Goal: Task Accomplishment & Management: Manage account settings

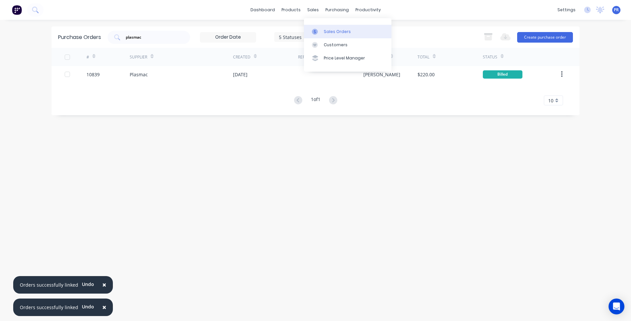
click at [321, 28] on link "Sales Orders" at bounding box center [347, 31] width 87 height 13
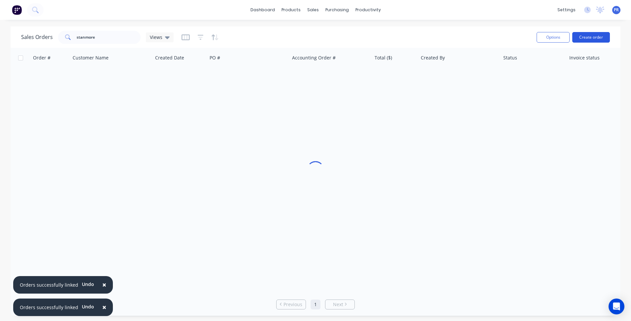
click at [601, 36] on button "Create order" at bounding box center [591, 37] width 38 height 11
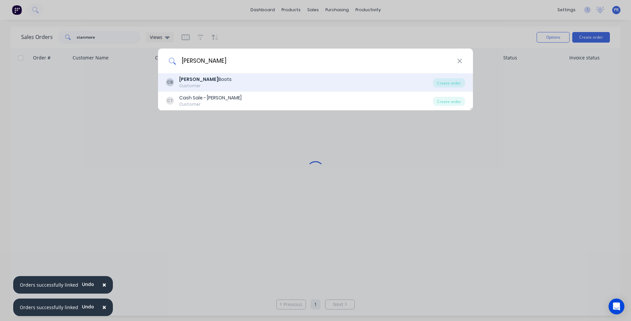
type input "[PERSON_NAME]"
click at [209, 81] on div "[PERSON_NAME]" at bounding box center [205, 79] width 52 height 7
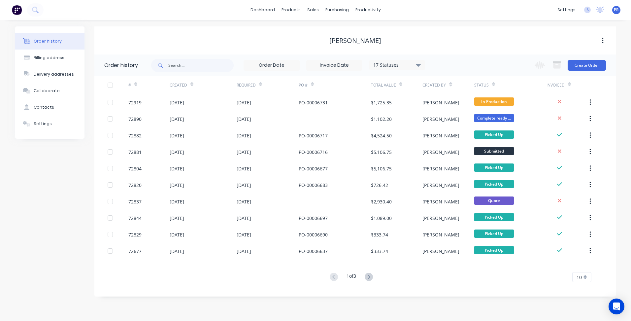
click at [79, 191] on div "Order history Billing address Delivery addresses Collaborate Contacts Settings" at bounding box center [49, 161] width 69 height 270
click at [580, 64] on button "Create Order" at bounding box center [586, 65] width 38 height 11
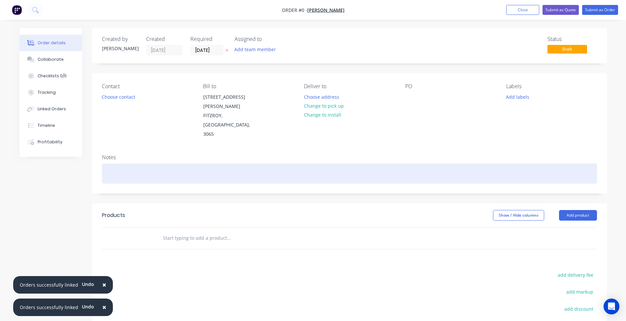
drag, startPoint x: 300, startPoint y: 170, endPoint x: 247, endPoint y: 148, distance: 56.7
click at [298, 172] on div "Created by [PERSON_NAME] Created [DATE] Required [DATE] Assigned to Add team me…" at bounding box center [349, 217] width 515 height 379
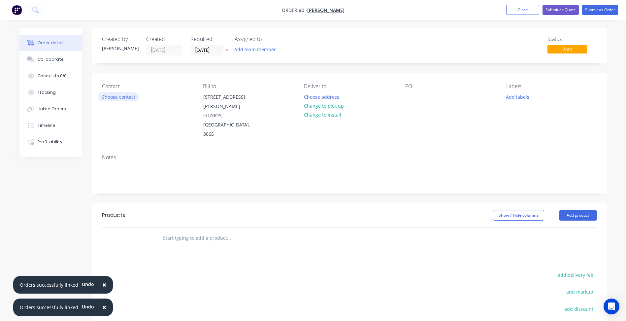
click at [116, 97] on button "Choose contact" at bounding box center [118, 96] width 41 height 9
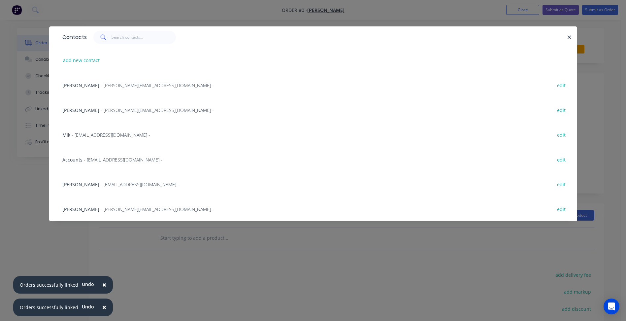
click at [87, 85] on span "[PERSON_NAME]" at bounding box center [80, 85] width 37 height 6
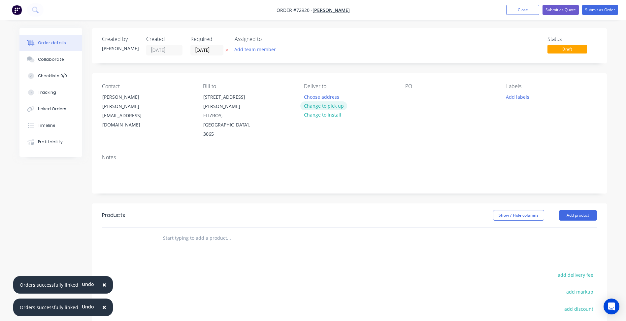
click at [313, 108] on button "Change to pick up" at bounding box center [323, 105] width 47 height 9
click at [201, 50] on input "[DATE]" at bounding box center [207, 50] width 32 height 10
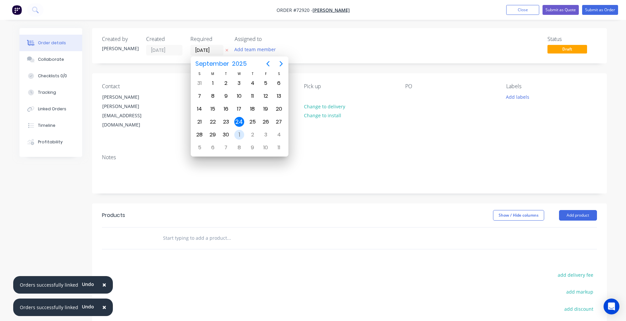
click at [239, 134] on div "1" at bounding box center [239, 135] width 10 height 10
type input "[DATE]"
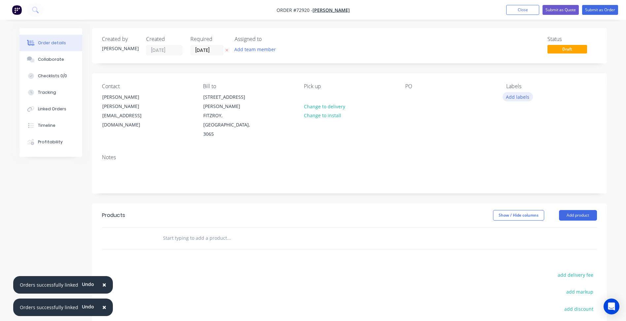
click at [521, 95] on button "Add labels" at bounding box center [517, 96] width 30 height 9
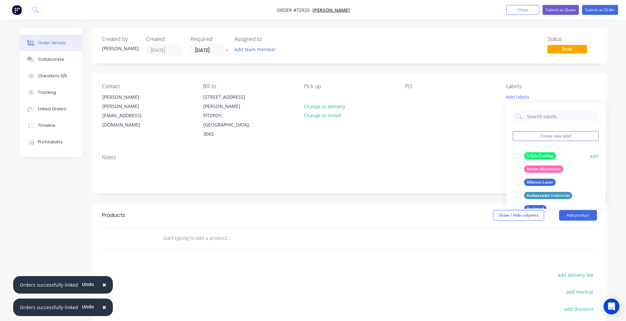
click at [516, 157] on div at bounding box center [517, 155] width 13 height 13
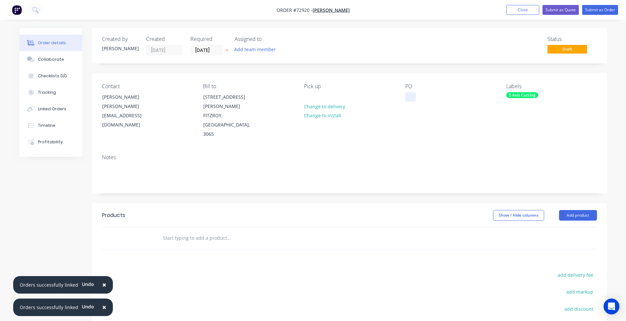
click at [408, 95] on div at bounding box center [410, 97] width 11 height 10
click at [300, 10] on span "Order #72920 -" at bounding box center [294, 10] width 36 height 6
click at [299, 10] on span "Order #72920 -" at bounding box center [294, 10] width 36 height 6
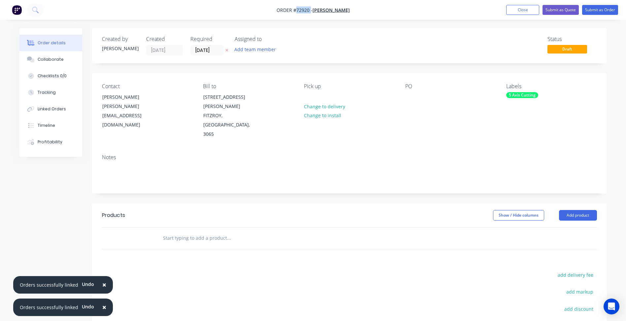
copy span "72920"
click at [592, 210] on button "Add product" at bounding box center [578, 215] width 38 height 11
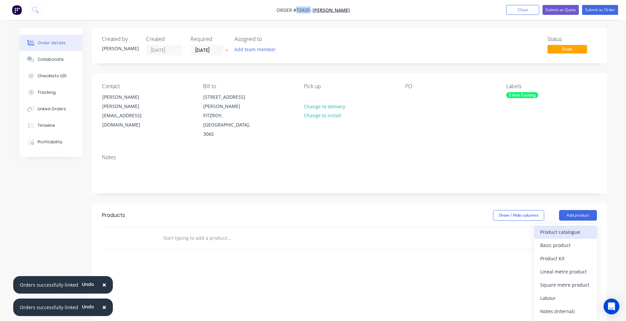
click at [561, 227] on div "Product catalogue" at bounding box center [565, 232] width 51 height 10
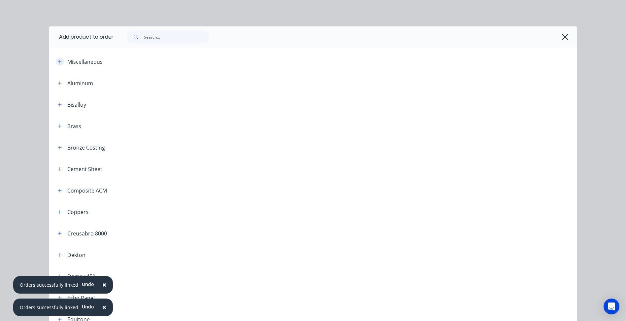
click at [58, 62] on icon "button" at bounding box center [60, 61] width 4 height 5
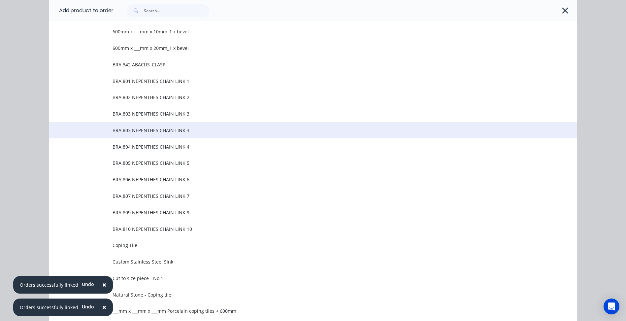
scroll to position [66, 0]
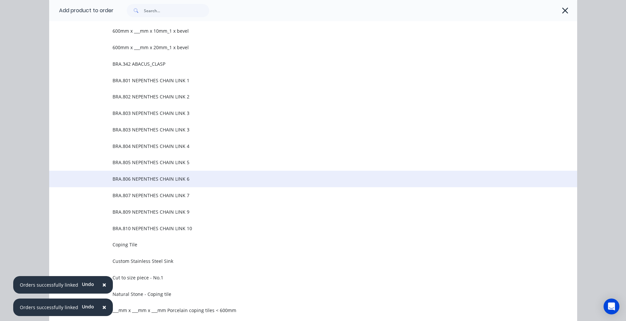
click at [156, 179] on span "BRA.806 NEPENTHES CHAIN LINK 6" at bounding box center [297, 178] width 371 height 7
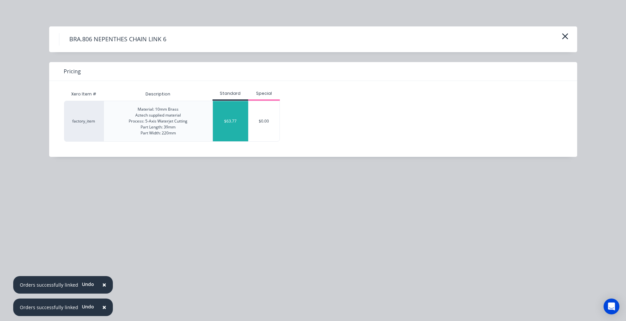
click at [225, 112] on div "$63.77" at bounding box center [231, 121] width 36 height 40
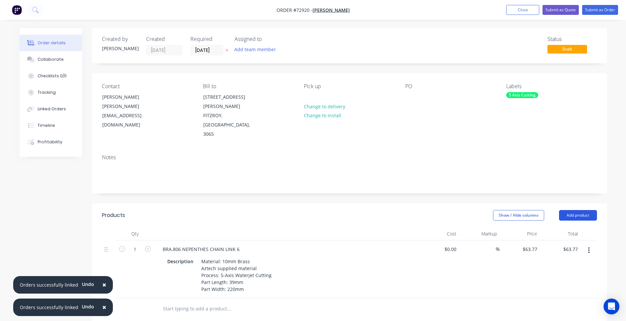
click at [575, 210] on button "Add product" at bounding box center [578, 215] width 38 height 11
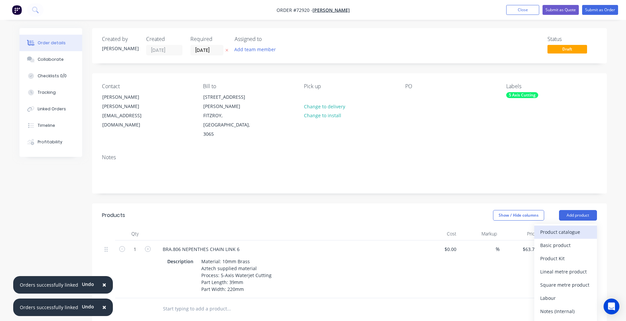
click at [557, 227] on div "Product catalogue" at bounding box center [565, 232] width 51 height 10
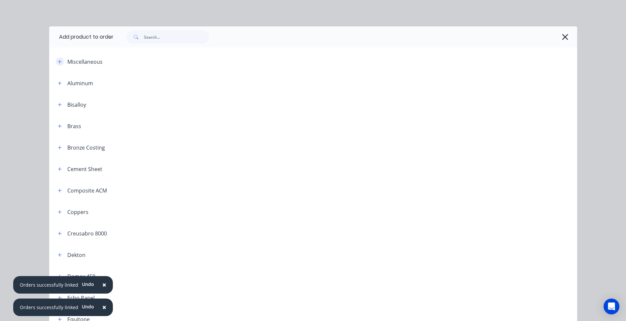
click at [58, 59] on icon "button" at bounding box center [60, 61] width 4 height 5
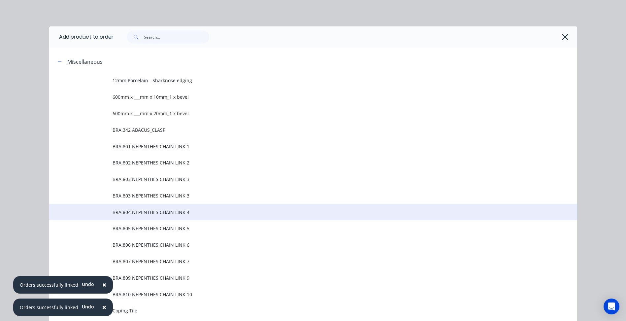
scroll to position [33, 0]
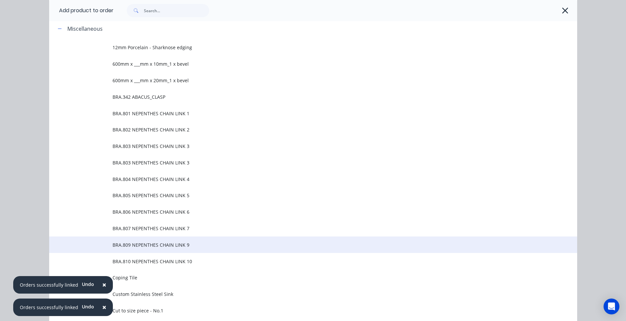
click at [175, 242] on span "BRA.809 NEPENTHES CHAIN LINK 9" at bounding box center [297, 244] width 371 height 7
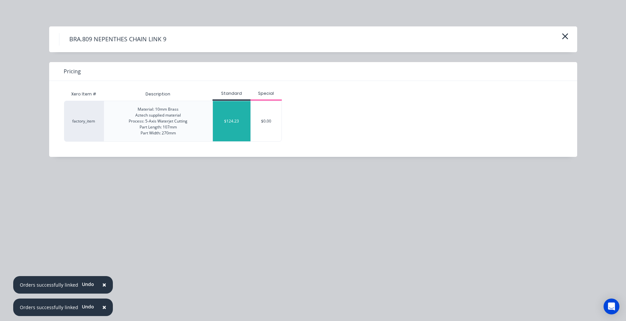
click at [232, 127] on div "$124.23" at bounding box center [232, 121] width 38 height 40
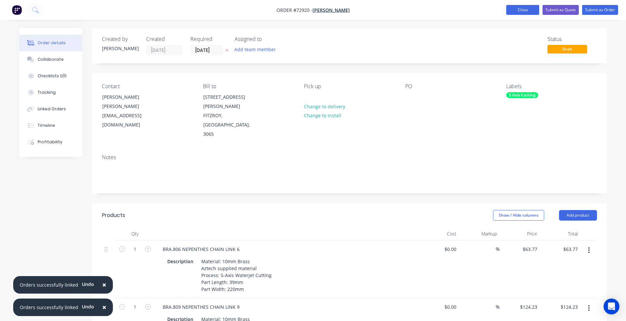
click at [524, 7] on button "Close" at bounding box center [522, 10] width 33 height 10
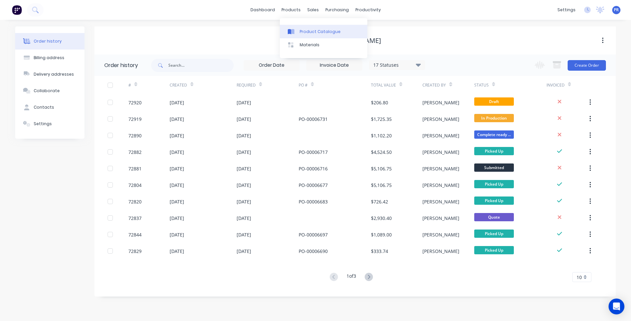
click at [309, 33] on div "Product Catalogue" at bounding box center [320, 32] width 41 height 6
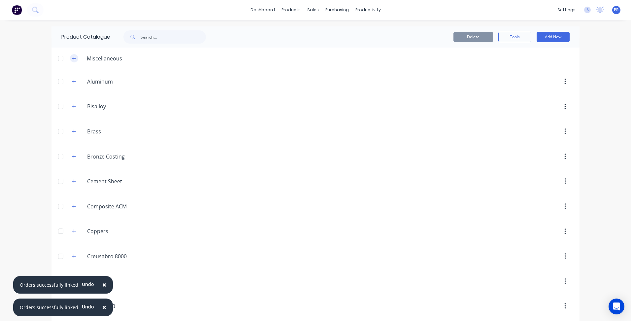
click at [72, 58] on icon "button" at bounding box center [74, 58] width 4 height 4
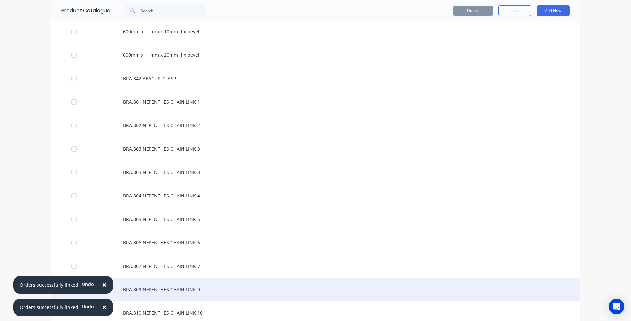
scroll to position [198, 0]
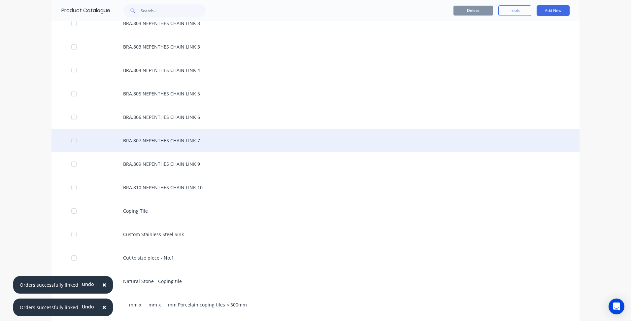
click at [177, 140] on div "BRA.807 NEPENTHES CHAIN LINK 7" at bounding box center [315, 140] width 528 height 23
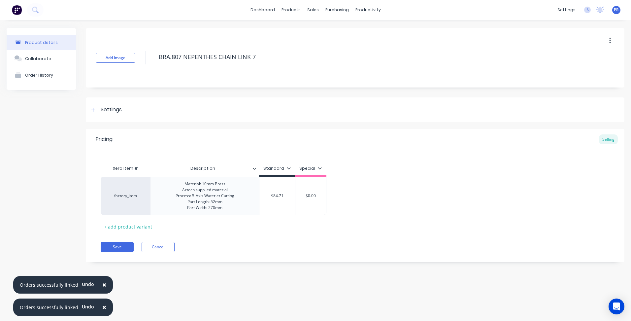
drag, startPoint x: 265, startPoint y: 56, endPoint x: 152, endPoint y: 56, distance: 112.2
click at [152, 56] on div "Add image BRA.807 NEPENTHES CHAIN LINK 7" at bounding box center [355, 57] width 538 height 59
click at [126, 241] on div "Pricing Selling Xero Item # Description Standard Special factory_item Material:…" at bounding box center [355, 195] width 538 height 133
click at [128, 243] on button "Save" at bounding box center [117, 246] width 33 height 11
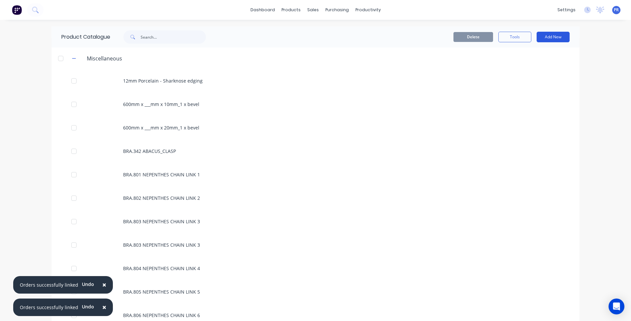
click at [558, 36] on button "Add New" at bounding box center [552, 37] width 33 height 11
click at [521, 67] on div "Product" at bounding box center [538, 67] width 51 height 10
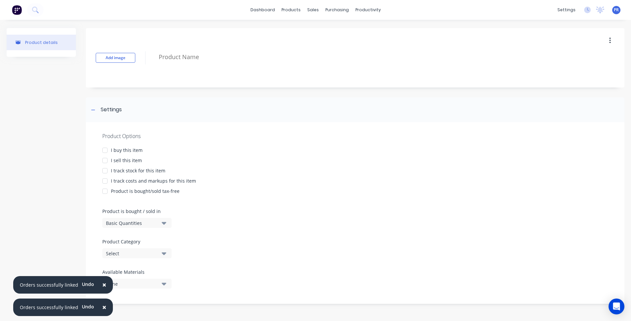
click at [103, 159] on div at bounding box center [104, 160] width 13 height 13
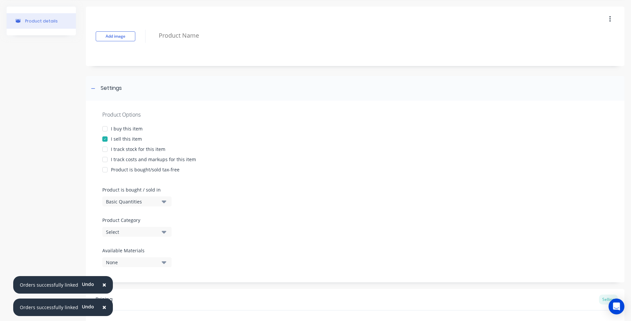
scroll to position [33, 0]
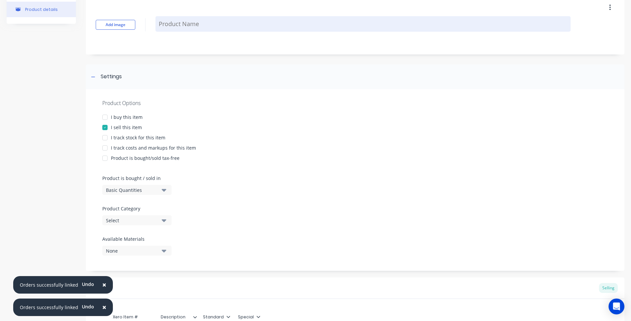
click at [184, 25] on textarea at bounding box center [362, 24] width 415 height 16
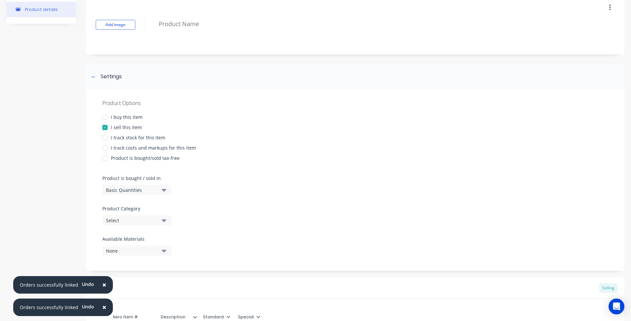
paste textarea "BRA.807 NEPENTHES CHAIN LINK 7"
type textarea "x"
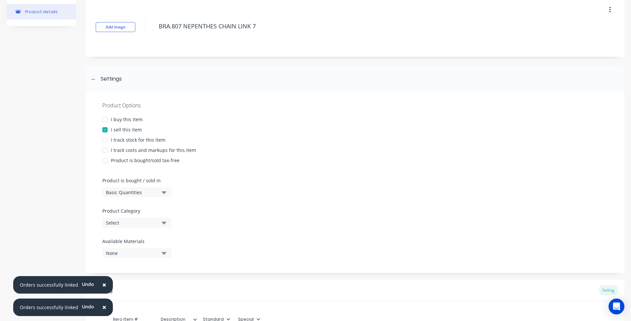
scroll to position [120, 0]
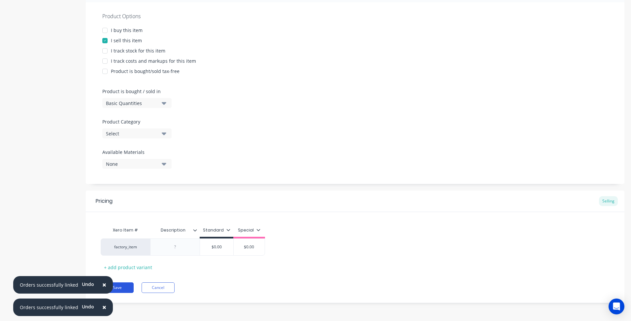
type textarea "BRA.807 NEPENTHES CHAIN LINK 7"
type textarea "x"
type textarea "BRA.807 NEPENTHES CHAIN LINK 7"
click at [128, 286] on button "Save" at bounding box center [117, 287] width 33 height 11
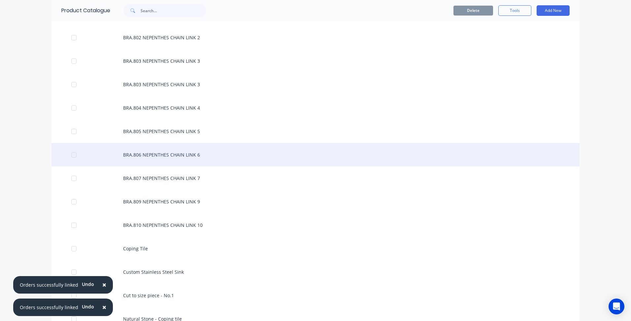
scroll to position [165, 0]
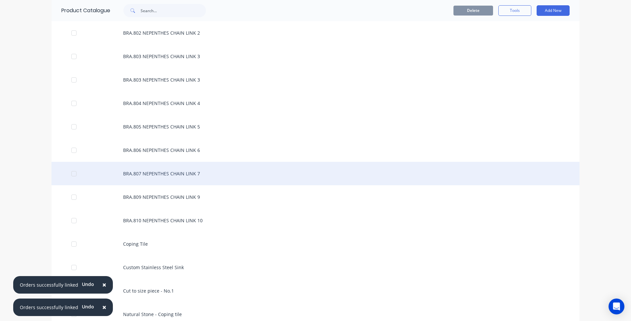
click at [185, 176] on div "BRA.807 NEPENTHES CHAIN LINK 7" at bounding box center [315, 173] width 528 height 23
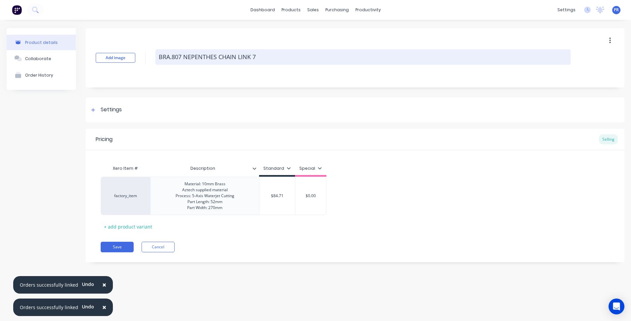
drag, startPoint x: 264, startPoint y: 57, endPoint x: 159, endPoint y: 52, distance: 105.3
click at [159, 52] on textarea "BRA.807 NEPENTHES CHAIN LINK 7" at bounding box center [362, 57] width 415 height 16
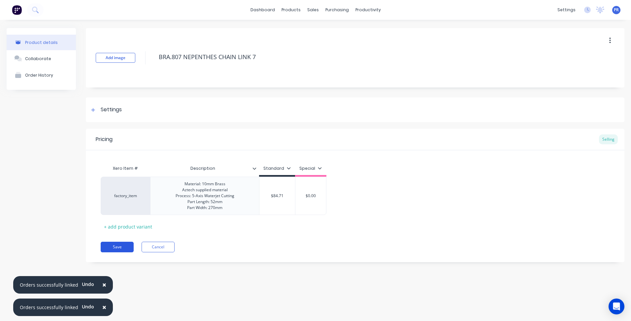
click at [123, 246] on button "Save" at bounding box center [117, 246] width 33 height 11
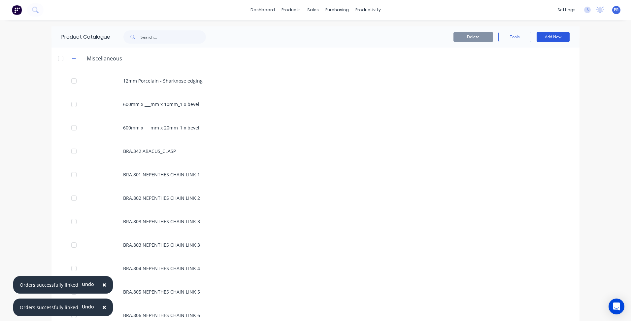
click at [554, 34] on button "Add New" at bounding box center [552, 37] width 33 height 11
click at [522, 69] on div "Product" at bounding box center [538, 67] width 51 height 10
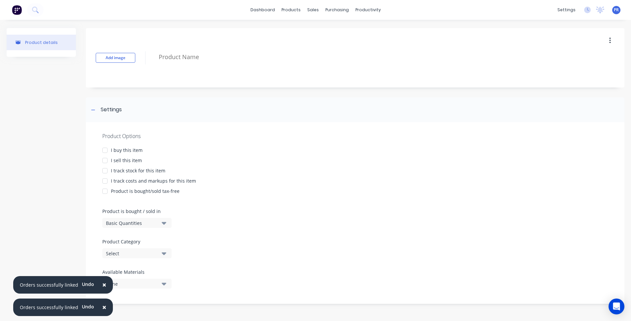
click at [104, 158] on div at bounding box center [104, 160] width 13 height 13
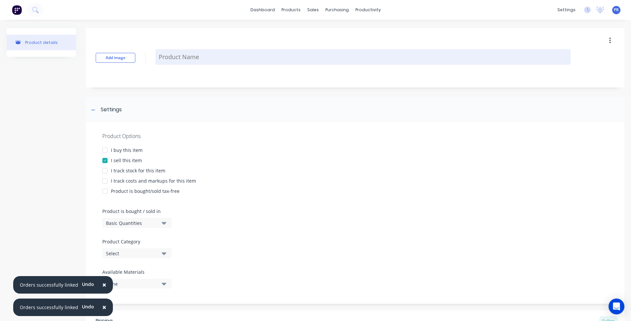
click at [190, 59] on textarea at bounding box center [362, 57] width 415 height 16
paste textarea "BRA.807 NEPENTHES CHAIN LINK 7"
type textarea "x"
type textarea "BRA.807 NEPENTHES CHAIN LINK 7"
type textarea "x"
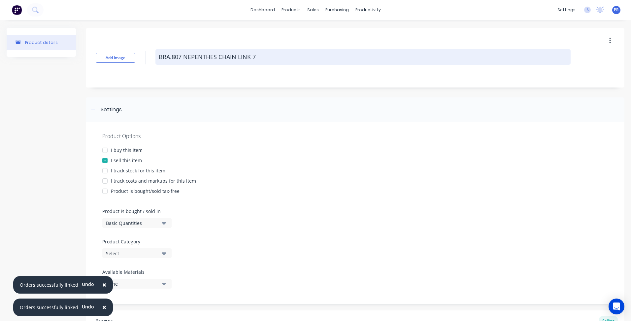
type textarea "BRA.807 NEPENTHES CHAIN LINK"
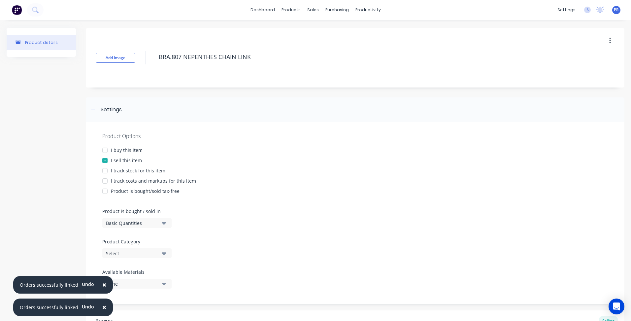
type textarea "x"
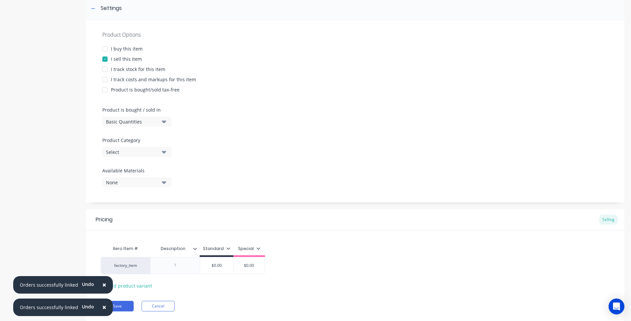
scroll to position [120, 0]
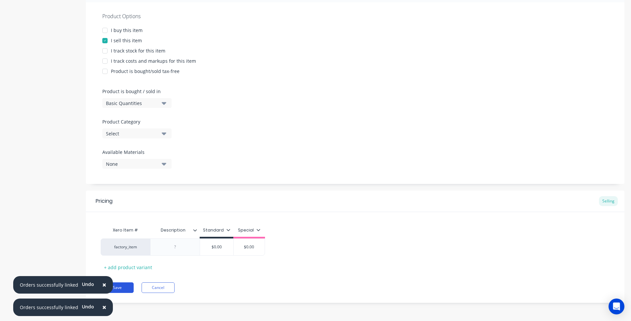
type textarea "BRA.807 NEPENTHES CHAIN LINK 8"
type textarea "x"
type textarea "BRA.807 NEPENTHES CHAIN LINK 8"
click at [123, 286] on button "Save" at bounding box center [117, 287] width 33 height 11
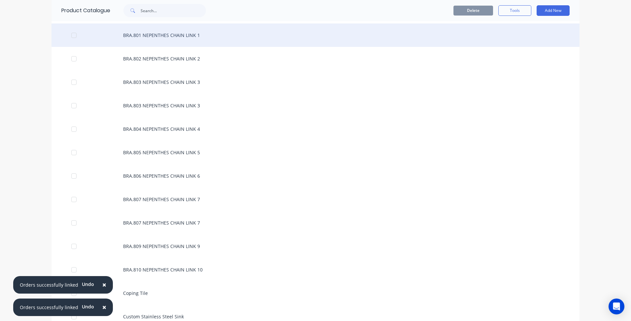
scroll to position [198, 0]
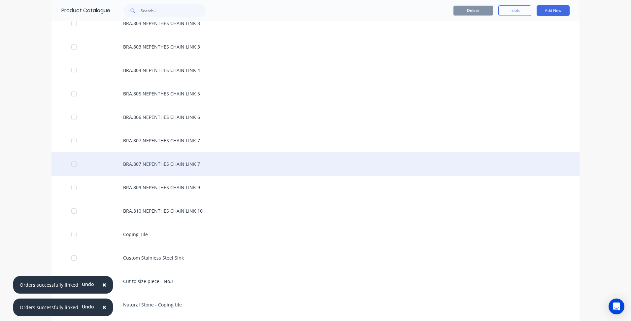
click at [195, 166] on div "BRA.807 NEPENTHES CHAIN LINK 7" at bounding box center [315, 163] width 528 height 23
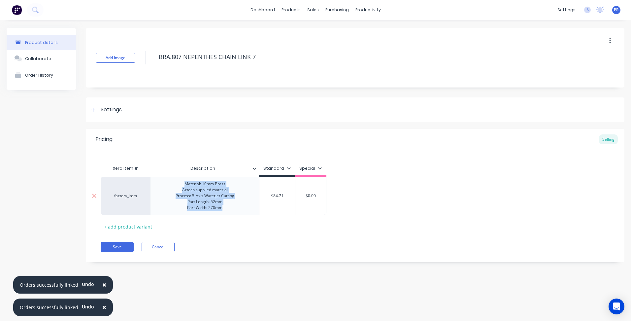
drag, startPoint x: 223, startPoint y: 208, endPoint x: 178, endPoint y: 184, distance: 50.5
click at [178, 184] on div "Material: 10mm Brass Aztech supplied material Process: 5-Axis Waterjet Cutting …" at bounding box center [204, 195] width 69 height 32
copy div "Material: 10mm Brass Aztech supplied material Process: 5-Axis Waterjet Cutting …"
click at [117, 246] on button "Save" at bounding box center [117, 246] width 33 height 11
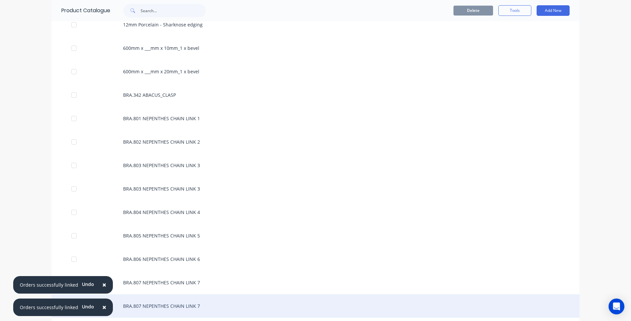
scroll to position [165, 0]
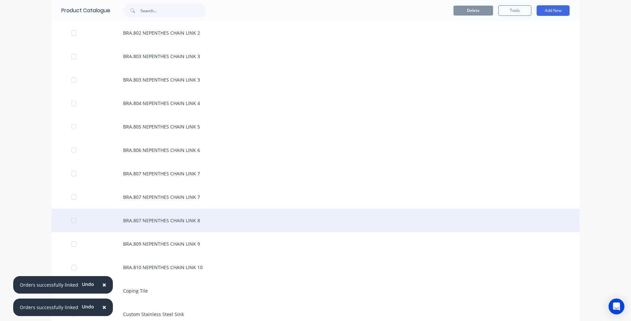
click at [187, 219] on div "BRA.807 NEPENTHES CHAIN LINK 8" at bounding box center [315, 220] width 528 height 23
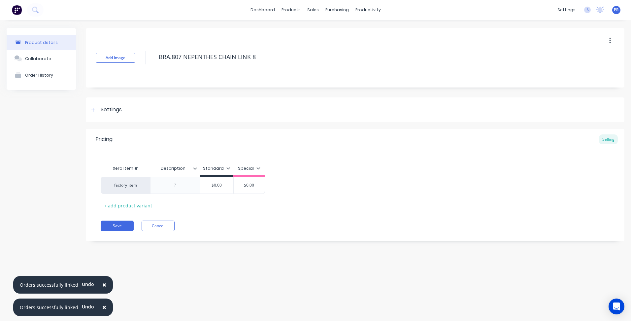
type textarea "x"
click at [173, 185] on div at bounding box center [175, 185] width 33 height 9
paste div
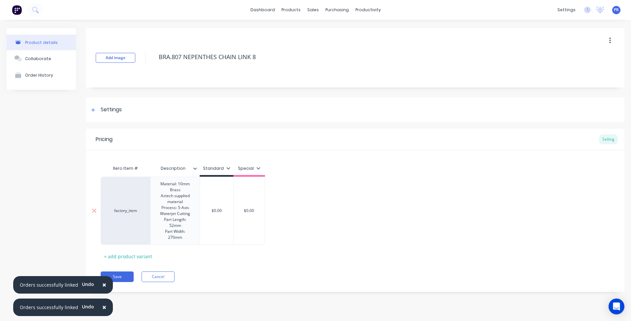
click at [213, 201] on div "$0.00" at bounding box center [217, 211] width 34 height 68
click at [215, 203] on div "$0.00" at bounding box center [216, 210] width 33 height 16
type textarea "x"
type input "$0.00"
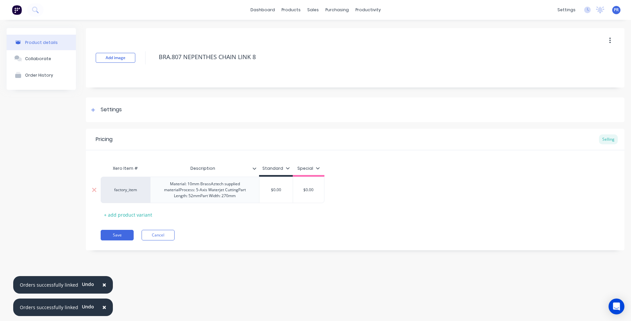
click at [211, 184] on div "Material: 10mm BrassAztech supplied materialProcess: 5-Axis Waterjet CuttingPar…" at bounding box center [204, 189] width 103 height 20
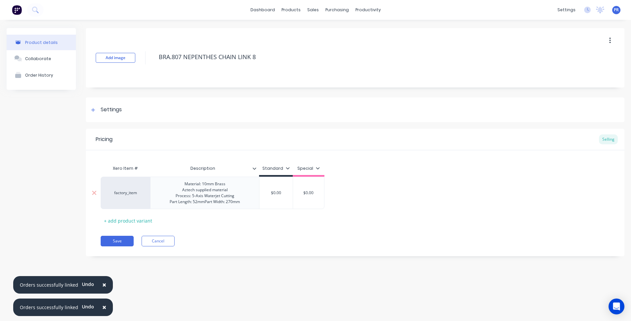
click at [206, 201] on div "Material: 10mm Brass Aztech supplied material Process: 5-Axis Waterjet Cutting …" at bounding box center [204, 192] width 81 height 26
drag, startPoint x: 216, startPoint y: 208, endPoint x: 221, endPoint y: 208, distance: 5.3
click at [216, 208] on div "Material: 10mm Brass Aztech supplied material Process: 5-Axis Waterjet Cutting …" at bounding box center [204, 195] width 69 height 32
click at [279, 196] on input "$0.00" at bounding box center [275, 196] width 33 height 6
click at [266, 196] on input "$0.00" at bounding box center [275, 196] width 33 height 6
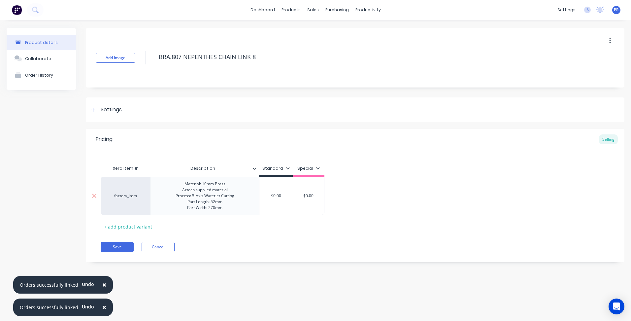
click at [278, 194] on input "$0.00" at bounding box center [275, 196] width 33 height 6
type textarea "x"
type input "$8"
type textarea "x"
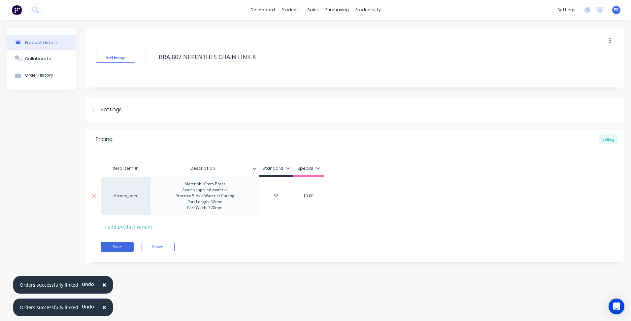
type input "$85"
type textarea "x"
type input "$85."
type textarea "x"
type input "$85.2"
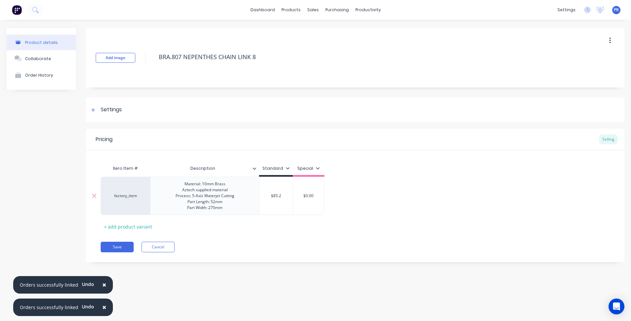
type textarea "x"
type input "$85.26"
click at [117, 248] on button "Save" at bounding box center [117, 246] width 33 height 11
type textarea "x"
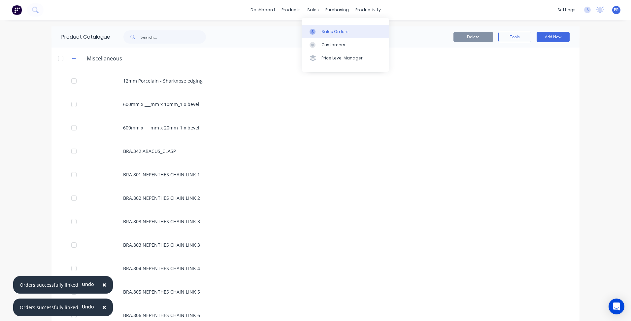
click at [330, 33] on div "Sales Orders" at bounding box center [334, 32] width 27 height 6
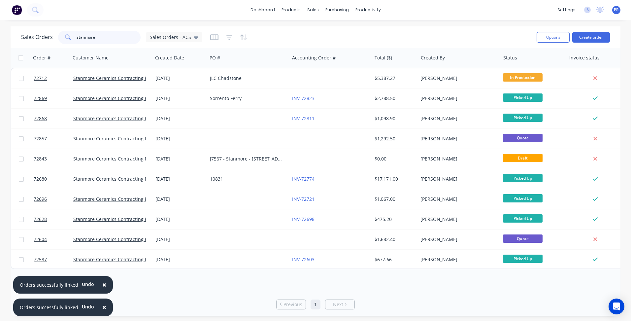
drag, startPoint x: 98, startPoint y: 38, endPoint x: 52, endPoint y: 38, distance: 45.9
click at [57, 38] on div "Sales Orders stanmore Sales Orders - ACS" at bounding box center [111, 37] width 181 height 13
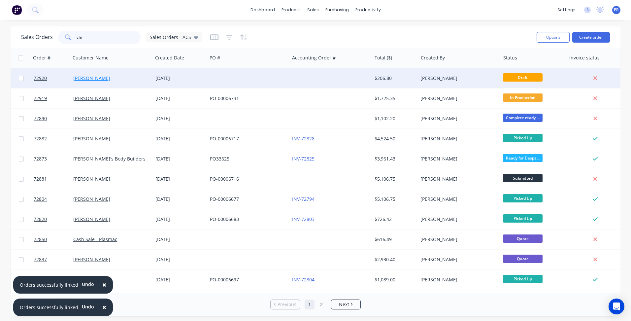
type input "chr"
click at [94, 81] on link "[PERSON_NAME]" at bounding box center [91, 78] width 37 height 6
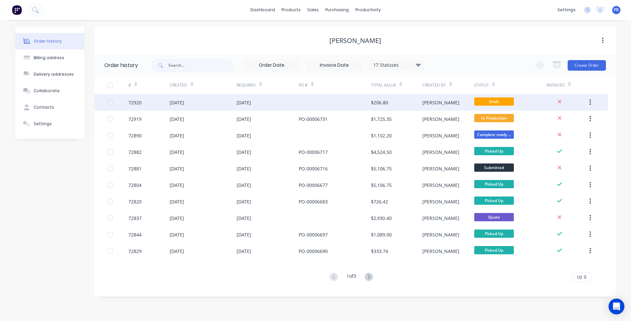
click at [456, 103] on div "[PERSON_NAME]" at bounding box center [447, 102] width 51 height 16
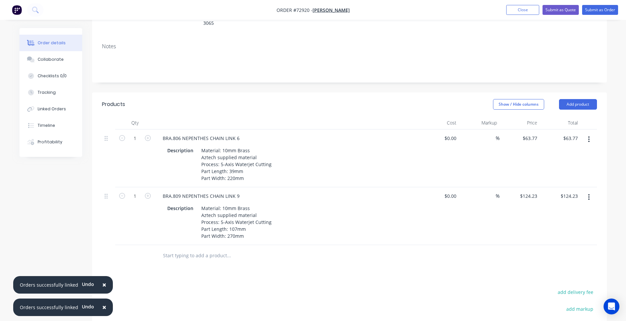
scroll to position [132, 0]
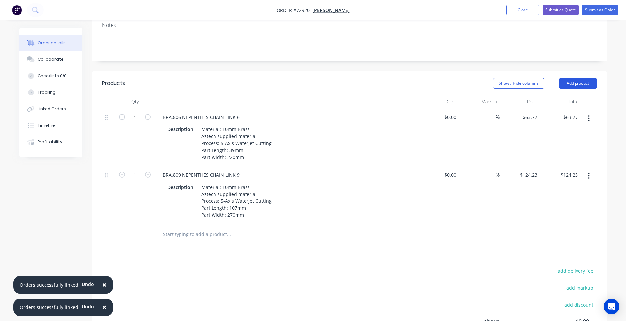
click at [576, 78] on button "Add product" at bounding box center [578, 83] width 38 height 11
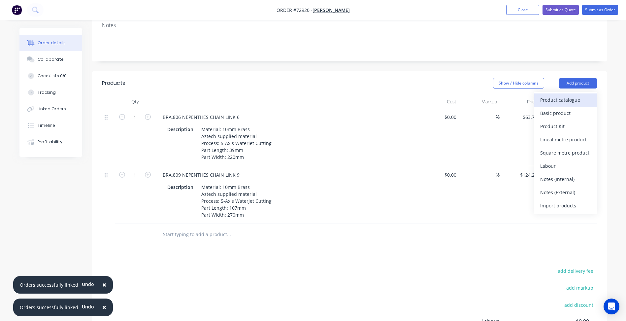
click at [556, 95] on div "Product catalogue" at bounding box center [565, 100] width 51 height 10
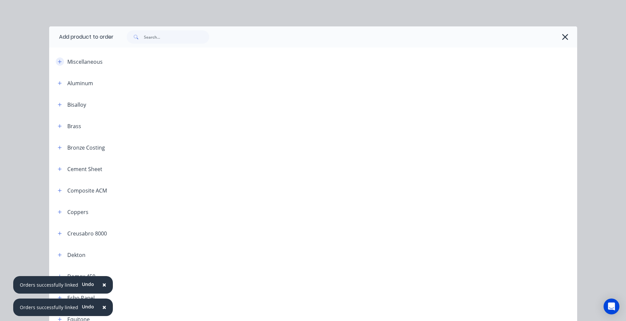
click at [56, 58] on button "button" at bounding box center [60, 61] width 8 height 8
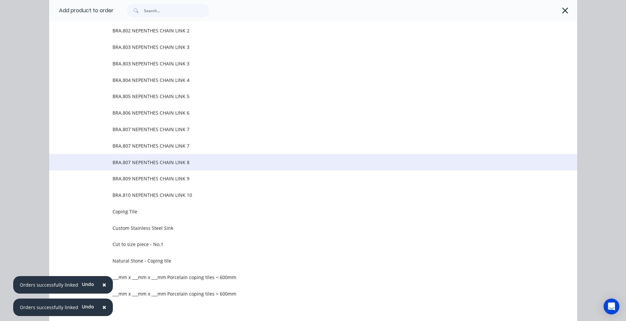
click at [168, 162] on span "BRA.807 NEPENTHES CHAIN LINK 8" at bounding box center [297, 162] width 371 height 7
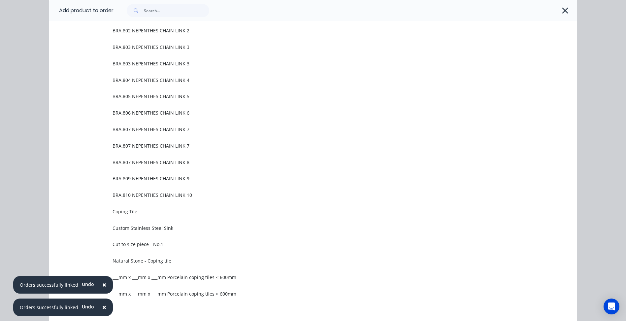
scroll to position [0, 0]
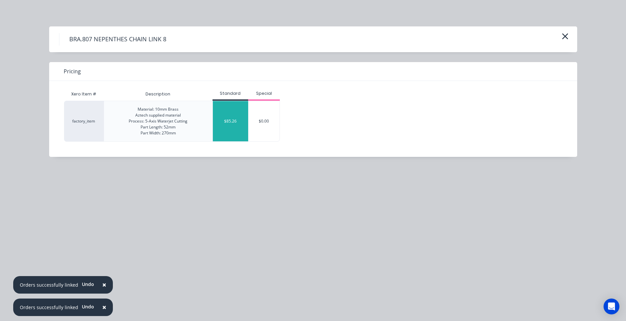
click at [222, 127] on div "$85.26" at bounding box center [231, 121] width 36 height 40
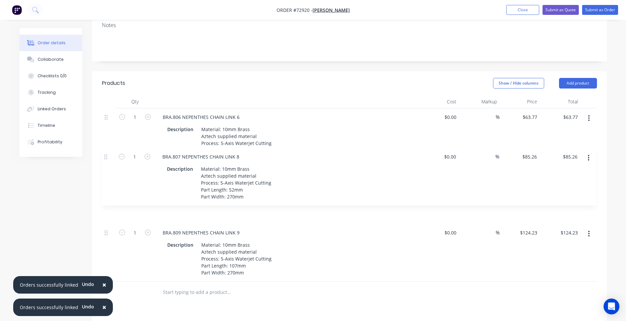
drag, startPoint x: 107, startPoint y: 206, endPoint x: 107, endPoint y: 150, distance: 55.8
click at [107, 150] on div "1 BRA.806 NEPENTHES CHAIN LINK 6 Description Material: 10mm Brass Aztech suppli…" at bounding box center [349, 194] width 495 height 173
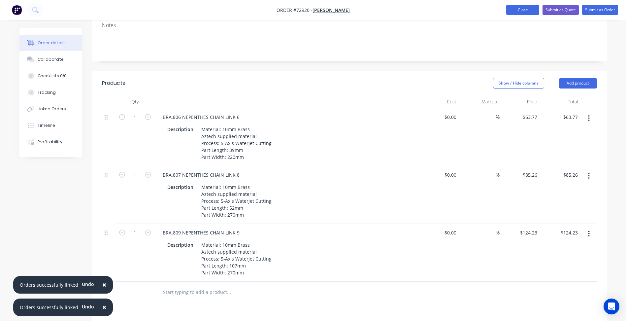
click at [520, 10] on button "Close" at bounding box center [522, 10] width 33 height 10
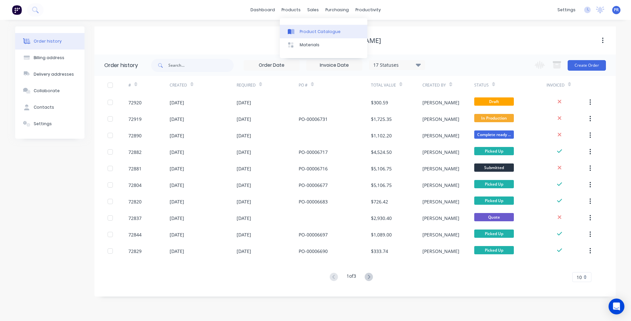
click at [303, 29] on div "Product Catalogue" at bounding box center [320, 32] width 41 height 6
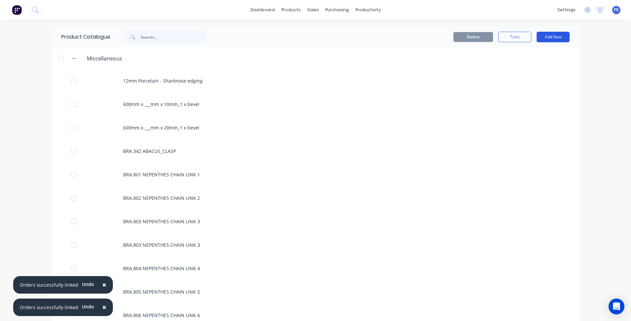
click at [551, 39] on button "Add New" at bounding box center [552, 37] width 33 height 11
click at [532, 64] on div "Product" at bounding box center [538, 67] width 51 height 10
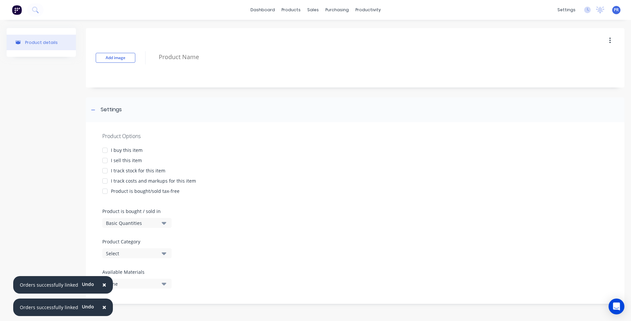
click at [107, 160] on div at bounding box center [104, 160] width 13 height 13
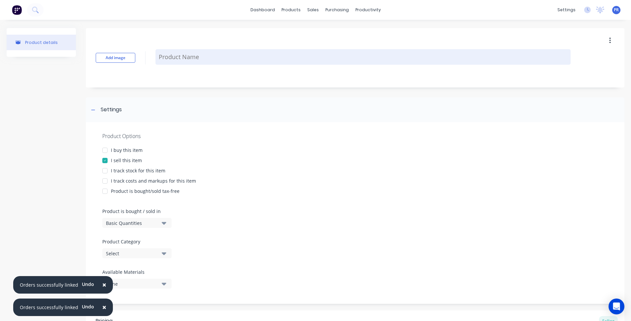
click at [186, 58] on textarea at bounding box center [362, 57] width 415 height 16
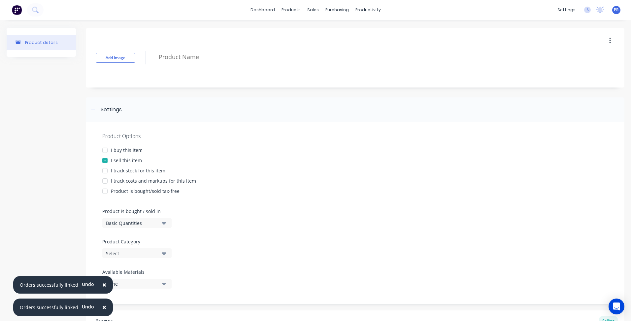
paste textarea "FLAT BAR PETRA III - 1100"
type textarea "x"
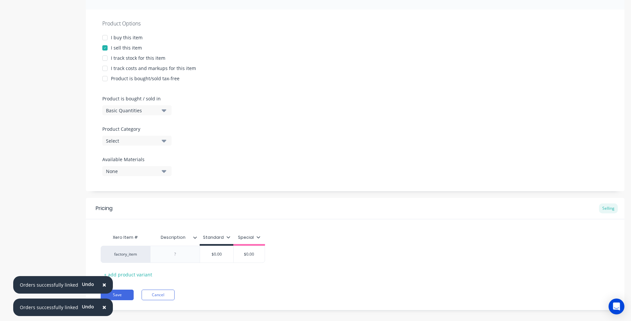
scroll to position [120, 0]
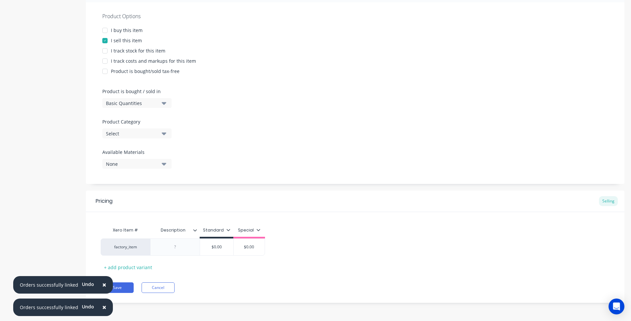
type textarea "FLAT BAR PETRA III - 1100"
type textarea "x"
type textarea "FLAT BAR PETRA III - 1100"
type textarea "x"
click at [175, 248] on div at bounding box center [175, 246] width 33 height 9
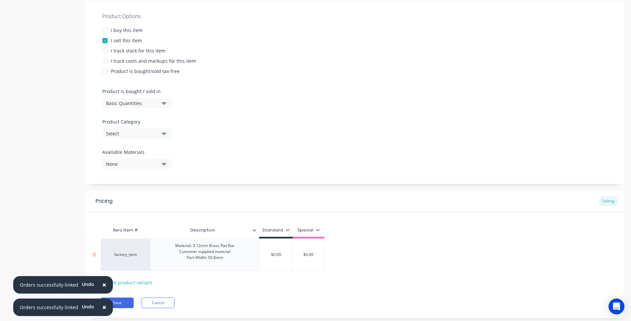
click at [223, 258] on div "Material: 3.12mm Brass Flat Bar Customer supplied material Part Width: 50.8mm" at bounding box center [205, 254] width 70 height 26
type textarea "x"
type input "$0.00"
click at [275, 256] on input "$0.00" at bounding box center [275, 254] width 33 height 6
click at [275, 255] on input "$0.00" at bounding box center [275, 254] width 33 height 6
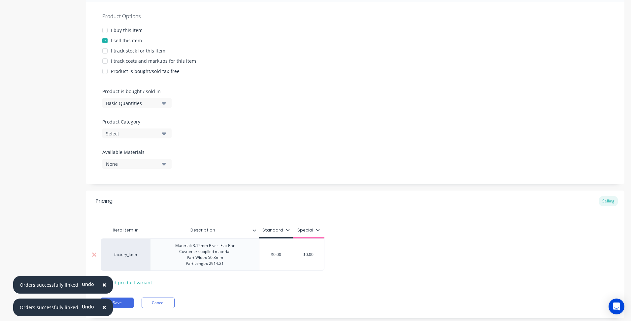
click at [275, 255] on input "$0.00" at bounding box center [275, 254] width 33 height 6
type textarea "x"
type input "$7"
type textarea "x"
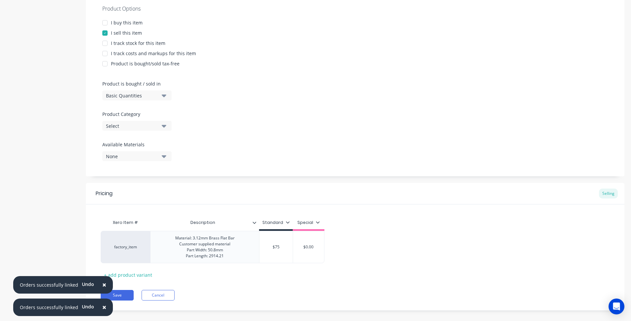
scroll to position [141, 0]
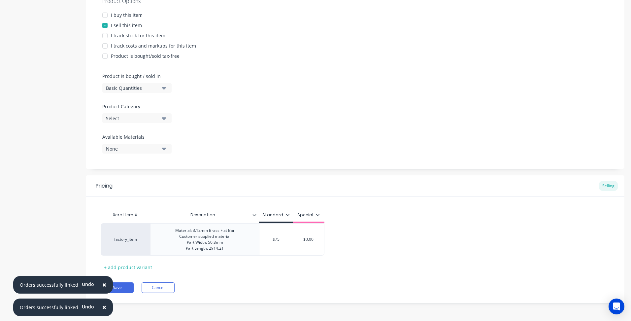
type input "$75"
click at [242, 291] on div "Save Cancel" at bounding box center [363, 287] width 524 height 11
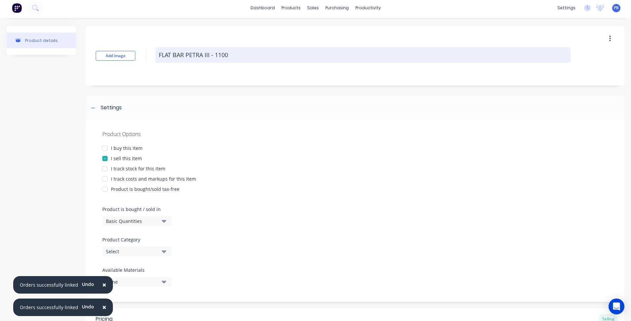
scroll to position [0, 0]
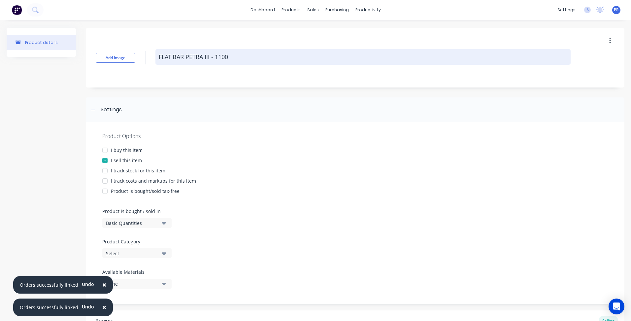
click at [159, 55] on textarea "FLAT BAR PETRA III - 1100" at bounding box center [362, 57] width 415 height 16
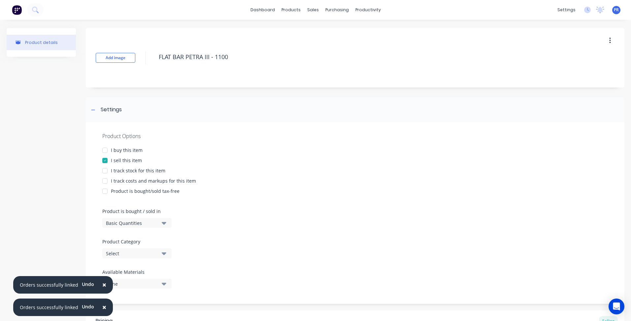
type textarea "x"
type textarea "FFLAT BAR PETRA III - 1100"
type textarea "x"
type textarea "FRFLAT BAR PETRA III - 1100"
type textarea "x"
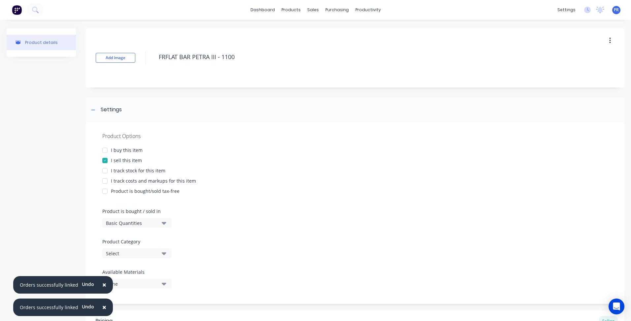
type textarea "FRAFLAT BAR PETRA III - 1100"
type textarea "x"
type textarea "FRA FLAT BAR PETRA III - 1100"
type textarea "x"
type textarea "FRA =FLAT BAR PETRA III - 1100"
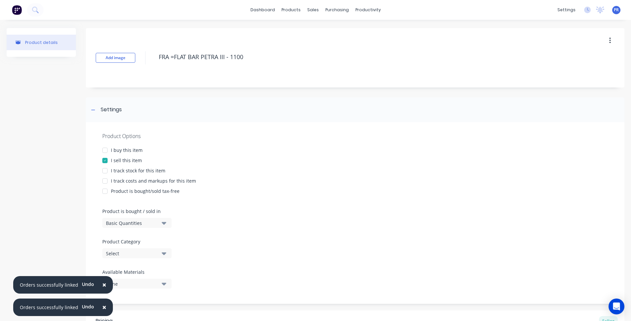
type textarea "x"
type textarea "FRA FLAT BAR PETRA III - 1100"
type textarea "x"
type textarea "FRAFLAT BAR PETRA III - 1100"
type textarea "x"
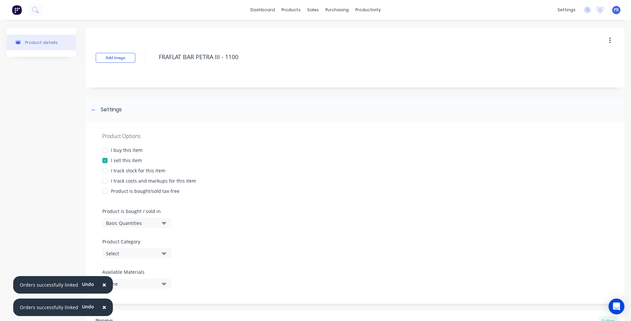
type textarea "FRA.FLAT BAR PETRA III - 1100"
type textarea "x"
type textarea "FRA.9FLAT BAR PETRA III - 1100"
type textarea "x"
type textarea "FRA.91FLAT BAR PETRA III - 1100"
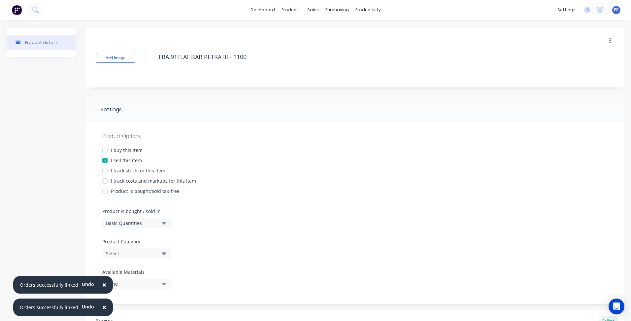
type textarea "x"
type textarea "FRA.911FLAT BAR PETRA III - 1100"
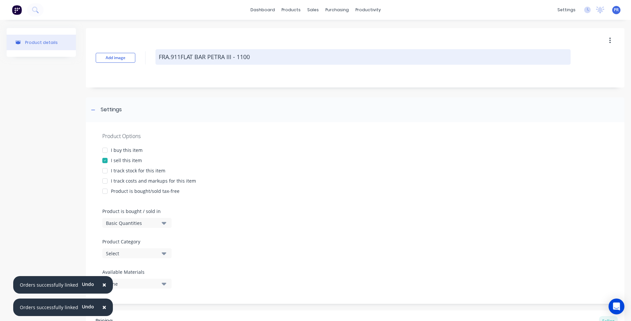
type textarea "x"
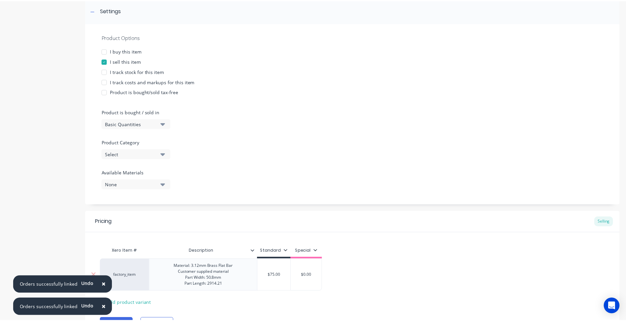
scroll to position [141, 0]
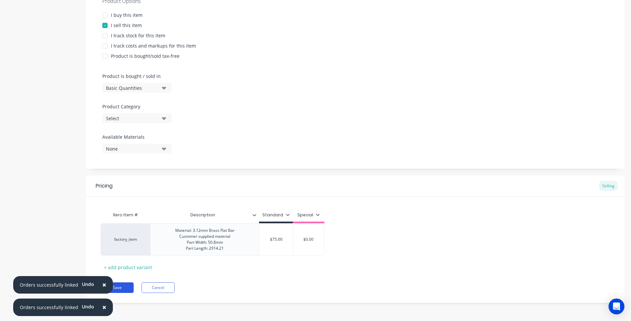
type textarea "FRA.911 FLAT BAR PETRA III - 1100"
type textarea "x"
type textarea "FRA.911 FLAT BAR PETRA III - 1100"
click at [120, 283] on button "Save" at bounding box center [117, 287] width 33 height 11
type textarea "x"
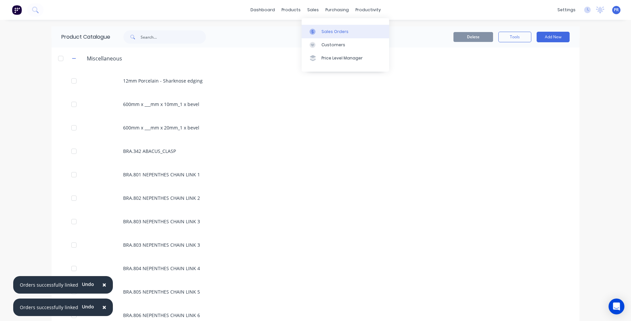
click at [336, 32] on div "Sales Orders" at bounding box center [334, 32] width 27 height 6
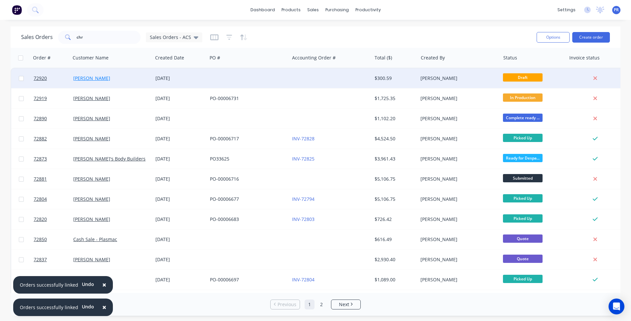
click at [110, 80] on link "[PERSON_NAME]" at bounding box center [91, 78] width 37 height 6
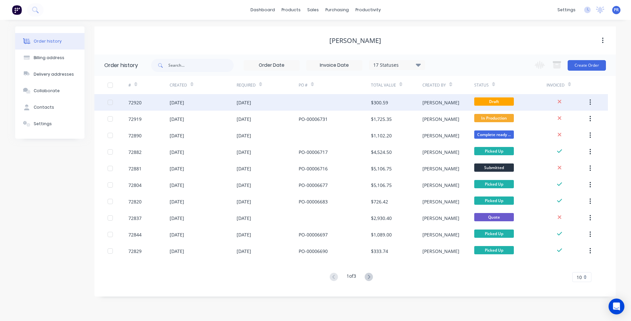
click at [527, 104] on div "Draft" at bounding box center [510, 102] width 72 height 16
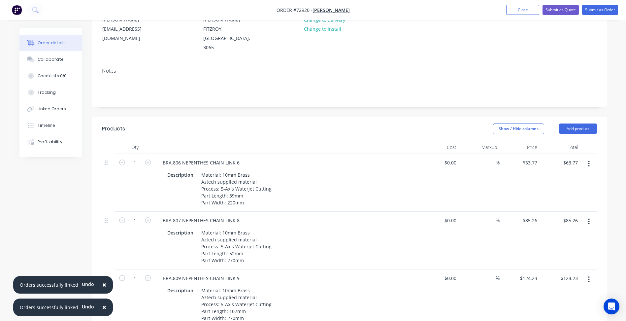
scroll to position [99, 0]
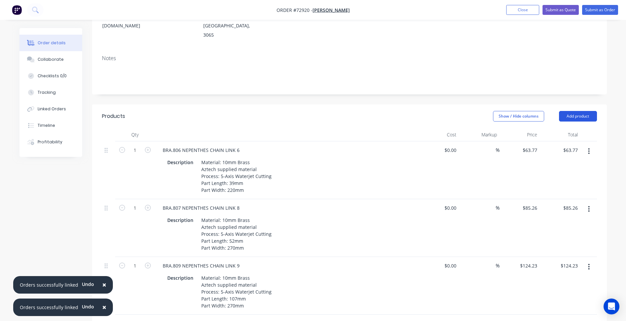
click at [584, 111] on button "Add product" at bounding box center [578, 116] width 38 height 11
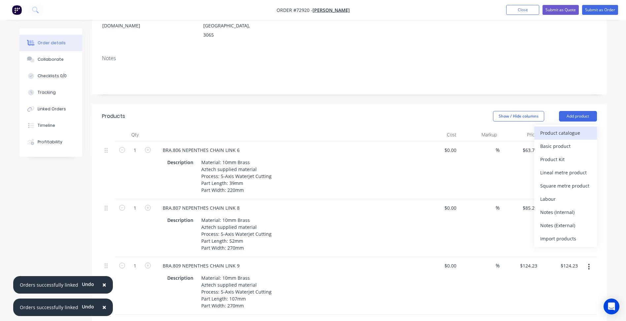
click at [566, 128] on div "Product catalogue" at bounding box center [565, 133] width 51 height 10
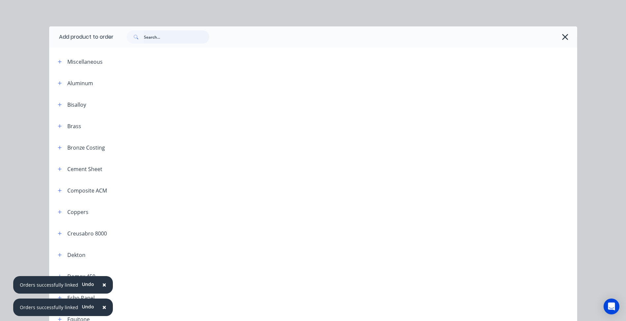
click at [166, 41] on input "text" at bounding box center [176, 36] width 65 height 13
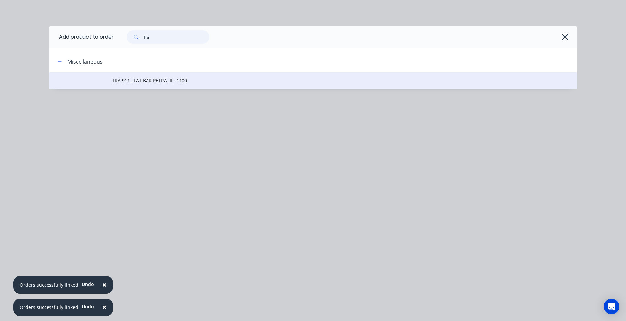
type input "fra"
click at [150, 78] on span "FRA.911 FLAT BAR PETRA III - 1100" at bounding box center [297, 80] width 371 height 7
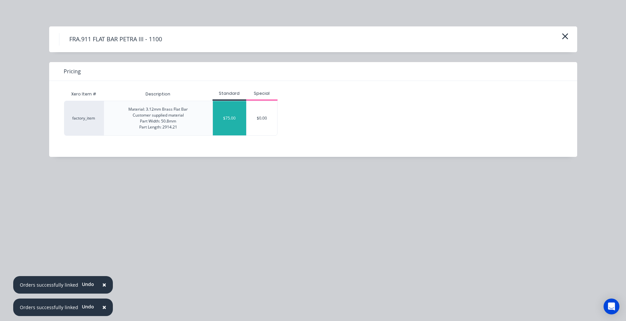
click at [241, 125] on div "$75.00" at bounding box center [229, 118] width 33 height 34
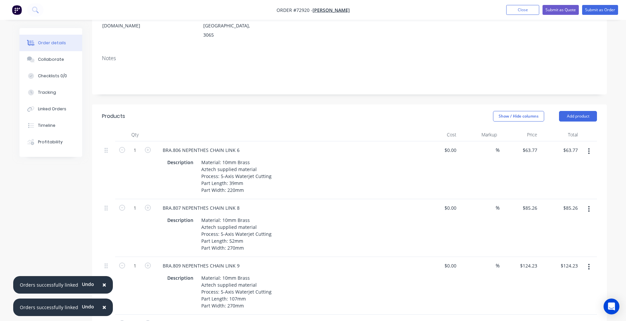
scroll to position [132, 0]
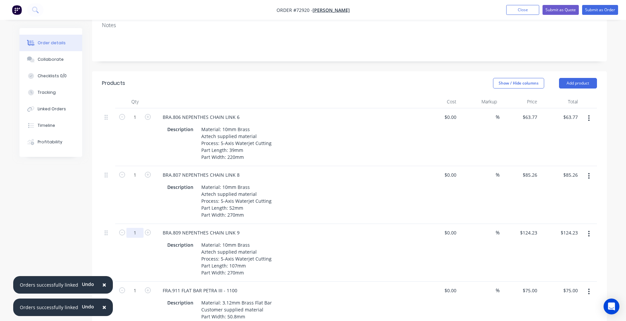
click at [133, 228] on input "1" at bounding box center [134, 233] width 17 height 10
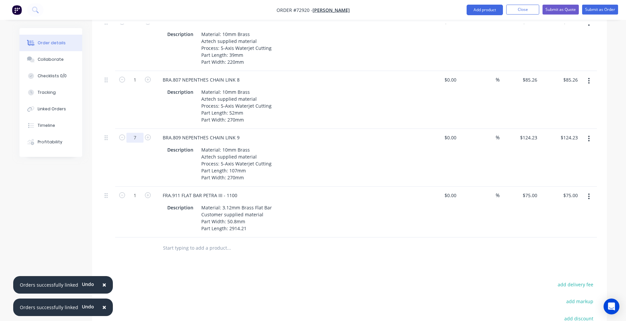
scroll to position [231, 0]
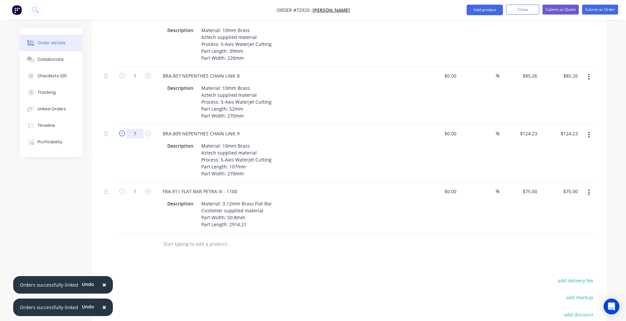
drag, startPoint x: 140, startPoint y: 107, endPoint x: 122, endPoint y: 105, distance: 17.9
click at [122, 128] on form "7" at bounding box center [135, 133] width 34 height 10
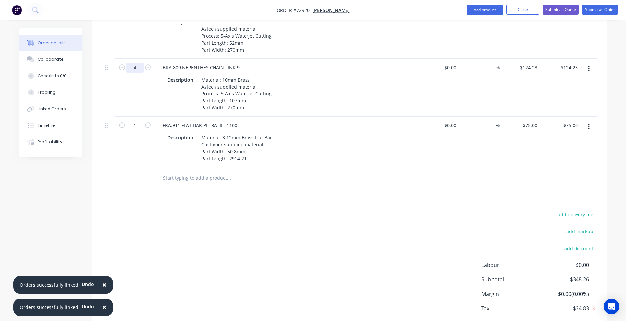
type input "4"
type input "$496.92"
click at [277, 226] on div "add delivery fee add markup add discount Labour $0.00 Sub total $348.26 Margin …" at bounding box center [349, 273] width 495 height 127
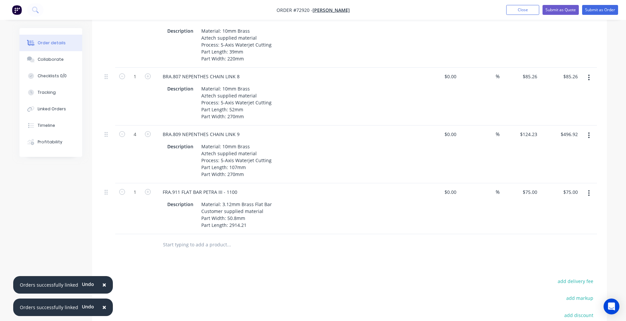
scroll to position [165, 0]
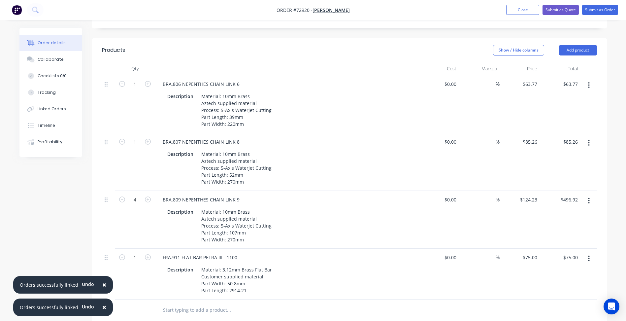
click at [581, 38] on header "Products Show / Hide columns Add product" at bounding box center [349, 50] width 515 height 24
click at [580, 45] on button "Add product" at bounding box center [578, 50] width 38 height 11
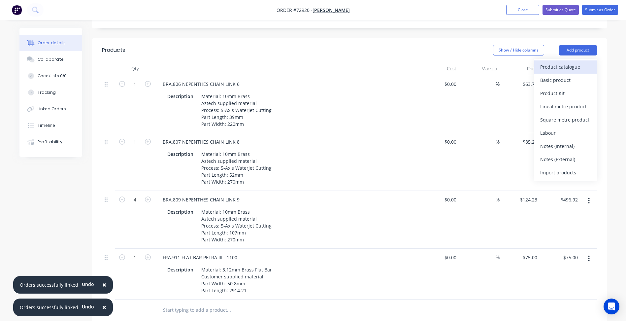
click at [568, 62] on div "Product catalogue" at bounding box center [565, 67] width 51 height 10
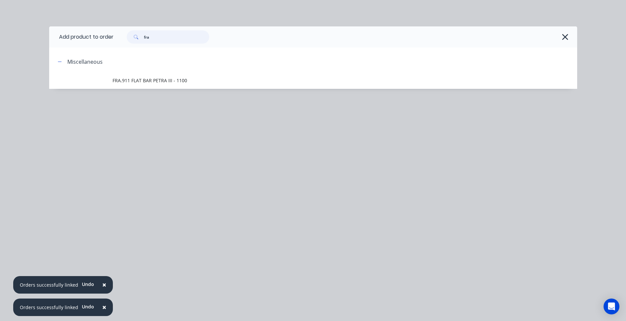
drag, startPoint x: 160, startPoint y: 39, endPoint x: 121, endPoint y: 35, distance: 39.1
click at [121, 35] on div "fra" at bounding box center [164, 36] width 89 height 13
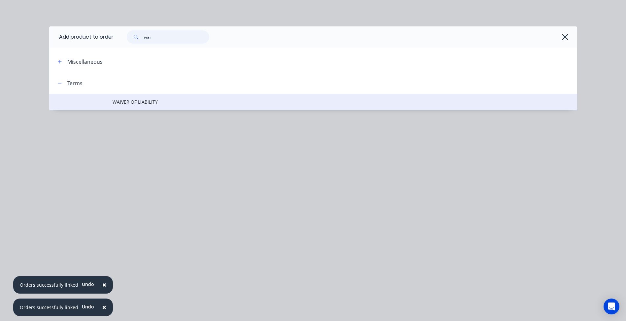
type input "wai"
click at [152, 105] on span "WAIVER OF LIABILITY" at bounding box center [297, 101] width 371 height 7
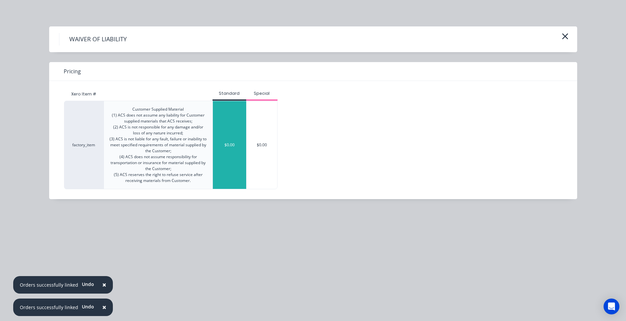
click at [227, 124] on div "$0.00" at bounding box center [229, 145] width 33 height 88
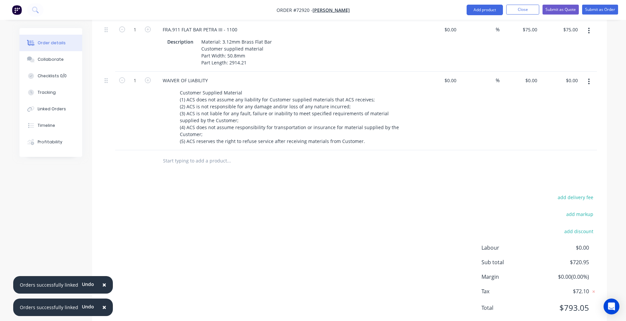
scroll to position [393, 0]
click at [394, 217] on div "add delivery fee add markup add discount Labour $0.00 Sub total $720.95 Margin …" at bounding box center [349, 255] width 495 height 127
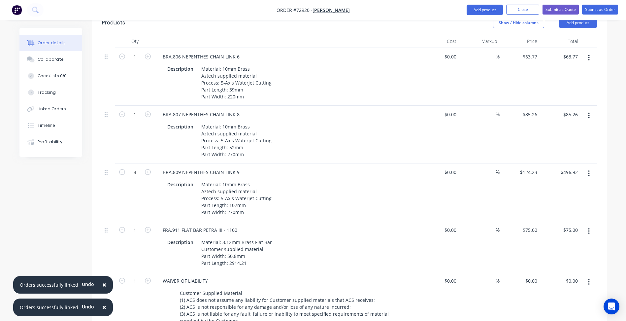
scroll to position [129, 0]
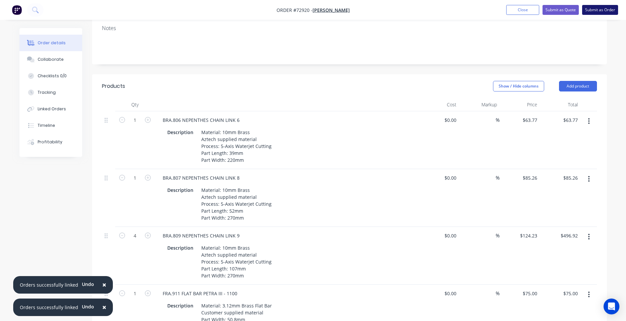
click at [600, 10] on button "Submit as Order" at bounding box center [600, 10] width 36 height 10
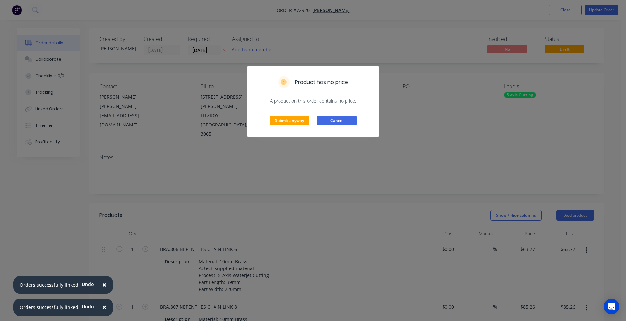
click at [353, 123] on button "Cancel" at bounding box center [337, 120] width 40 height 10
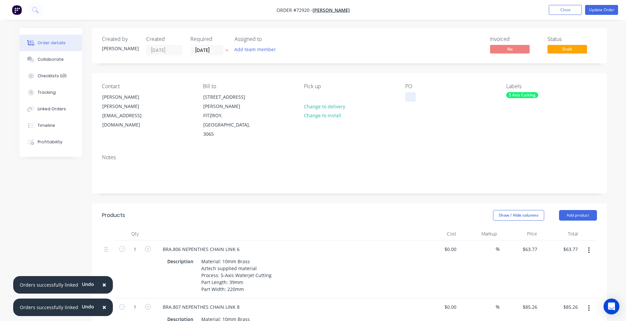
click at [406, 97] on div at bounding box center [410, 97] width 11 height 10
paste div
click at [519, 99] on div "Labels 5 Axis Cutting" at bounding box center [551, 111] width 90 height 56
click at [521, 94] on div "5 Axis Cutting" at bounding box center [522, 95] width 32 height 6
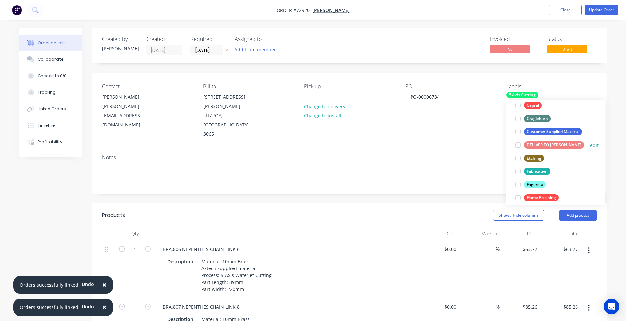
scroll to position [165, 0]
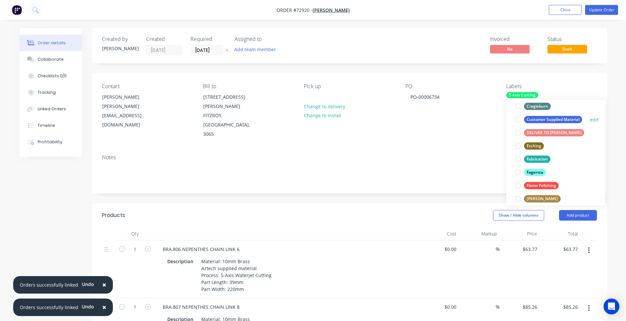
click at [518, 119] on div at bounding box center [517, 119] width 13 height 13
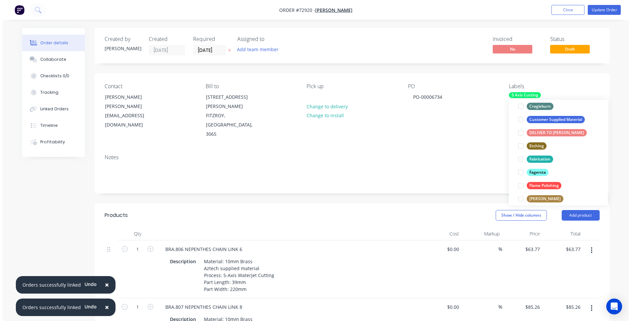
scroll to position [46, 0]
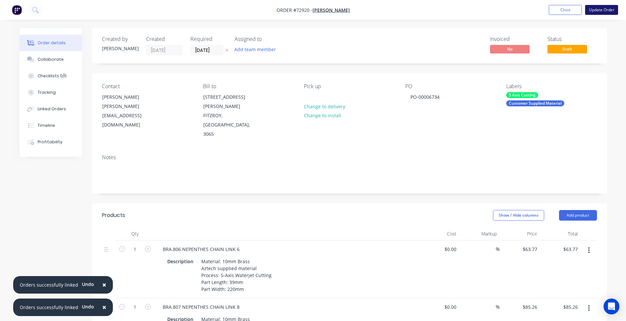
click at [598, 11] on button "Update Order" at bounding box center [601, 10] width 33 height 10
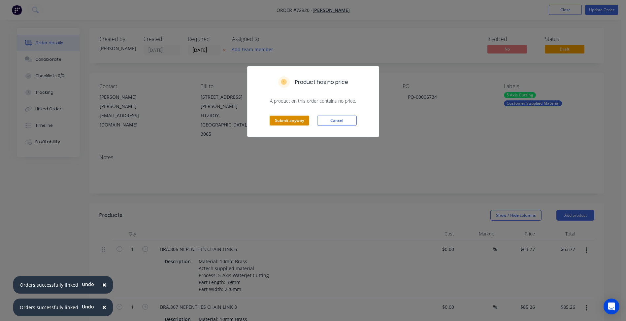
click at [289, 116] on button "Submit anyway" at bounding box center [290, 120] width 40 height 10
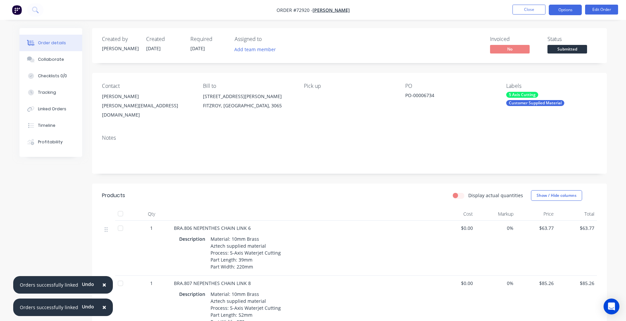
click at [570, 7] on button "Options" at bounding box center [565, 10] width 33 height 11
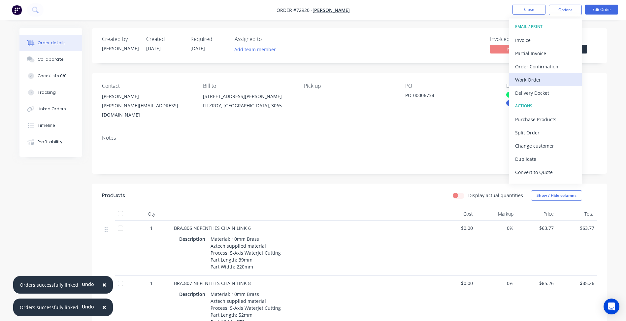
click at [548, 80] on div "Work Order" at bounding box center [545, 80] width 61 height 10
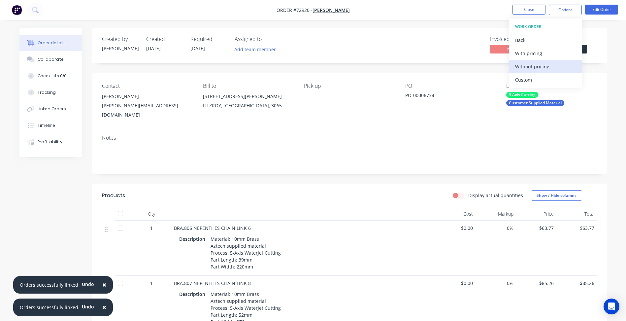
click at [529, 63] on div "Without pricing" at bounding box center [545, 67] width 61 height 10
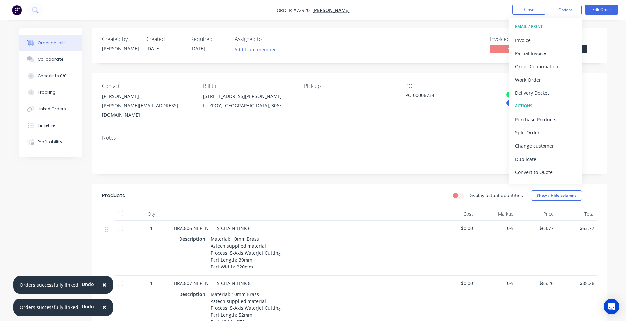
drag, startPoint x: 410, startPoint y: 44, endPoint x: 437, endPoint y: 48, distance: 27.3
click at [411, 44] on div "Invoiced No Status Submitted" at bounding box center [449, 45] width 296 height 19
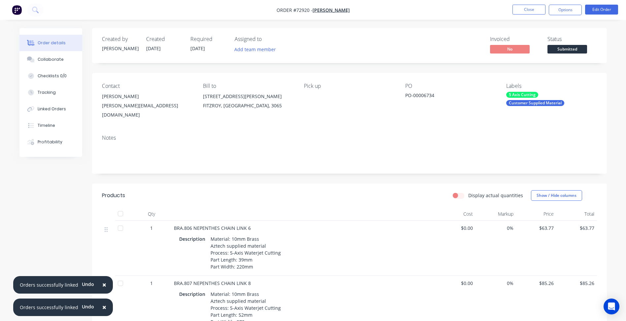
click at [575, 46] on span "Submitted" at bounding box center [567, 49] width 40 height 8
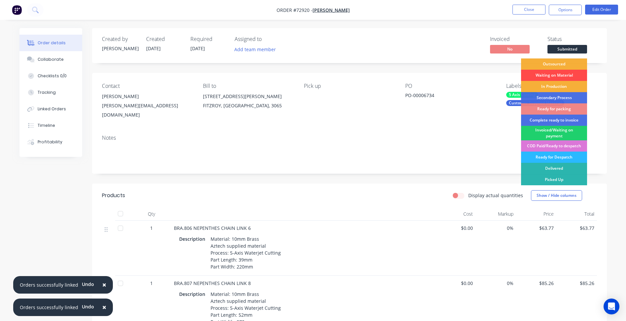
click at [554, 74] on div "Waiting on Material" at bounding box center [554, 75] width 66 height 11
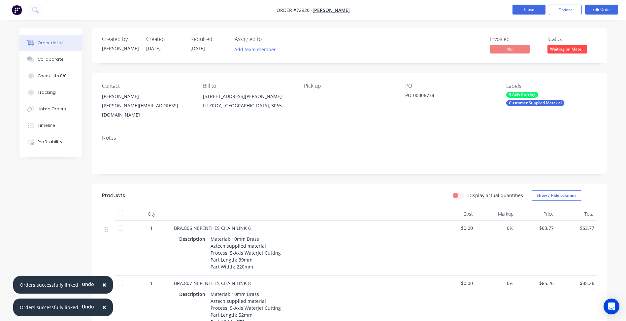
click at [539, 9] on button "Close" at bounding box center [528, 10] width 33 height 10
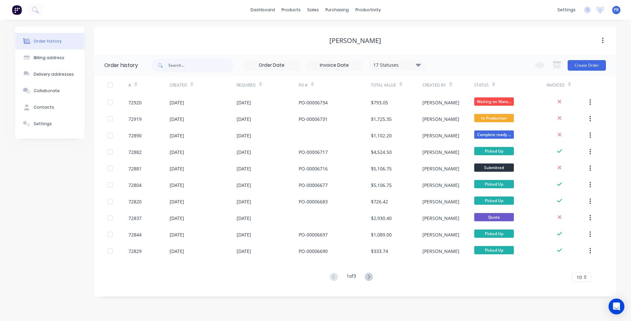
click at [477, 37] on div "[PERSON_NAME]" at bounding box center [354, 41] width 521 height 8
click at [462, 31] on div "[PERSON_NAME]" at bounding box center [354, 40] width 521 height 28
click at [54, 219] on div "Order history Billing address Delivery addresses Collaborate Contacts Settings" at bounding box center [49, 161] width 69 height 270
click at [324, 30] on div "Sales Orders" at bounding box center [337, 32] width 27 height 6
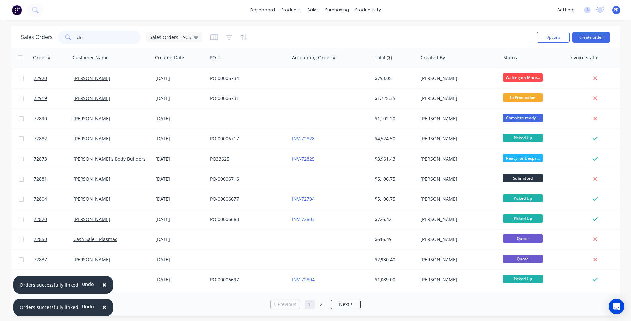
drag, startPoint x: 98, startPoint y: 36, endPoint x: 7, endPoint y: 34, distance: 90.7
click at [7, 34] on div "Sales Orders chr Sales Orders - ACS Options Create order Order # Customer Name …" at bounding box center [315, 170] width 631 height 289
click at [302, 29] on div "Product Catalogue" at bounding box center [320, 32] width 41 height 6
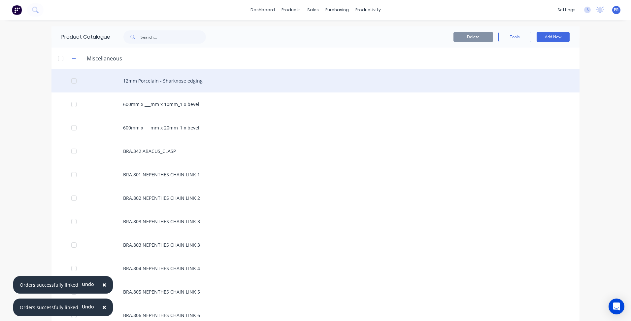
click at [204, 83] on div "12mm Porcelain - Sharknose edging" at bounding box center [315, 80] width 528 height 23
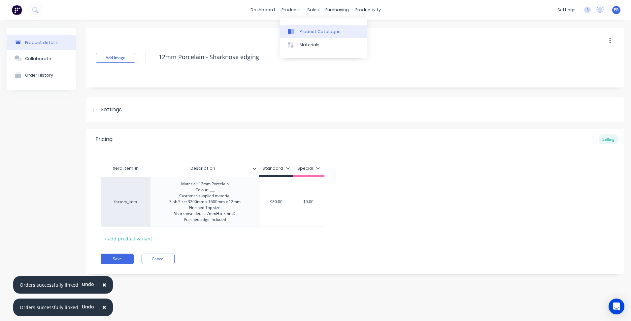
click at [305, 31] on div "Product Catalogue" at bounding box center [320, 32] width 41 height 6
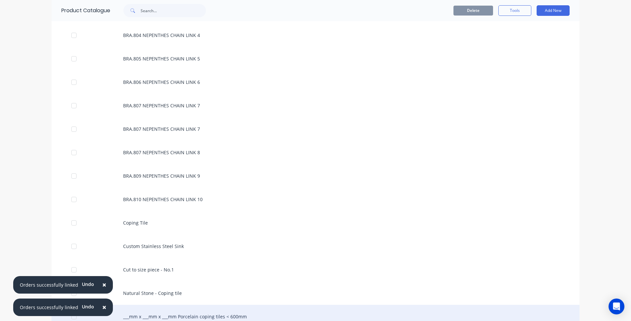
scroll to position [363, 0]
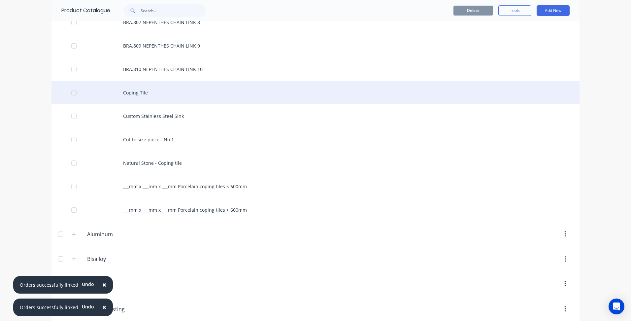
click at [161, 93] on div "Coping Tile" at bounding box center [315, 92] width 528 height 23
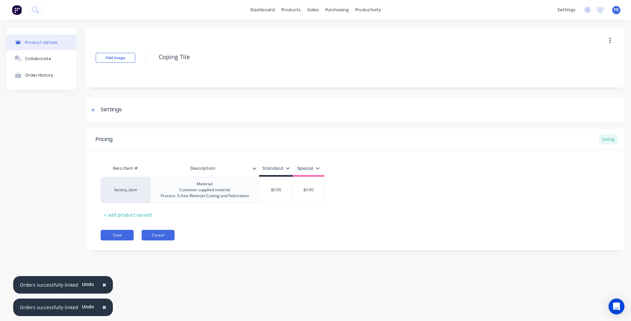
click at [172, 240] on button "Cancel" at bounding box center [158, 235] width 33 height 11
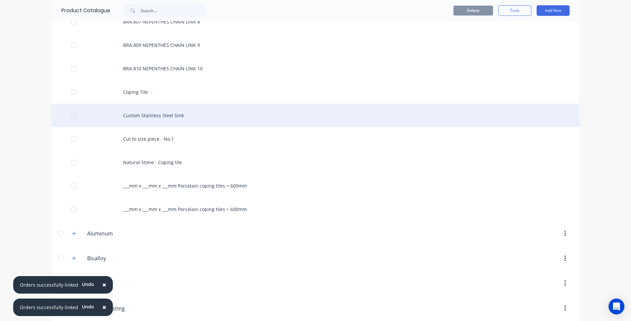
scroll to position [363, 0]
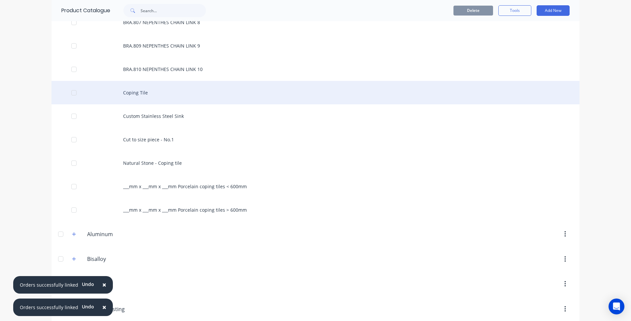
click at [511, 93] on div "Coping Tile" at bounding box center [315, 92] width 528 height 23
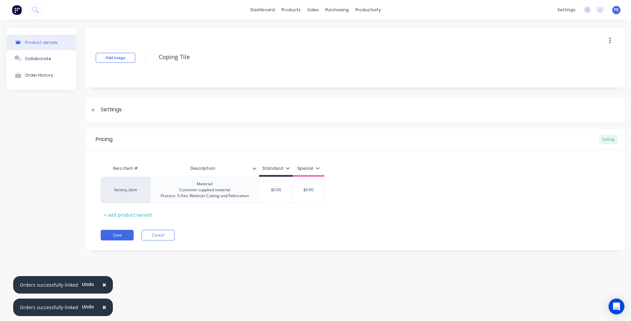
click at [615, 40] on button "button" at bounding box center [610, 41] width 16 height 12
click at [572, 69] on div "Delete" at bounding box center [586, 71] width 51 height 10
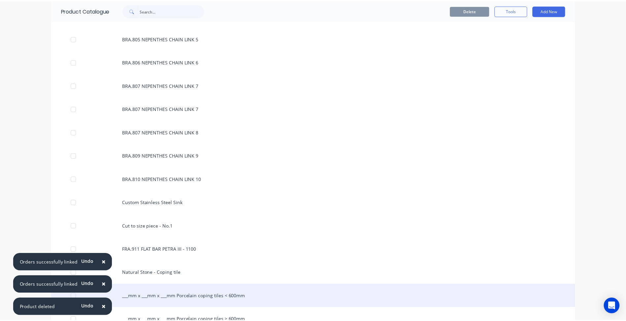
scroll to position [363, 0]
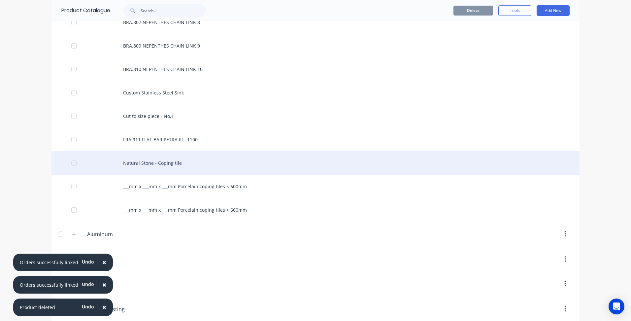
click at [183, 160] on div "Natural Stone - Coping tile" at bounding box center [315, 162] width 528 height 23
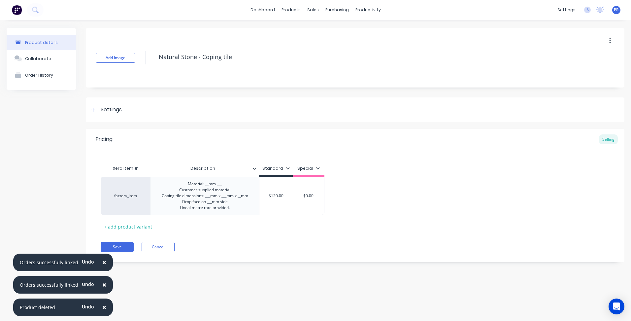
click at [255, 242] on div "Save Cancel" at bounding box center [363, 246] width 524 height 11
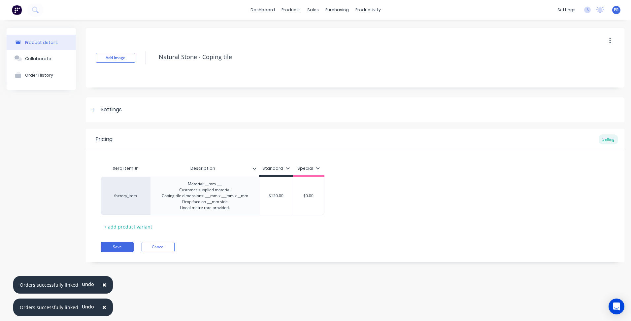
click at [249, 229] on div "Xero Item # Description Standard Special factory_item Material: __mm ___ Custom…" at bounding box center [355, 197] width 509 height 70
click at [343, 248] on div "Save Cancel" at bounding box center [363, 246] width 524 height 11
click at [201, 282] on div "Product details Collaborate Order History Add image Natural Stone - Coping tile…" at bounding box center [315, 164] width 631 height 288
click at [124, 246] on button "Save" at bounding box center [117, 246] width 33 height 11
type textarea "x"
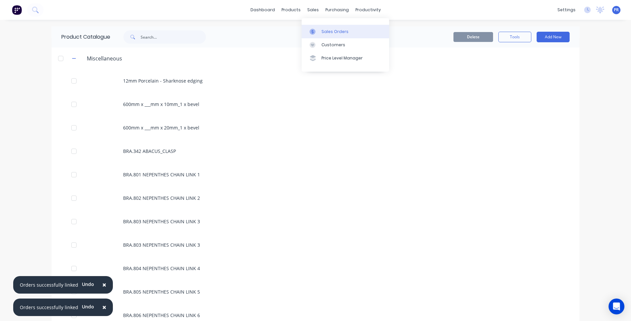
click at [324, 29] on div "Sales Orders" at bounding box center [334, 32] width 27 height 6
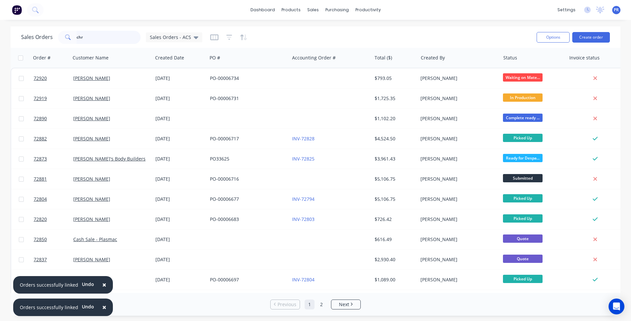
drag, startPoint x: 91, startPoint y: 38, endPoint x: 4, endPoint y: 30, distance: 87.4
click at [22, 29] on div "Sales Orders chr Sales Orders - ACS Options Create order" at bounding box center [316, 36] width 610 height 21
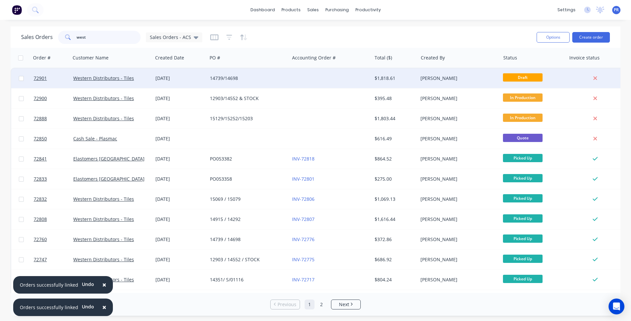
type input "west"
click at [466, 82] on div "[PERSON_NAME]" at bounding box center [459, 78] width 82 height 20
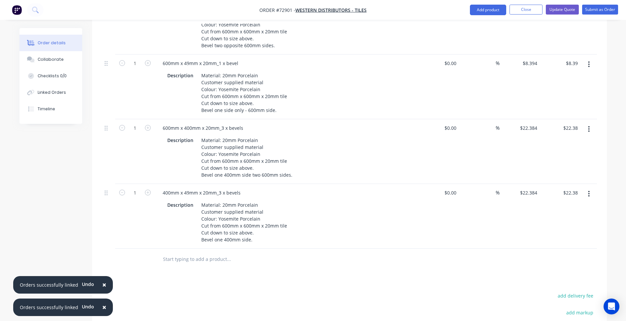
scroll to position [990, 0]
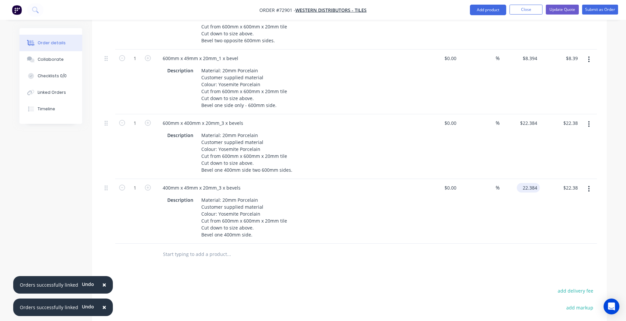
click at [529, 189] on input "22.384" at bounding box center [529, 188] width 20 height 10
type input "$10.53"
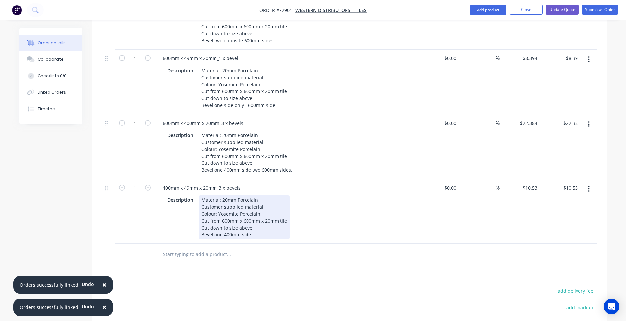
click at [247, 230] on div "Material: 20mm Porcelain Customer supplied material Colour: Yosemite Porcelain …" at bounding box center [244, 217] width 91 height 44
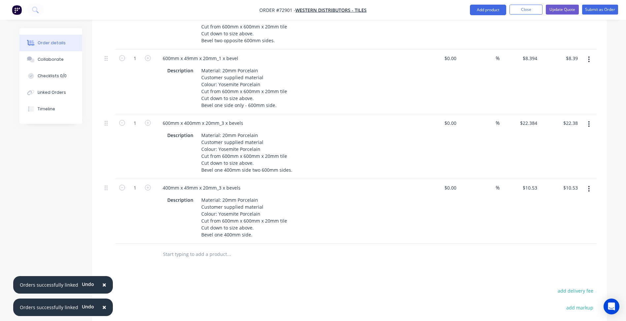
click at [589, 192] on icon "button" at bounding box center [589, 188] width 2 height 7
click at [555, 216] on div "Duplicate" at bounding box center [565, 219] width 51 height 10
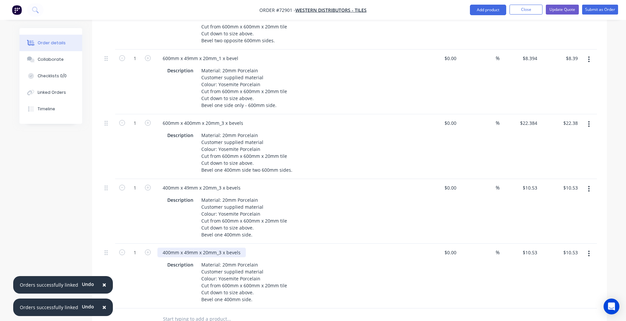
click at [173, 255] on div "400mm x 49mm x 20mm_3 x bevels" at bounding box center [201, 252] width 88 height 10
click at [166, 252] on div "400mm x 49mm x 20mm_3 x bevels" at bounding box center [201, 252] width 88 height 10
click at [187, 252] on div "400mm x 49mm x 20mm_3 x bevels" at bounding box center [201, 252] width 88 height 10
click at [211, 252] on div "400mm x 400mm x 20mm_3 x bevels" at bounding box center [202, 252] width 91 height 10
click at [208, 253] on div "400mm x 400mm x 20mm_3 x bevels" at bounding box center [202, 252] width 91 height 10
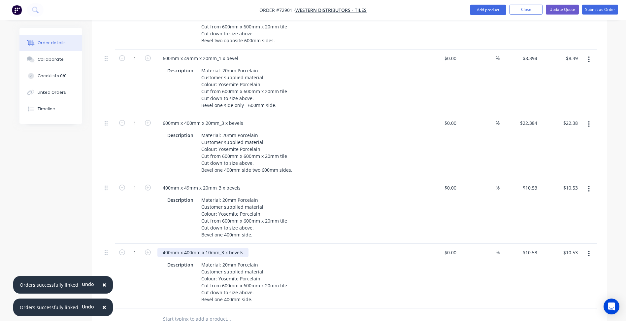
click at [223, 252] on div "400mm x 400mm x 10mm_3 x bevels" at bounding box center [202, 252] width 91 height 10
drag, startPoint x: 221, startPoint y: 253, endPoint x: 246, endPoint y: 254, distance: 24.4
click at [246, 254] on div "400mm x 400mm x 10mm_3 x bevels" at bounding box center [202, 252] width 91 height 10
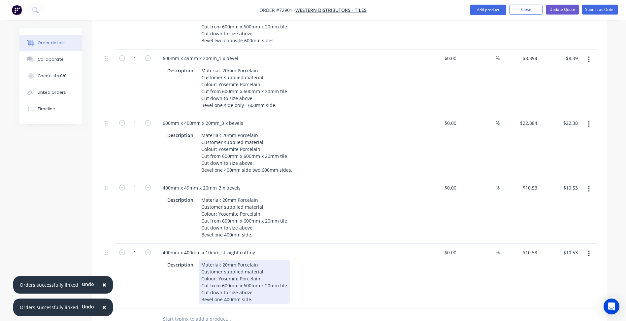
click at [233, 263] on div "Material: 20mm Porcelain Customer supplied material Colour: Yosemite Porcelain …" at bounding box center [244, 282] width 91 height 44
click at [221, 277] on div "Material: 20mm Porcelain Customer supplied material Colour: Yosemite Porcelain …" at bounding box center [244, 282] width 91 height 44
click at [229, 261] on div "Material: 20mm Porcelain Customer supplied material Colour: Yosemite Porcelain …" at bounding box center [244, 282] width 91 height 44
click at [224, 278] on div "Material: 20mm Porcelain Customer supplied material Colour: Yosemite Porcelain …" at bounding box center [244, 282] width 91 height 44
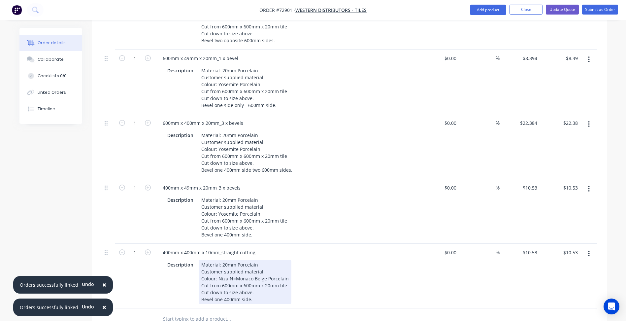
click at [224, 264] on div "Material: 20mm Porcelain Customer supplied material Colour: Niza N=Monaco Beige…" at bounding box center [245, 282] width 93 height 44
click at [267, 285] on div "Material: 10mm Porcelain Customer supplied material Colour: Niza N=Monaco Beige…" at bounding box center [245, 282] width 93 height 44
click at [214, 289] on div "Material: 10mm Porcelain Customer supplied material Colour: Niza N=Monaco Beige…" at bounding box center [245, 282] width 93 height 44
click at [223, 286] on div "Material: 10mm Porcelain Customer supplied material Colour: Niza N=Monaco Beige…" at bounding box center [245, 282] width 93 height 44
click at [244, 286] on div "Material: 10mm Porcelain Customer supplied material Colour: Niza N=Monaco Beige…" at bounding box center [245, 282] width 93 height 44
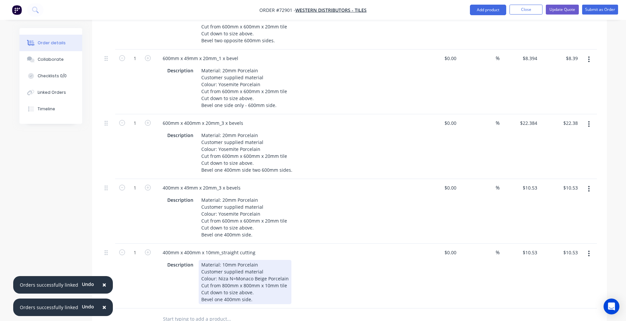
click at [234, 280] on div "Material: 10mm Porcelain Customer supplied material Colour: Niza N=Monaco Beige…" at bounding box center [245, 282] width 93 height 44
click at [234, 298] on div "Material: 10mm Porcelain Customer supplied material Colour: [PERSON_NAME] Beige…" at bounding box center [246, 282] width 95 height 44
drag, startPoint x: 201, startPoint y: 298, endPoint x: 261, endPoint y: 298, distance: 60.0
click at [261, 298] on div "Material: 10mm Porcelain Customer supplied material Colour: [PERSON_NAME] Beige…" at bounding box center [246, 282] width 95 height 44
click at [249, 298] on div "Material: 10mm Porcelain Customer supplied material Colour: [PERSON_NAME] Beige…" at bounding box center [246, 282] width 95 height 44
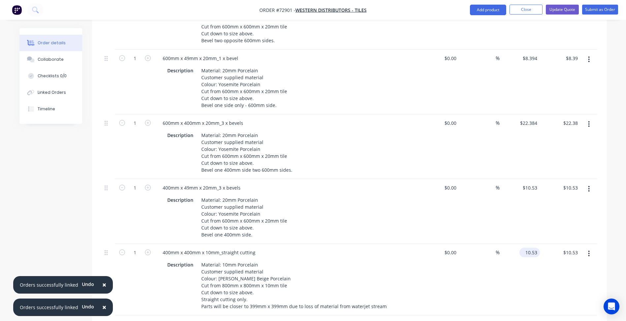
click at [533, 251] on input "10.53" at bounding box center [531, 252] width 18 height 10
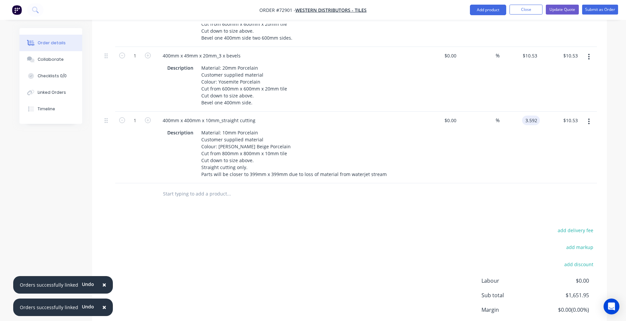
type input "$3.592"
type input "$3.59"
click at [229, 259] on div "add delivery fee add markup add discount Labour $0.00 Sub total $1,651.95 Margi…" at bounding box center [349, 289] width 495 height 127
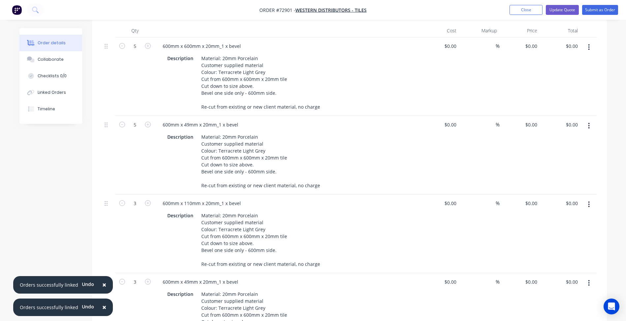
scroll to position [99, 0]
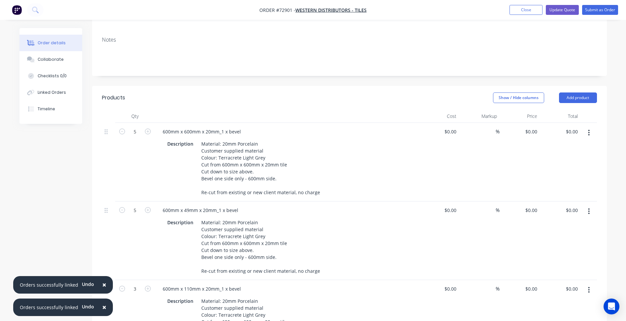
click at [577, 106] on header "Products Show / Hide columns Add product" at bounding box center [349, 98] width 515 height 24
drag, startPoint x: 576, startPoint y: 100, endPoint x: 569, endPoint y: 103, distance: 8.3
click at [576, 99] on button "Add product" at bounding box center [578, 97] width 38 height 11
click at [556, 113] on div "Product catalogue" at bounding box center [565, 115] width 51 height 10
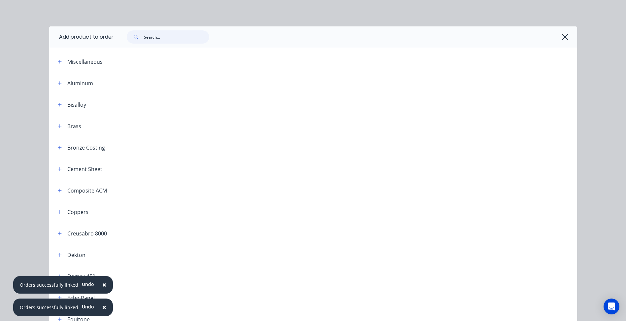
click at [160, 34] on input "text" at bounding box center [176, 36] width 65 height 13
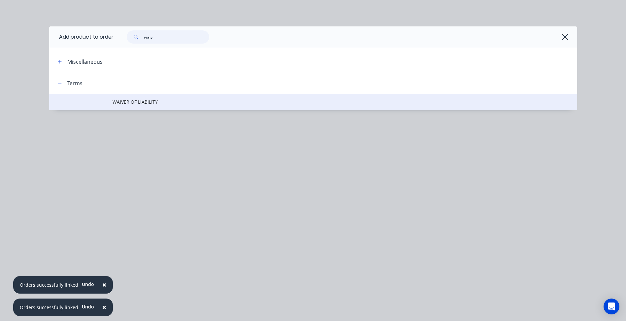
type input "waiv"
click at [161, 102] on span "WAIVER OF LIABILITY" at bounding box center [297, 101] width 371 height 7
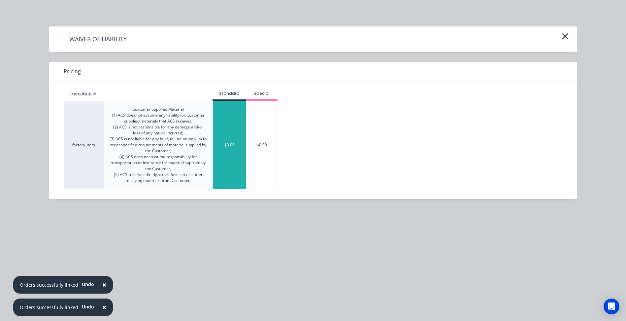
click at [219, 136] on div "$0.00" at bounding box center [229, 145] width 33 height 88
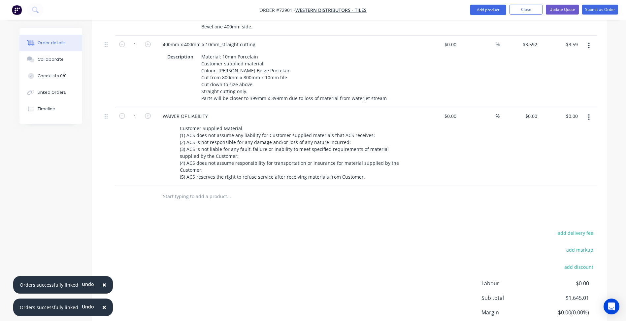
scroll to position [1252, 0]
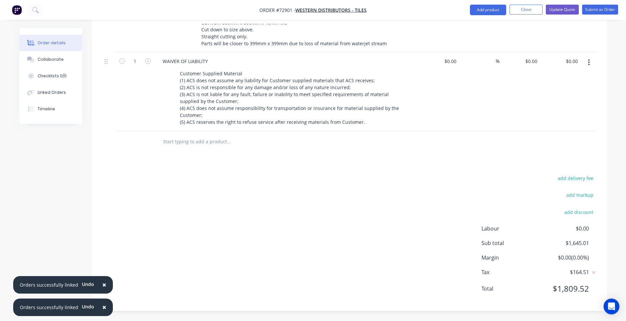
click at [225, 219] on div "add delivery fee add markup add discount Labour $0.00 Sub total $1,645.01 Margi…" at bounding box center [349, 237] width 495 height 127
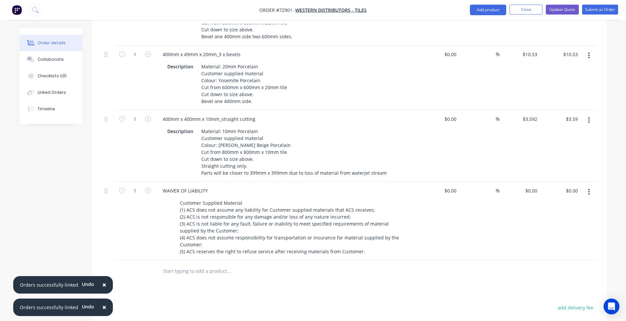
scroll to position [1120, 0]
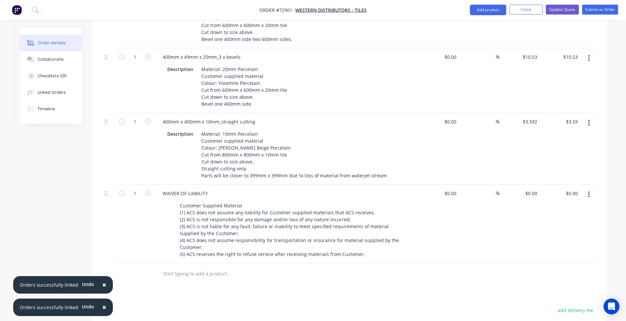
click at [589, 62] on button "button" at bounding box center [589, 58] width 16 height 12
click at [567, 91] on div "Duplicate" at bounding box center [565, 89] width 51 height 10
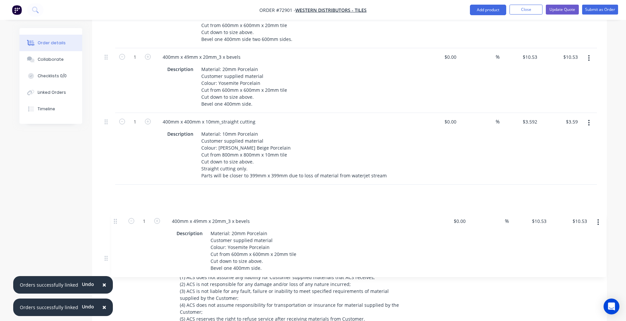
scroll to position [1123, 0]
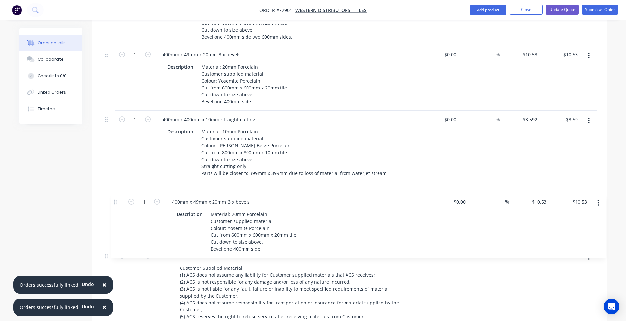
drag, startPoint x: 107, startPoint y: 270, endPoint x: 118, endPoint y: 196, distance: 75.0
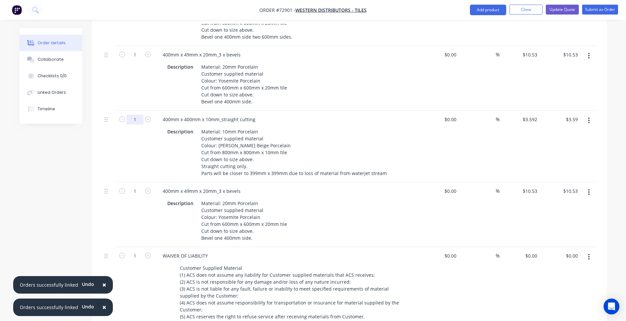
click at [137, 121] on input "1" at bounding box center [134, 119] width 17 height 10
type input "80"
type input "$287.36"
click at [133, 51] on input "1" at bounding box center [134, 55] width 17 height 10
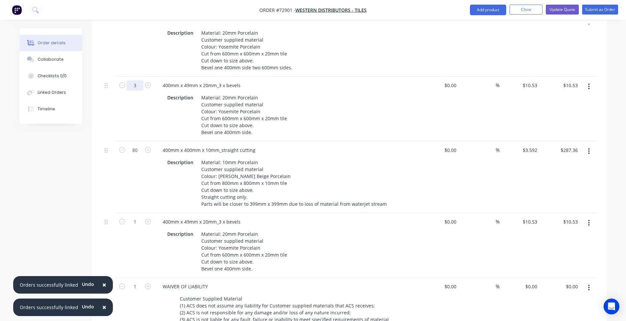
scroll to position [1024, 0]
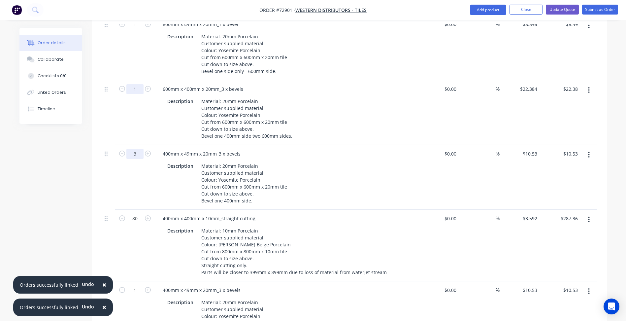
type input "3"
type input "$31.59"
click at [132, 90] on input "1" at bounding box center [134, 89] width 17 height 10
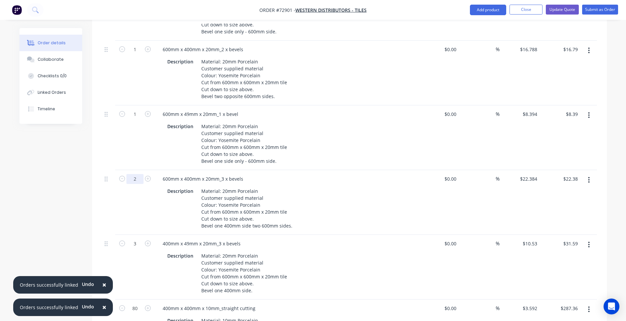
scroll to position [925, 0]
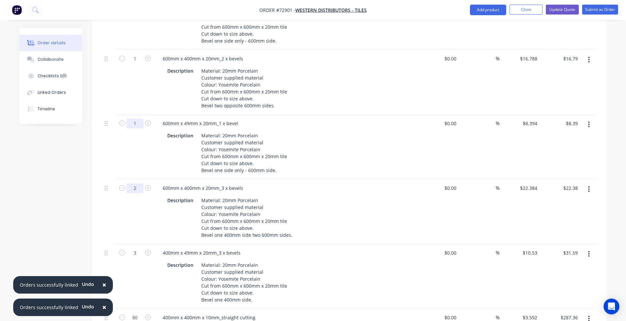
type input "2"
type input "$44.77"
click at [133, 121] on input "1" at bounding box center [134, 123] width 17 height 10
type input "17"
type input "$142.70"
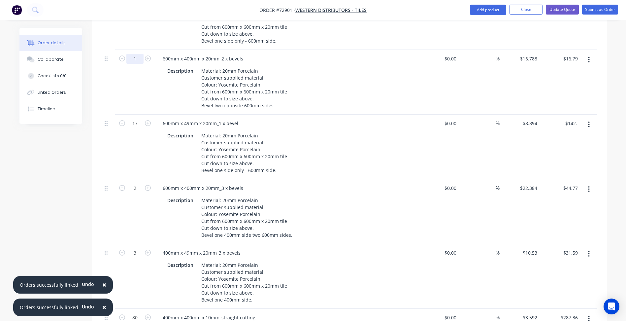
click at [137, 58] on input "1" at bounding box center [134, 59] width 17 height 10
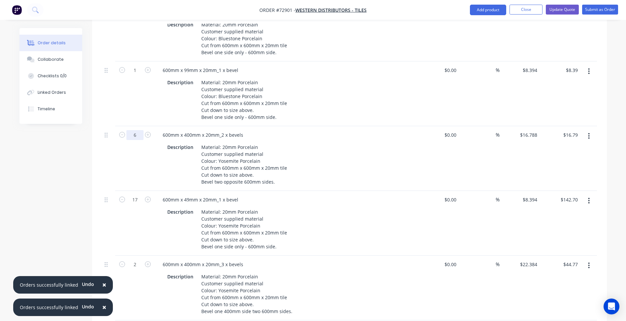
scroll to position [826, 0]
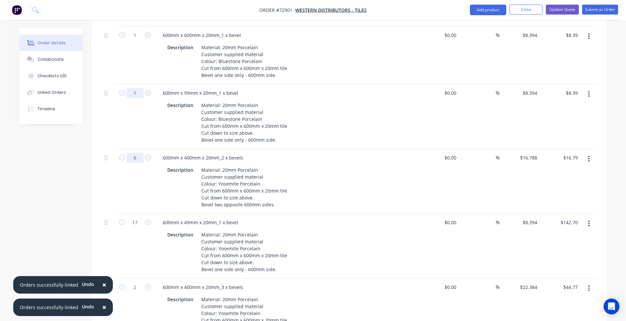
type input "6"
type input "$100.73"
click at [136, 96] on input "1" at bounding box center [134, 93] width 17 height 10
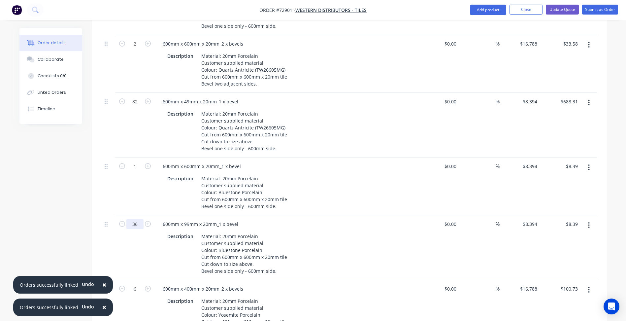
scroll to position [694, 0]
type input "36"
type input "$302.18"
click at [134, 168] on input "1" at bounding box center [134, 167] width 17 height 10
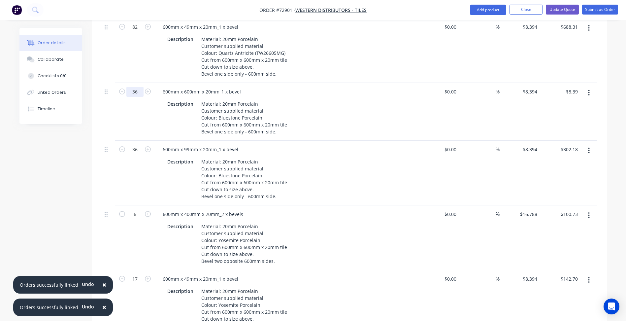
scroll to position [760, 0]
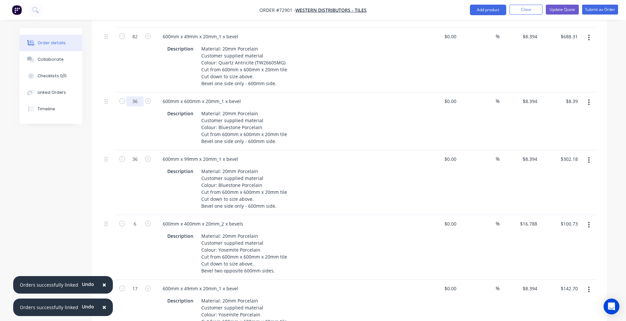
click at [138, 104] on input "36" at bounding box center [134, 101] width 17 height 10
type input "36"
type input "$302.18"
click at [130, 157] on input "36" at bounding box center [134, 159] width 17 height 10
click at [135, 102] on input "36" at bounding box center [134, 101] width 17 height 10
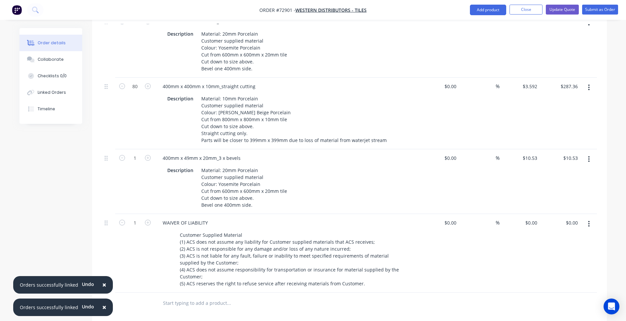
scroll to position [1317, 0]
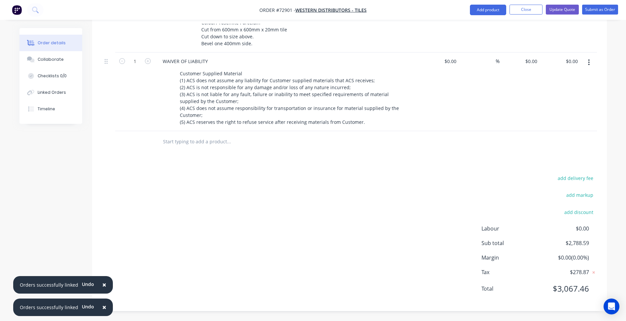
type input "35"
type input "$293.79"
click at [224, 180] on div "add delivery fee add markup add discount Labour $0.00 Sub total $2,788.59 Margi…" at bounding box center [349, 237] width 495 height 127
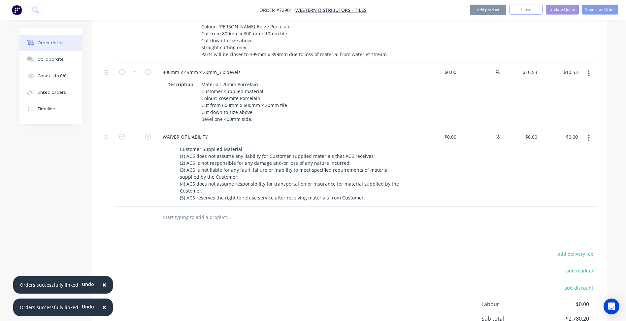
scroll to position [1218, 0]
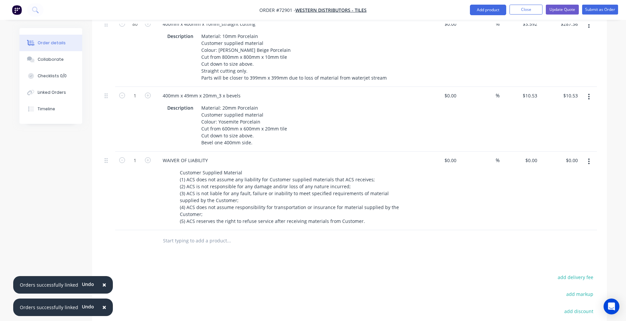
click at [142, 97] on input "1" at bounding box center [134, 96] width 17 height 10
type input "5"
type input "$52.65"
click at [183, 100] on div "400mm x 49mm x 20mm_3 x bevels Description Material: 20mm Porcelain Customer su…" at bounding box center [287, 119] width 264 height 65
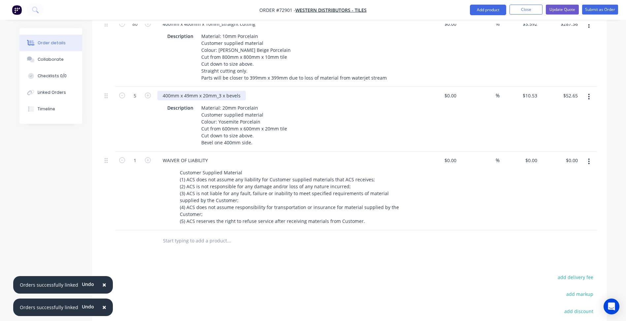
click at [166, 94] on div "400mm x 49mm x 20mm_3 x bevels" at bounding box center [201, 96] width 88 height 10
click at [186, 95] on div "600mm x 49mm x 20mm_3 x bevels" at bounding box center [201, 96] width 88 height 10
click at [205, 94] on div "600mm x 400mm x 20mm_3 x bevels" at bounding box center [202, 96] width 91 height 10
drag, startPoint x: 237, startPoint y: 94, endPoint x: 260, endPoint y: 94, distance: 23.4
click at [260, 94] on div "600mm x 400mm x 50/ DF_20mm_3 x bevels" at bounding box center [210, 96] width 107 height 10
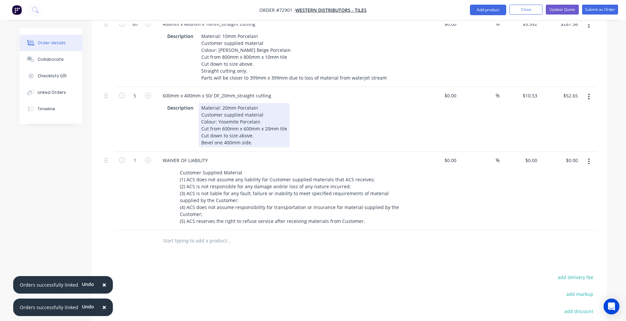
click at [228, 117] on div "Material: 20mm Porcelain Customer supplied material Colour: Yosemite Porcelain …" at bounding box center [244, 125] width 91 height 44
click at [224, 130] on div "Material: 20mm Porcelain Customer supplied material Colour: Yosemite Porcelain …" at bounding box center [244, 125] width 91 height 44
drag, startPoint x: 221, startPoint y: 128, endPoint x: 279, endPoint y: 125, distance: 57.8
click at [279, 125] on div "Material: 20mm Porcelain Customer supplied material Colour: Yosemite Porcelain …" at bounding box center [244, 125] width 91 height 44
drag, startPoint x: 254, startPoint y: 142, endPoint x: 201, endPoint y: 144, distance: 52.8
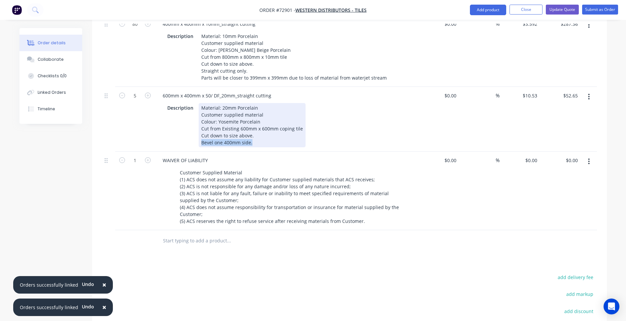
click at [201, 144] on div "Material: 20mm Porcelain Customer supplied material Colour: Yosemite Porcelain …" at bounding box center [252, 125] width 107 height 44
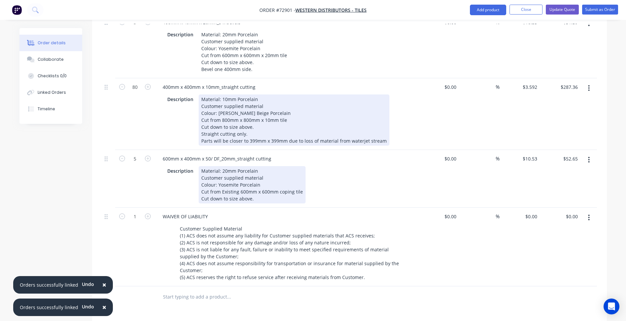
scroll to position [1152, 0]
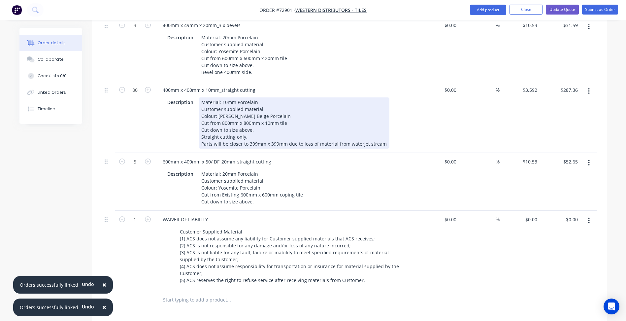
click at [230, 146] on div "Material: 10mm Porcelain Customer supplied material Colour: [PERSON_NAME] Beige…" at bounding box center [294, 122] width 191 height 51
click at [223, 138] on div "Material: 10mm Porcelain Customer supplied material Colour: [PERSON_NAME] Beige…" at bounding box center [294, 122] width 191 height 51
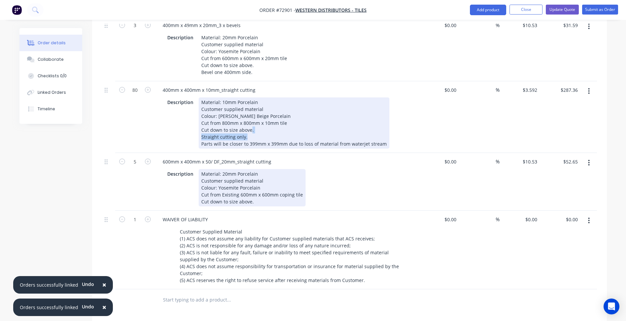
copy div "Straight cutting only."
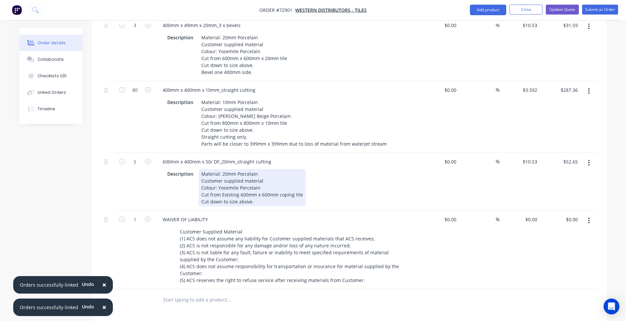
click at [257, 201] on div "Material: 20mm Porcelain Customer supplied material Colour: Yosemite Porcelain …" at bounding box center [252, 187] width 107 height 37
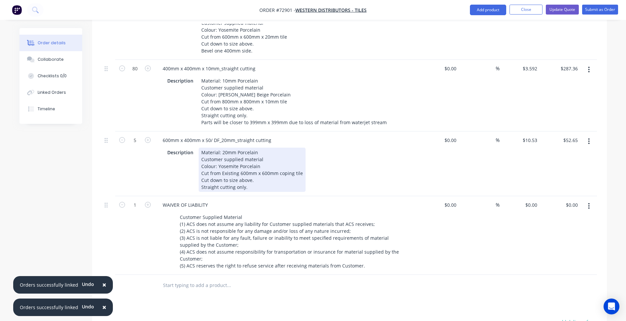
scroll to position [1185, 0]
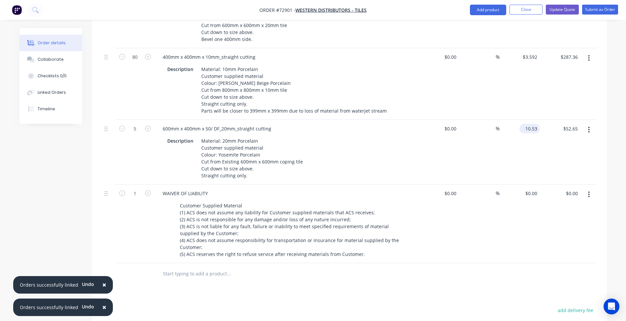
click at [534, 129] on input "10.53" at bounding box center [531, 129] width 18 height 10
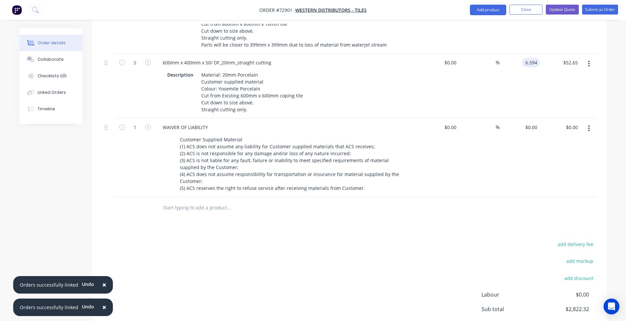
type input "$6.594"
type input "$32.97"
click at [288, 241] on div "add delivery fee add markup add discount Labour $0.00 Sub total $2,822.32 Margi…" at bounding box center [349, 303] width 495 height 127
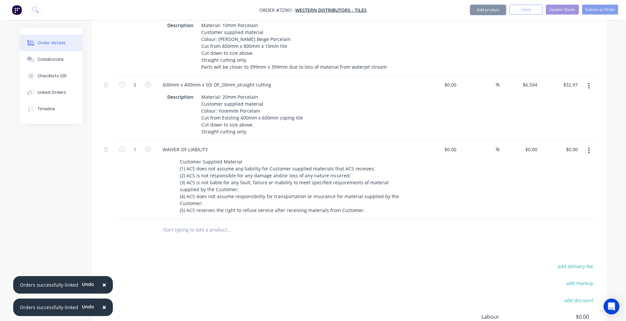
scroll to position [1218, 0]
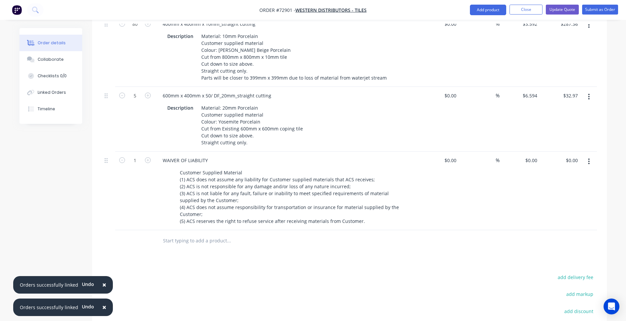
click at [106, 208] on div at bounding box center [108, 190] width 13 height 79
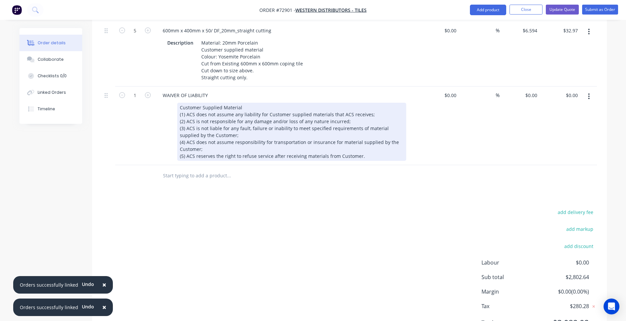
scroll to position [1251, 0]
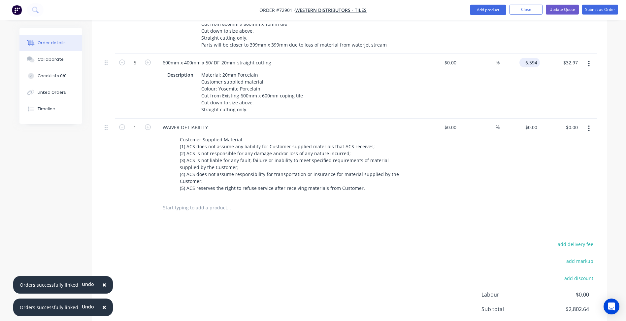
click at [530, 62] on input "6.594" at bounding box center [531, 63] width 18 height 10
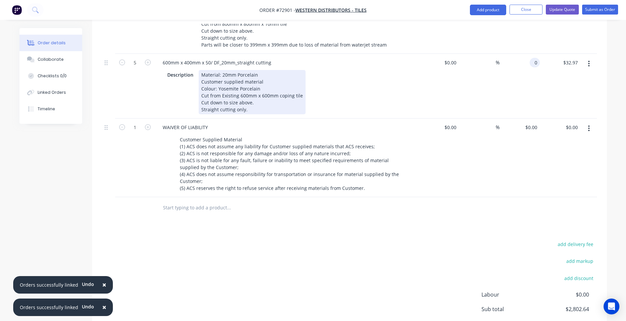
type input "$0.00"
click at [252, 109] on div "Material: 20mm Porcelain Customer supplied material Colour: Yosemite Porcelain …" at bounding box center [252, 92] width 107 height 44
click at [251, 109] on div "Material: 20mm Porcelain Customer supplied material Colour: Yosemite Porcelain …" at bounding box center [252, 92] width 107 height 44
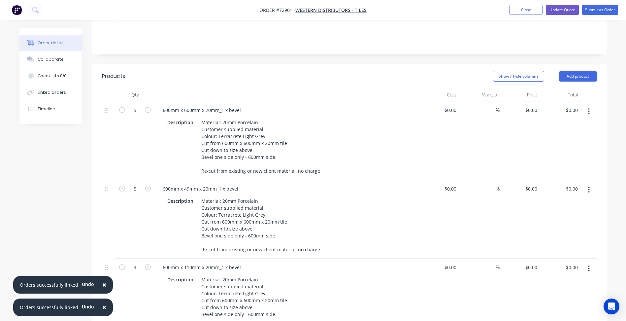
scroll to position [124, 0]
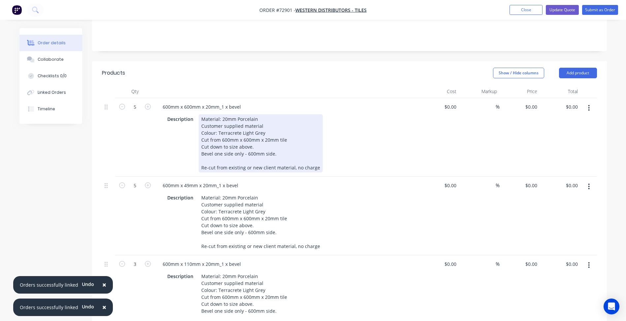
click at [249, 171] on div "Material: 20mm Porcelain Customer supplied material Colour: Terracrete Light Gr…" at bounding box center [261, 143] width 124 height 58
copy div "Re-cut from existing or new client material, no charge"
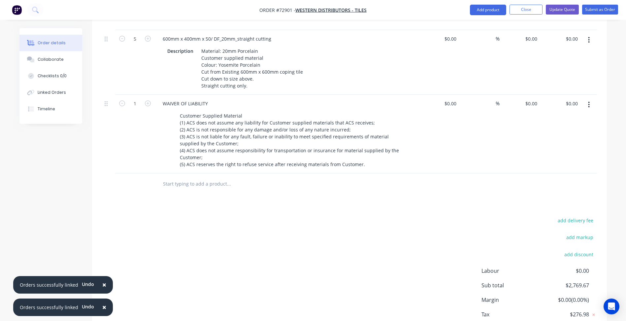
scroll to position [1317, 0]
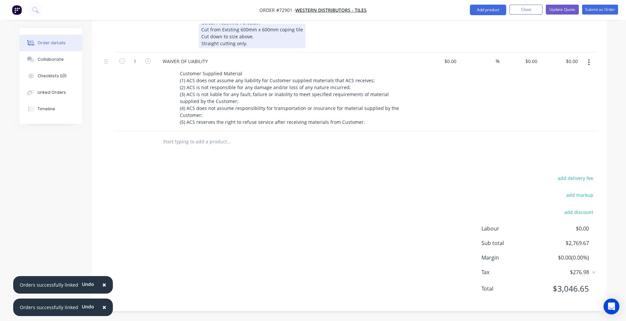
click at [252, 45] on div "Material: 20mm Porcelain Customer supplied material Colour: Yosemite Porcelain …" at bounding box center [252, 26] width 107 height 44
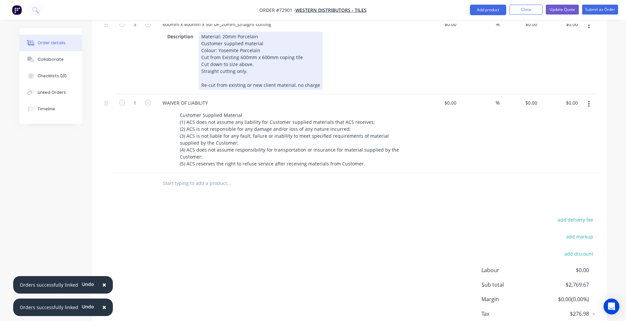
scroll to position [1251, 0]
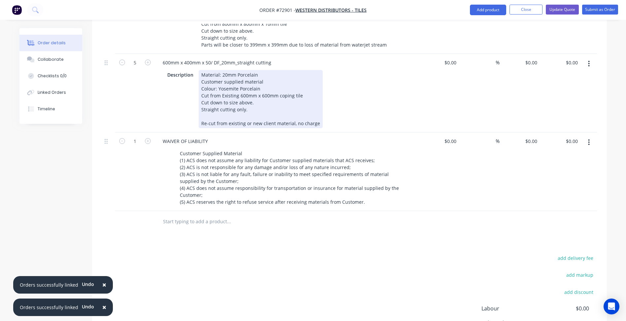
click at [205, 124] on div "Material: 20mm Porcelain Customer supplied material Colour: Yosemite Porcelain …" at bounding box center [261, 99] width 124 height 58
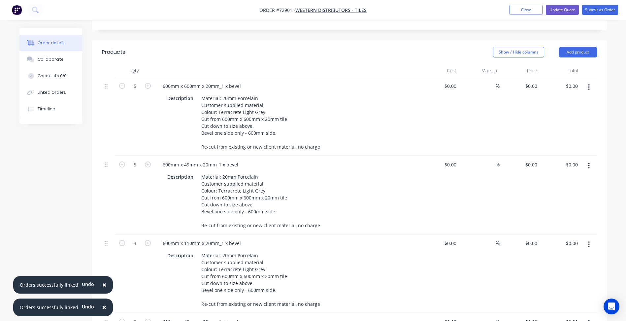
scroll to position [114, 0]
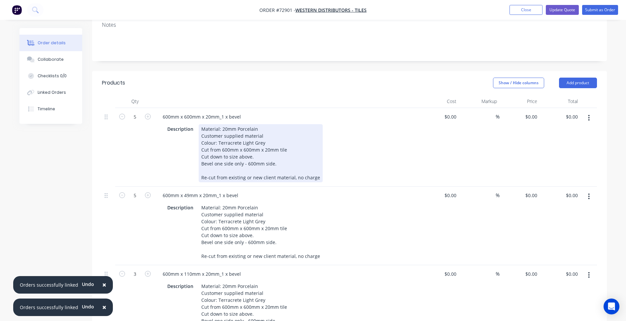
click at [319, 178] on div "Description Material: 20mm Porcelain Customer supplied material Colour: Terracr…" at bounding box center [285, 153] width 241 height 58
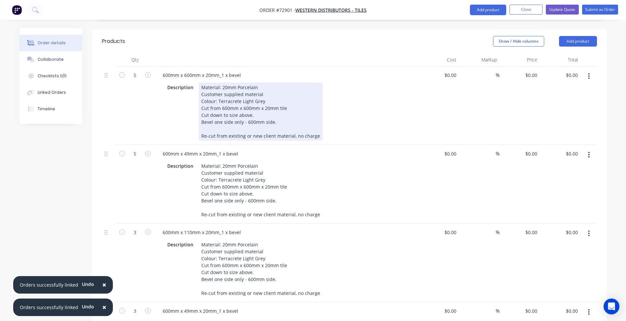
scroll to position [246, 0]
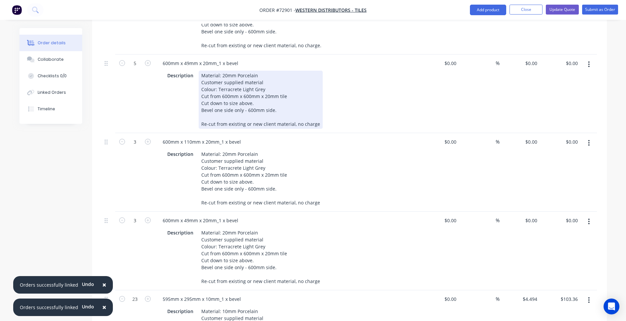
click at [316, 124] on div "Material: 20mm Porcelain Customer supplied material Colour: Terracrete Light Gr…" at bounding box center [261, 100] width 124 height 58
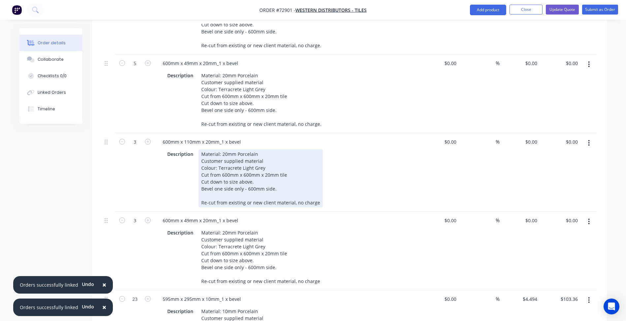
click at [314, 200] on div "Material: 20mm Porcelain Customer supplied material Colour: Terracrete Light Gr…" at bounding box center [261, 178] width 124 height 58
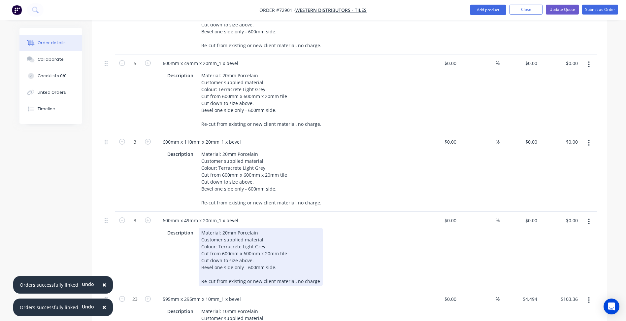
click at [314, 280] on div "Material: 20mm Porcelain Customer supplied material Colour: Terracrete Light Gr…" at bounding box center [261, 257] width 124 height 58
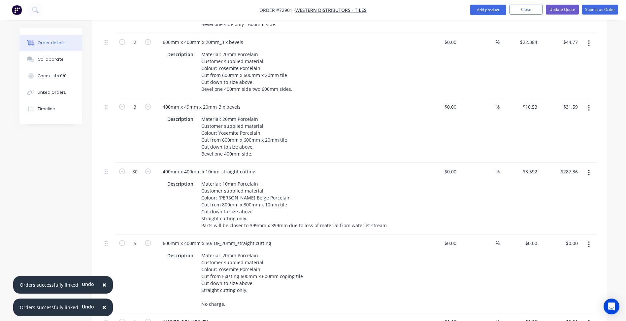
scroll to position [1301, 0]
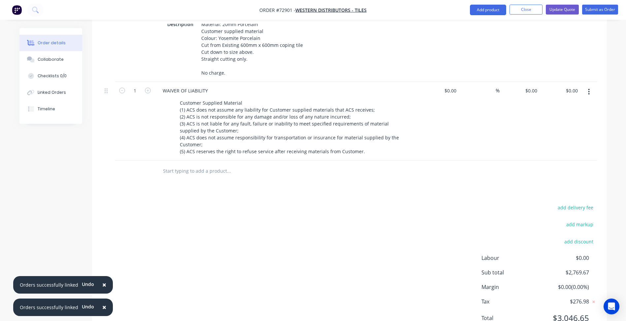
drag, startPoint x: 274, startPoint y: 230, endPoint x: 218, endPoint y: 238, distance: 56.9
click at [273, 231] on div "add delivery fee add markup add discount Labour $0.00 Sub total $2,769.67 Margi…" at bounding box center [349, 266] width 495 height 127
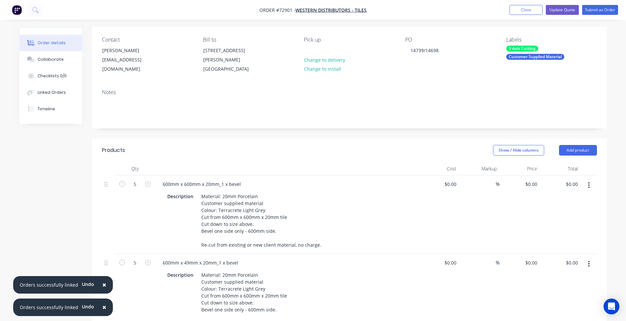
scroll to position [0, 0]
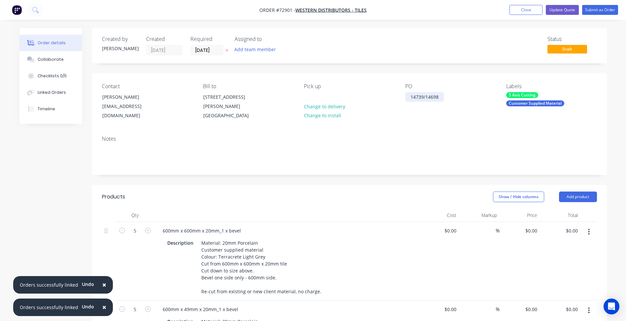
click at [441, 96] on div "14739/14698" at bounding box center [424, 97] width 39 height 10
click at [564, 11] on button "Update Quote" at bounding box center [562, 10] width 33 height 10
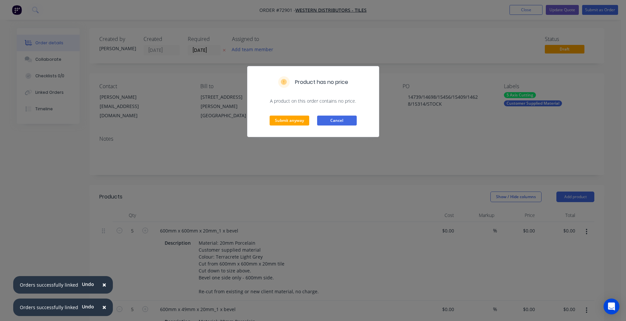
click at [341, 122] on button "Cancel" at bounding box center [337, 120] width 40 height 10
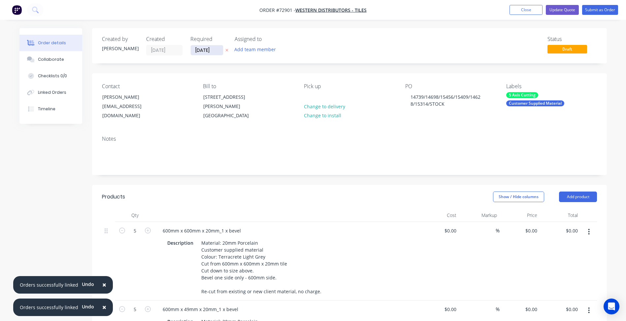
click at [201, 50] on input "[DATE]" at bounding box center [207, 50] width 32 height 10
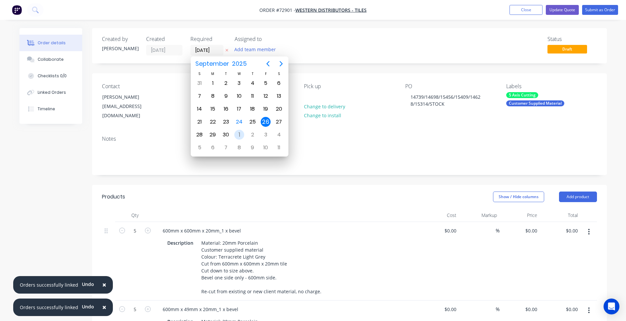
click at [240, 134] on div "1" at bounding box center [239, 135] width 10 height 10
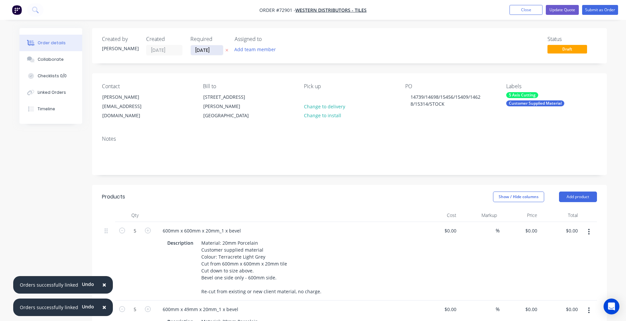
click at [208, 49] on input "[DATE]" at bounding box center [207, 50] width 32 height 10
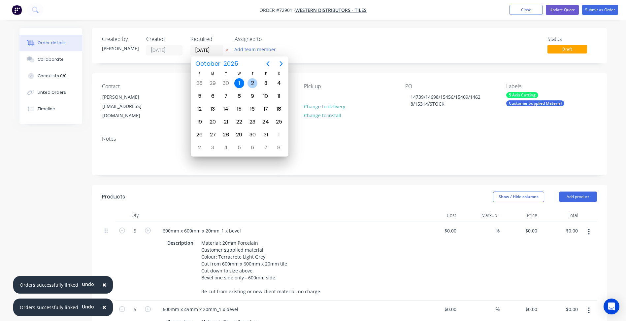
click at [251, 84] on div "2" at bounding box center [252, 83] width 10 height 10
type input "[DATE]"
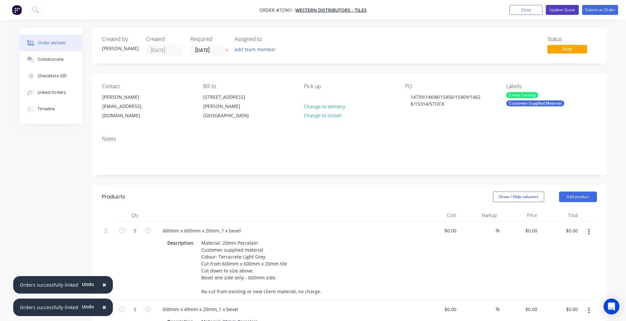
click at [567, 13] on button "Update Quote" at bounding box center [562, 10] width 33 height 10
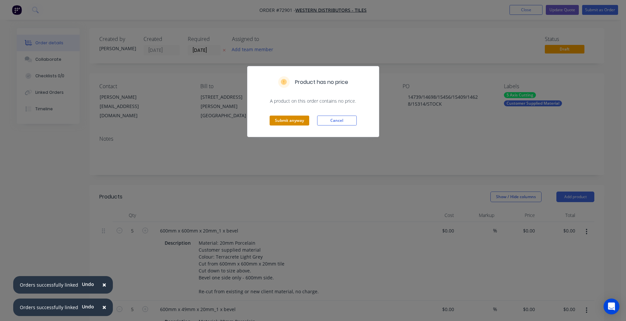
click at [288, 120] on button "Submit anyway" at bounding box center [290, 120] width 40 height 10
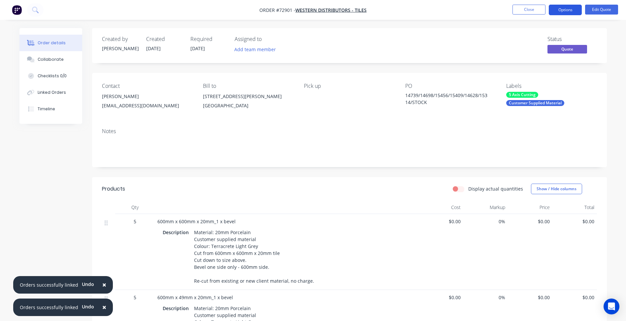
click at [568, 12] on button "Options" at bounding box center [565, 10] width 33 height 11
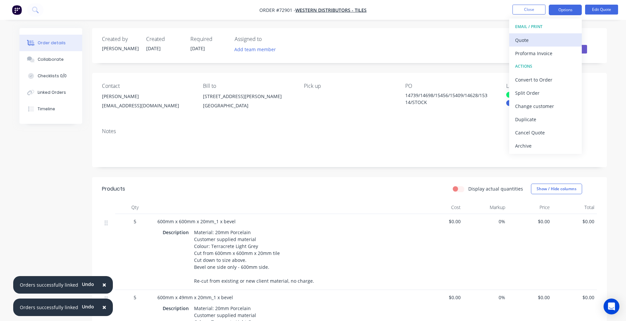
click at [530, 43] on div "Quote" at bounding box center [545, 40] width 61 height 10
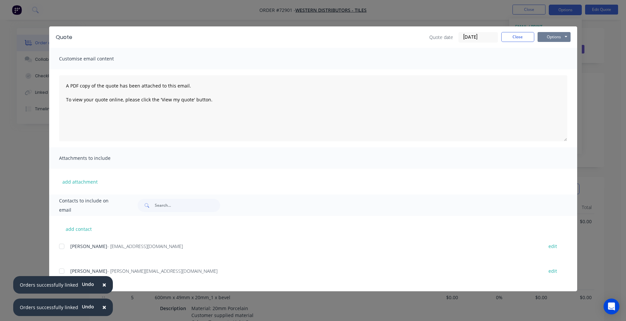
click at [550, 36] on button "Options" at bounding box center [553, 37] width 33 height 10
click at [553, 47] on button "Preview" at bounding box center [558, 48] width 42 height 11
click at [525, 37] on button "Close" at bounding box center [517, 37] width 33 height 10
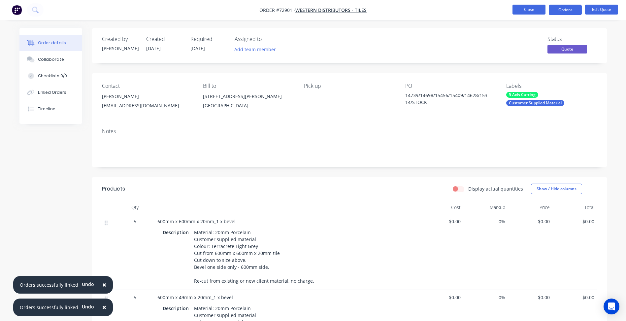
click at [530, 7] on button "Close" at bounding box center [528, 10] width 33 height 10
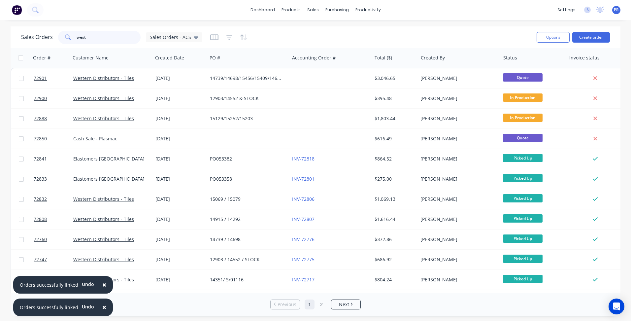
drag, startPoint x: 103, startPoint y: 44, endPoint x: 99, endPoint y: 42, distance: 5.0
click at [102, 43] on input "west" at bounding box center [109, 37] width 64 height 13
drag, startPoint x: 63, startPoint y: 40, endPoint x: 44, endPoint y: 40, distance: 19.5
click at [46, 40] on div "Sales Orders west Sales Orders - ACS" at bounding box center [111, 37] width 181 height 13
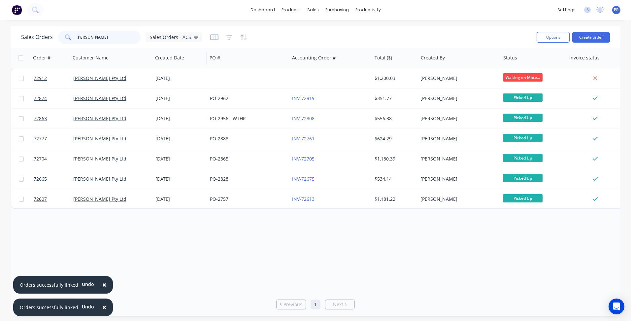
type input "[PERSON_NAME]"
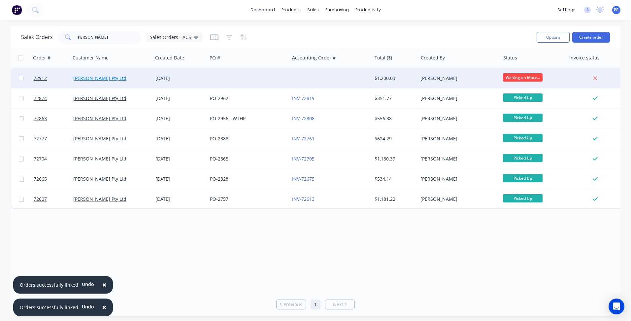
click at [103, 76] on link "[PERSON_NAME] Pty Ltd" at bounding box center [99, 78] width 53 height 6
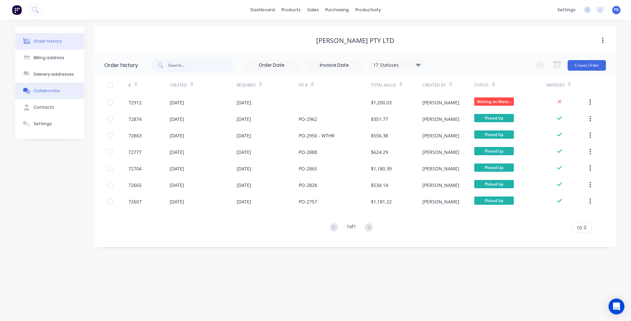
drag, startPoint x: 49, startPoint y: 61, endPoint x: 48, endPoint y: 83, distance: 22.5
click at [48, 83] on div "Order history Billing address Delivery addresses Collaborate Contacts Settings" at bounding box center [49, 82] width 69 height 112
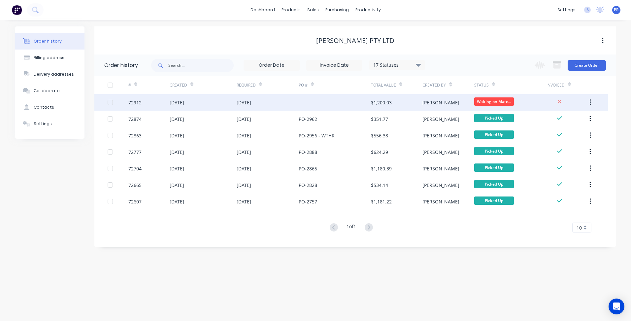
click at [177, 99] on div "[DATE]" at bounding box center [177, 102] width 15 height 7
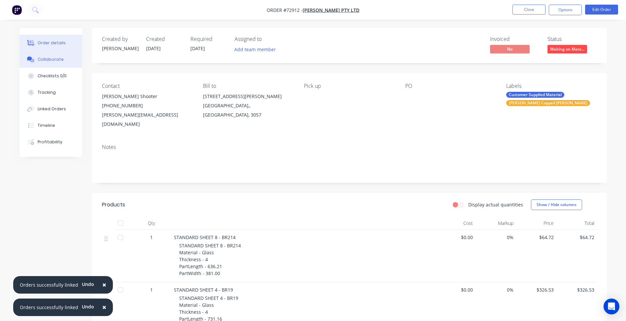
click at [50, 59] on div "Collaborate" at bounding box center [51, 59] width 26 height 6
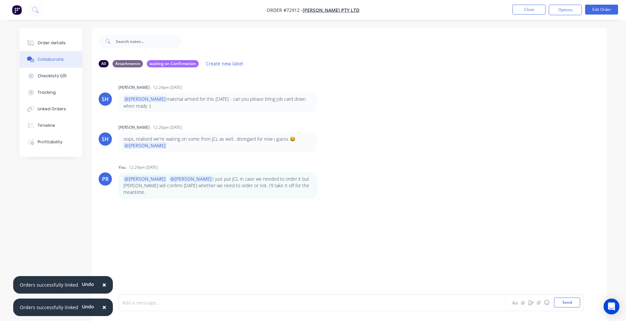
click at [148, 304] on div at bounding box center [293, 302] width 343 height 7
click at [567, 304] on button "Send" at bounding box center [567, 302] width 26 height 10
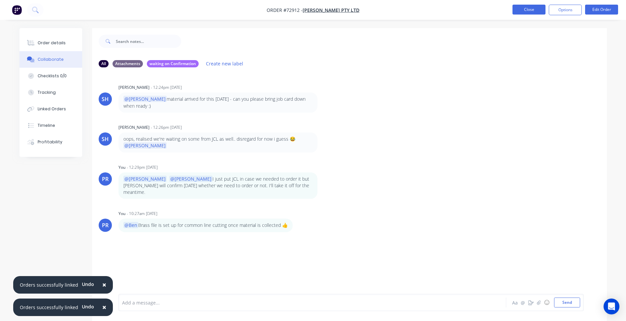
click at [533, 8] on button "Close" at bounding box center [528, 10] width 33 height 10
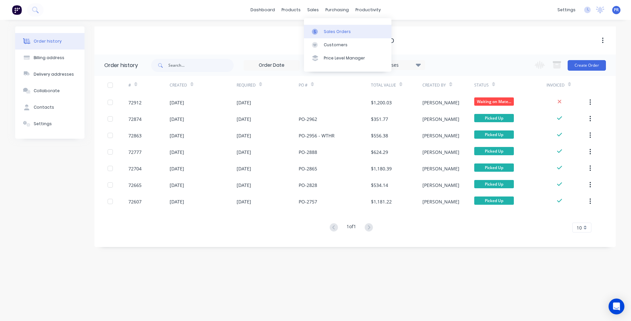
click at [335, 31] on div "Sales Orders" at bounding box center [337, 32] width 27 height 6
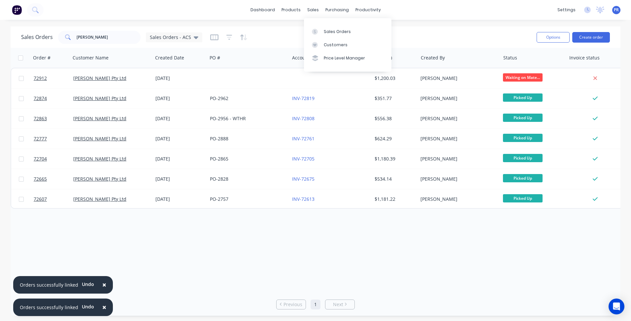
drag, startPoint x: 324, startPoint y: 33, endPoint x: 449, endPoint y: 33, distance: 124.7
click at [324, 33] on div "Sales Orders" at bounding box center [337, 32] width 27 height 6
click at [582, 41] on button "Create order" at bounding box center [591, 37] width 38 height 11
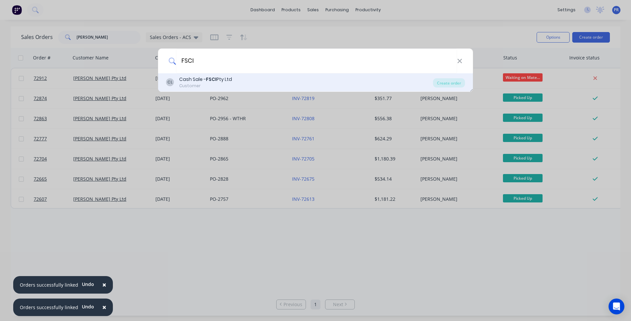
type input "FSCI"
click at [237, 81] on div "[PERSON_NAME] Sale - FSCI Pty Ltd Customer" at bounding box center [299, 82] width 267 height 13
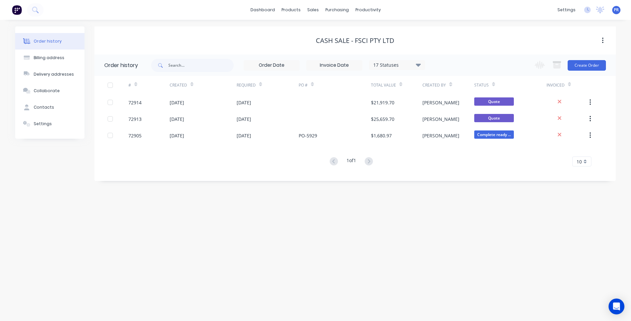
click at [598, 72] on div "Change order status Submitted Outsourced Waiting on Material In Production Seco…" at bounding box center [567, 64] width 75 height 21
click at [597, 66] on button "Create Order" at bounding box center [586, 65] width 38 height 11
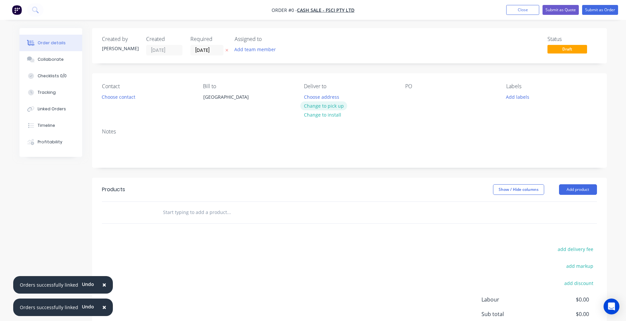
click at [328, 104] on button "Change to pick up" at bounding box center [323, 105] width 47 height 9
click at [123, 96] on button "Choose contact" at bounding box center [118, 96] width 41 height 9
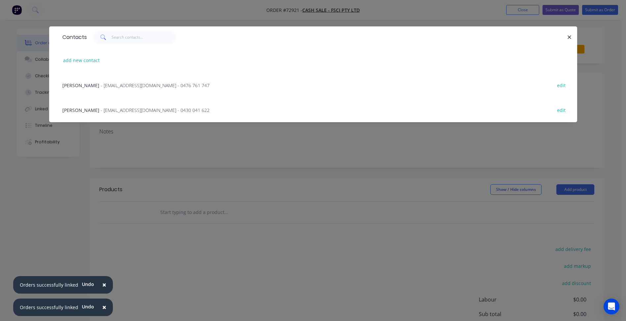
click at [100, 90] on div "[PERSON_NAME] - [PERSON_NAME][EMAIL_ADDRESS][DOMAIN_NAME] - 0476 761 747 edit" at bounding box center [313, 85] width 508 height 25
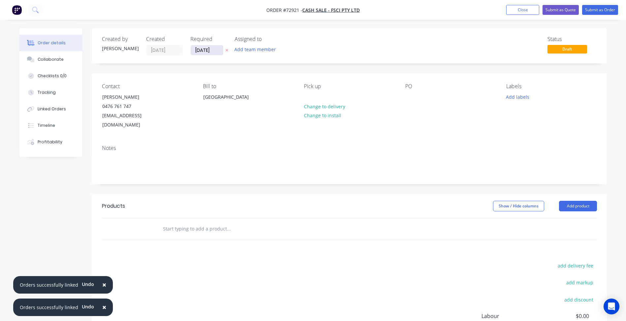
click at [206, 50] on input "[DATE]" at bounding box center [207, 50] width 32 height 10
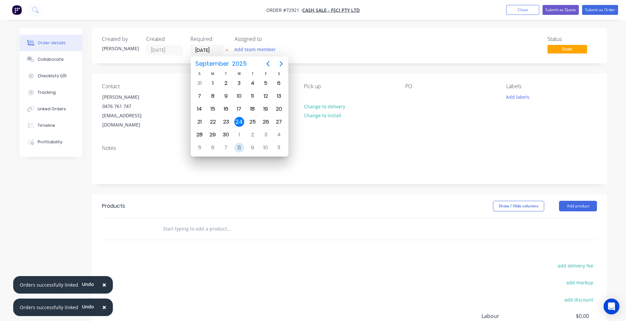
click at [240, 145] on div "8" at bounding box center [239, 148] width 10 height 10
type input "[DATE]"
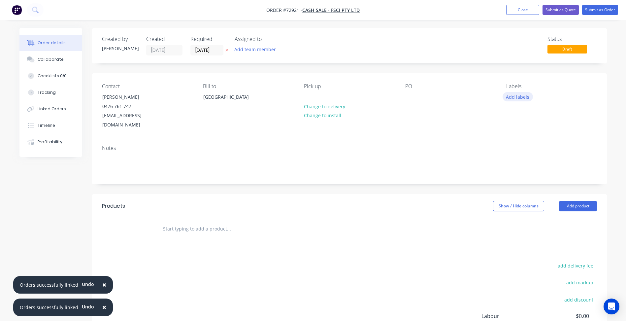
click at [518, 97] on button "Add labels" at bounding box center [517, 96] width 30 height 9
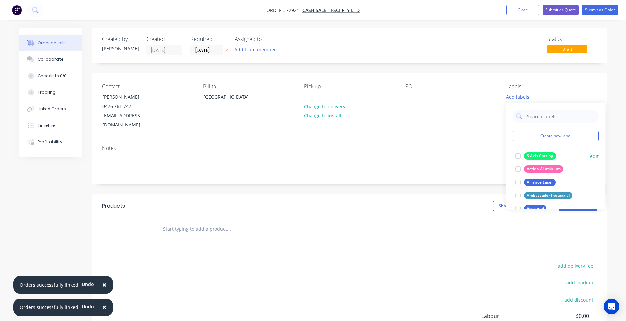
scroll to position [165, 0]
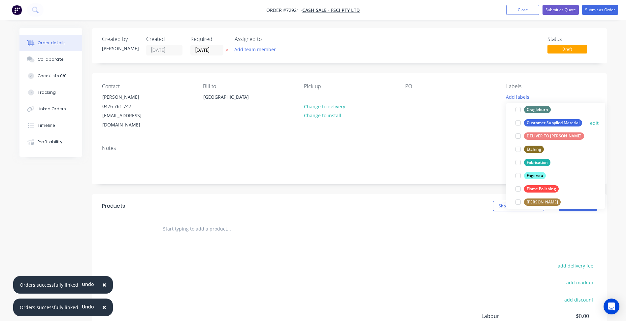
click at [521, 120] on div at bounding box center [517, 122] width 13 height 13
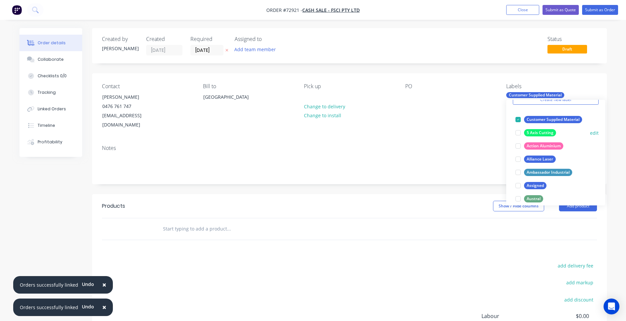
scroll to position [0, 0]
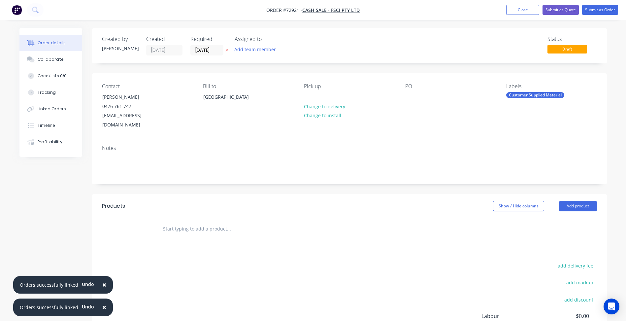
drag, startPoint x: 400, startPoint y: 215, endPoint x: 542, endPoint y: 234, distance: 143.5
click at [401, 218] on div at bounding box center [349, 228] width 495 height 21
click at [570, 201] on button "Add product" at bounding box center [578, 206] width 38 height 11
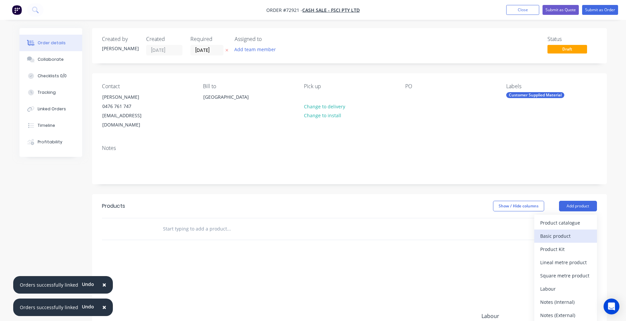
click at [555, 231] on div "Basic product" at bounding box center [565, 236] width 51 height 10
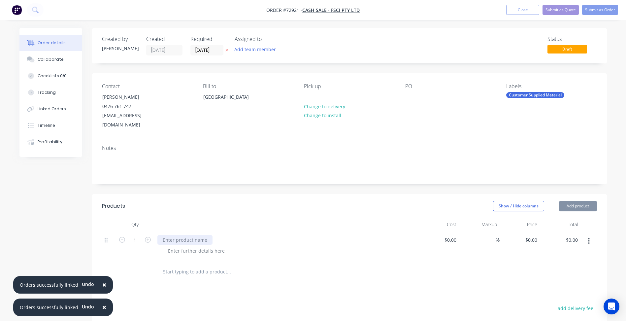
click at [198, 235] on div at bounding box center [184, 240] width 55 height 10
click at [295, 11] on span "Order #72921 -" at bounding box center [284, 10] width 36 height 6
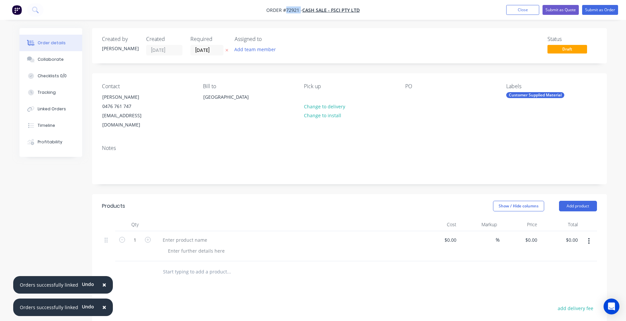
click at [295, 11] on span "Order #72921 -" at bounding box center [284, 10] width 36 height 6
copy span "72921"
click at [193, 235] on div at bounding box center [184, 240] width 55 height 10
drag, startPoint x: 177, startPoint y: 231, endPoint x: 178, endPoint y: 234, distance: 3.4
click at [177, 235] on div "TB01" at bounding box center [167, 240] width 21 height 10
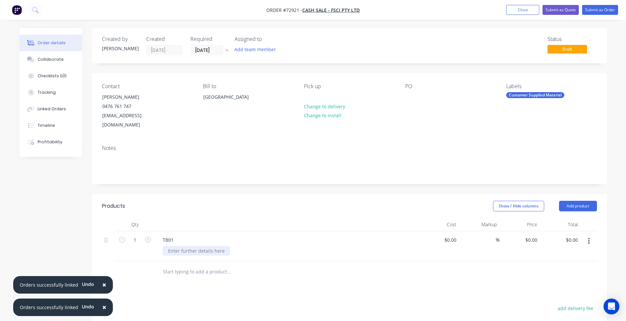
click at [178, 246] on div at bounding box center [196, 251] width 67 height 10
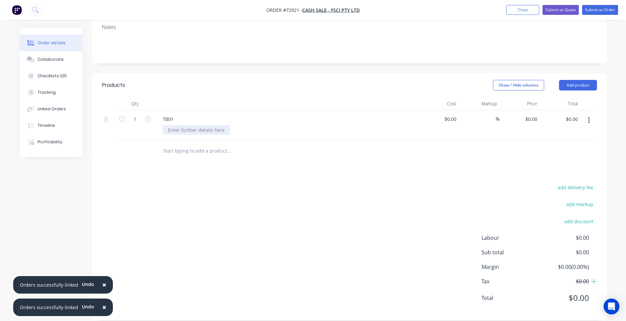
click at [193, 125] on div at bounding box center [196, 130] width 67 height 10
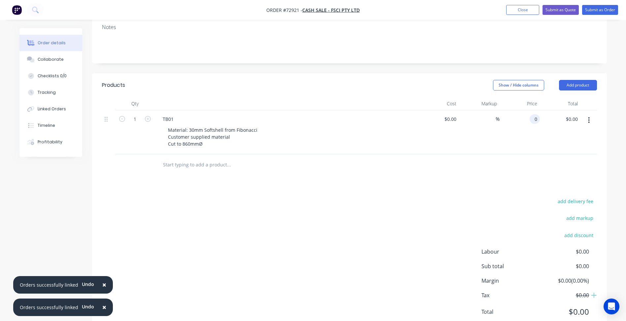
click at [532, 114] on div "0 0" at bounding box center [535, 119] width 10 height 10
click at [528, 110] on div "0 $0.00" at bounding box center [519, 132] width 41 height 44
type input "$93.75"
click at [591, 114] on button "button" at bounding box center [589, 120] width 16 height 12
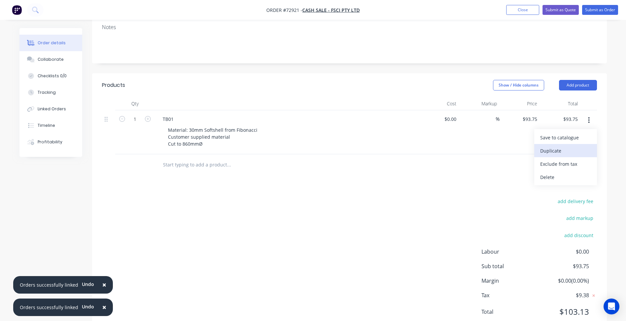
click at [555, 146] on div "Duplicate" at bounding box center [565, 151] width 51 height 10
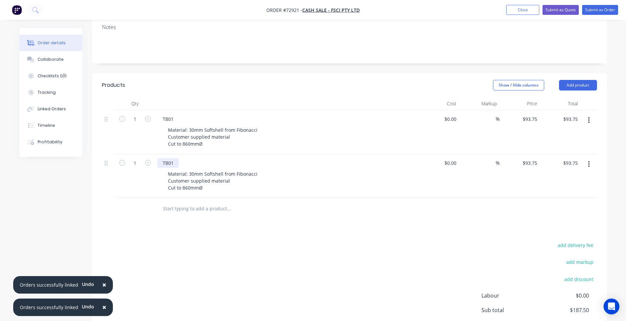
click at [174, 158] on div "TB01" at bounding box center [167, 163] width 21 height 10
click at [198, 169] on div "Material: 30mm Softshell from Fibonacci Customer supplied material Cut to 860mmØ" at bounding box center [213, 180] width 100 height 23
click at [189, 176] on div "Material: 30mm Softshell from Fibonacci Customer supplied material Cut to 860mmØ" at bounding box center [213, 180] width 100 height 23
drag, startPoint x: 189, startPoint y: 176, endPoint x: 177, endPoint y: 179, distance: 12.6
click at [177, 179] on div "Material: 30mm Softshell from Fibonacci Customer supplied material Cut to 860mmØ" at bounding box center [213, 180] width 100 height 23
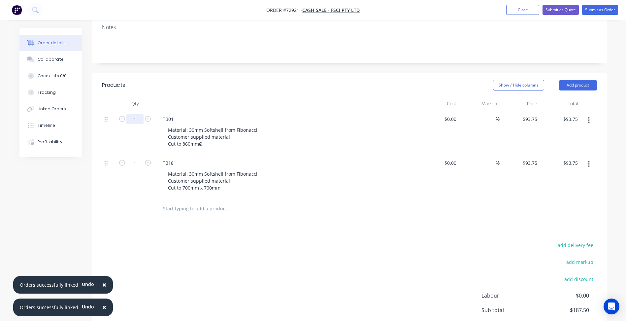
click at [134, 114] on input "1" at bounding box center [134, 119] width 17 height 10
click at [137, 158] on input "1" at bounding box center [134, 163] width 17 height 10
type input "7"
type input "$656.25"
click at [207, 181] on div "Material: 30mm Softshell from Fibonacci Customer supplied material Cut to 700mm…" at bounding box center [213, 180] width 100 height 23
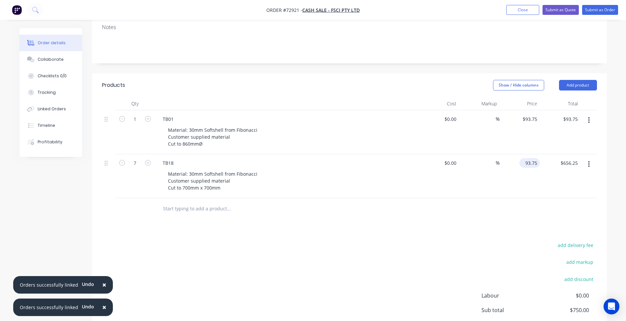
click at [532, 158] on input "93.75" at bounding box center [531, 163] width 18 height 10
type input "93.75"
type input "$93.75"
click at [529, 114] on input "93.75" at bounding box center [531, 119] width 18 height 10
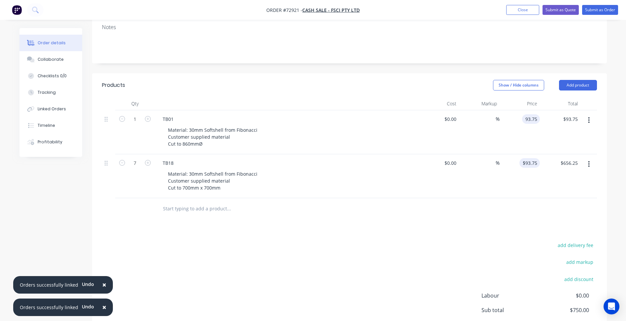
type input "$93.75"
click at [528, 158] on input "93.75" at bounding box center [531, 163] width 18 height 10
paste input
click at [530, 158] on input "93.75" at bounding box center [532, 163] width 15 height 10
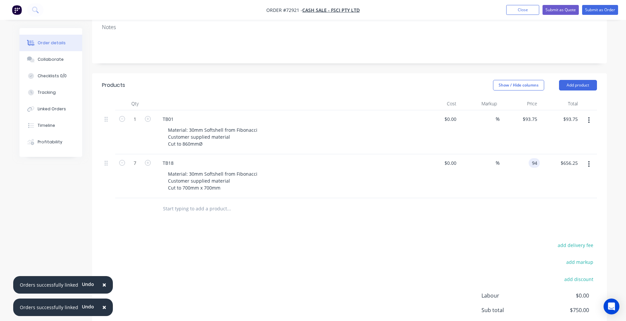
type input "$94.00"
type input "$658.00"
click at [360, 230] on div "Products Show / Hide columns Add product Qty Cost Markup Price Total 1 TB01 Mat…" at bounding box center [349, 225] width 515 height 305
click at [588, 159] on button "button" at bounding box center [589, 164] width 16 height 12
click at [552, 190] on div "Duplicate" at bounding box center [565, 195] width 51 height 10
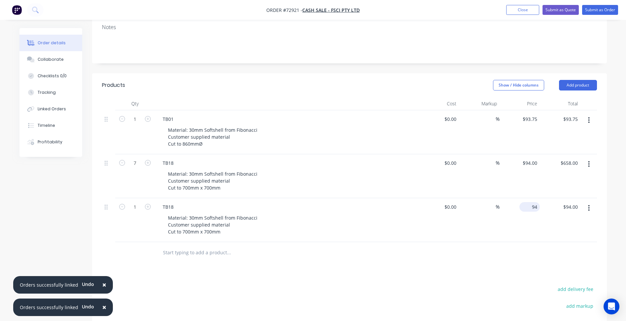
click at [533, 202] on input "94" at bounding box center [531, 207] width 18 height 10
type input "$87.50"
click at [177, 202] on div "TB18" at bounding box center [167, 207] width 21 height 10
drag, startPoint x: 175, startPoint y: 197, endPoint x: 163, endPoint y: 199, distance: 11.6
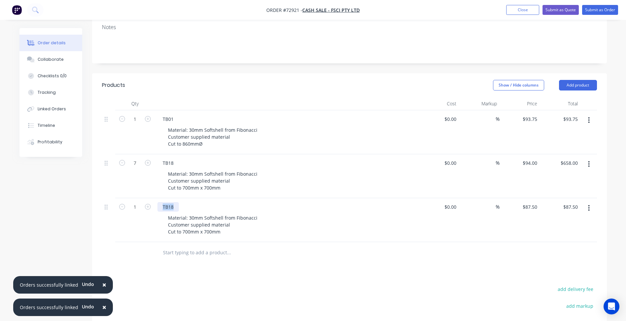
click at [163, 202] on div "TB18" at bounding box center [167, 207] width 21 height 10
click at [184, 222] on div "Material: 30mm Softshell from Fibonacci Customer supplied material Cut to 700mm…" at bounding box center [213, 224] width 100 height 23
click at [185, 223] on div "Material: 30mm Softshell from Fibonacci Customer supplied material Cut to 700mm…" at bounding box center [213, 224] width 100 height 23
click at [142, 202] on input "1" at bounding box center [134, 207] width 17 height 10
type input "7"
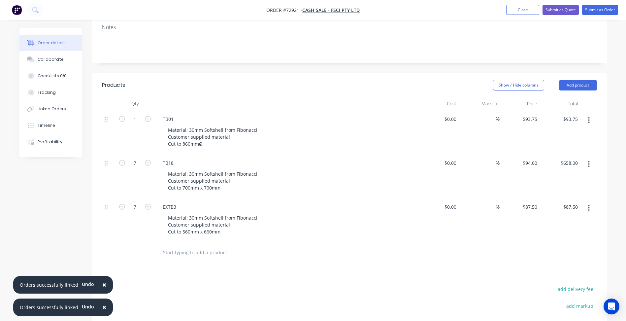
type input "$612.50"
click at [590, 204] on icon "button" at bounding box center [589, 207] width 2 height 7
click at [561, 234] on div "Duplicate" at bounding box center [565, 239] width 51 height 10
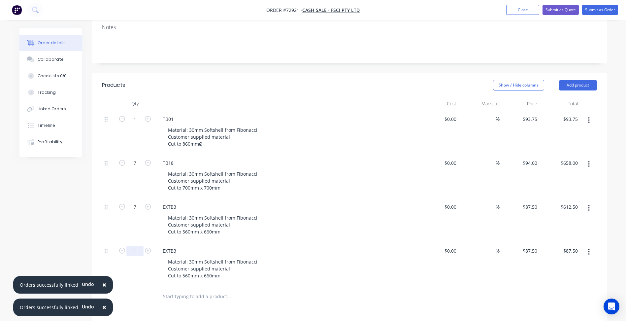
click at [136, 246] on input "1" at bounding box center [134, 251] width 17 height 10
type input "9"
type input "$787.50"
click at [171, 246] on div "EXTB3" at bounding box center [169, 251] width 24 height 10
click at [175, 246] on div "EXTB3" at bounding box center [169, 251] width 24 height 10
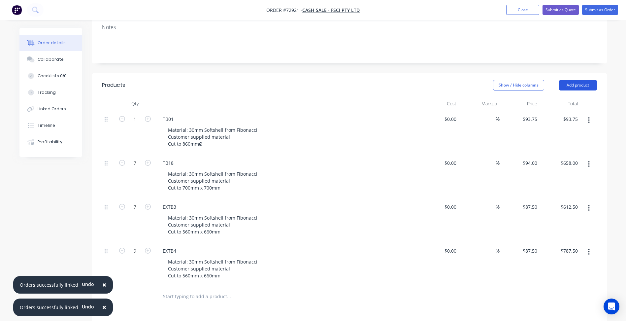
click at [573, 80] on button "Add product" at bounding box center [578, 85] width 38 height 11
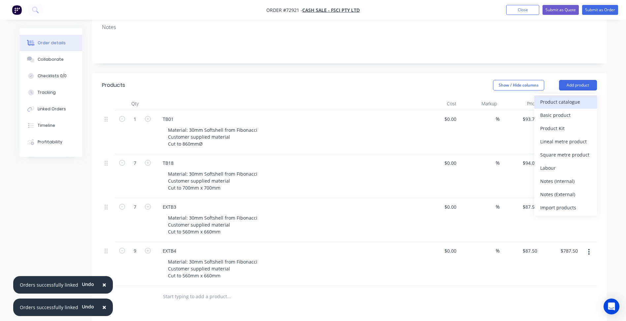
click at [555, 97] on div "Product catalogue" at bounding box center [565, 102] width 51 height 10
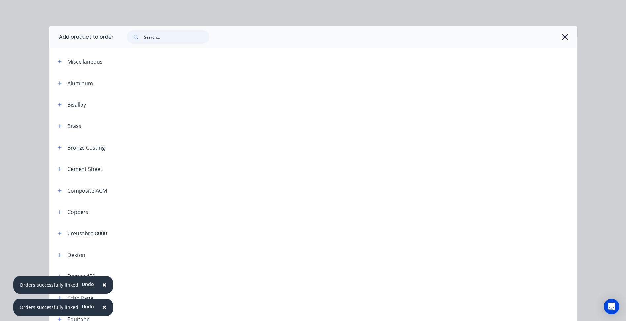
click at [157, 40] on input "text" at bounding box center [176, 36] width 65 height 13
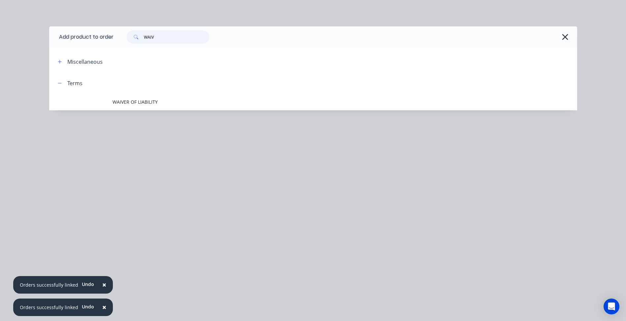
type input "WAIV"
click at [155, 100] on span "WAIVER OF LIABILITY" at bounding box center [297, 101] width 371 height 7
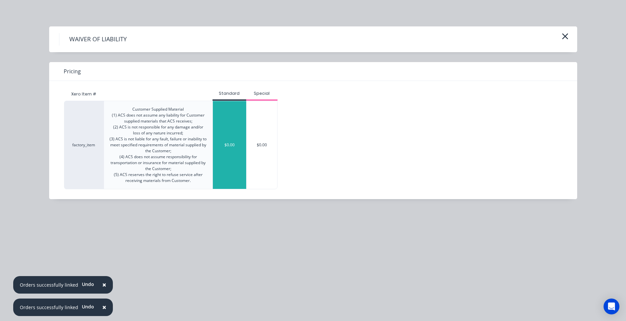
click at [223, 124] on div "$0.00" at bounding box center [229, 145] width 33 height 88
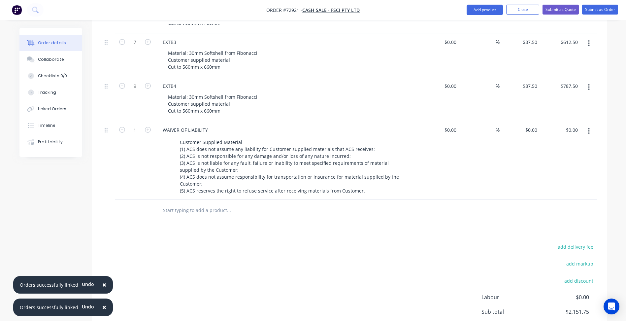
scroll to position [286, 0]
click at [328, 228] on div "Products Show / Hide columns Add product Qty Cost Markup Price Total 1 TB01 Mat…" at bounding box center [349, 143] width 515 height 471
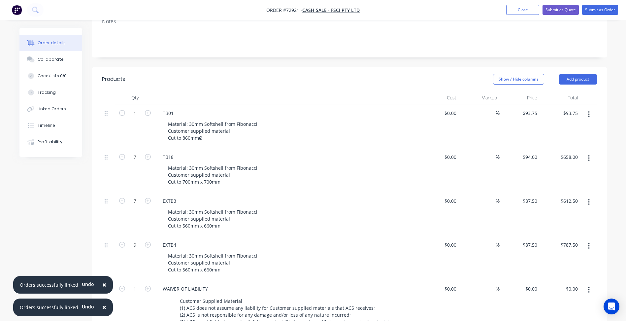
scroll to position [121, 0]
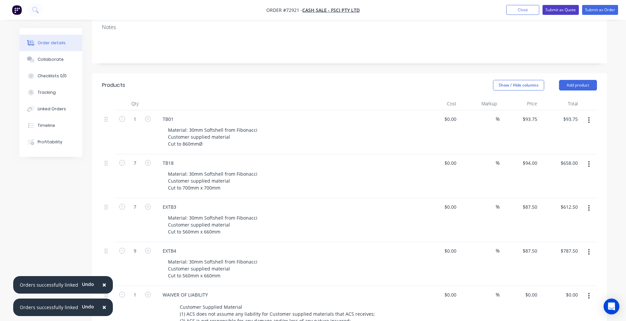
click at [558, 11] on button "Submit as Quote" at bounding box center [560, 10] width 36 height 10
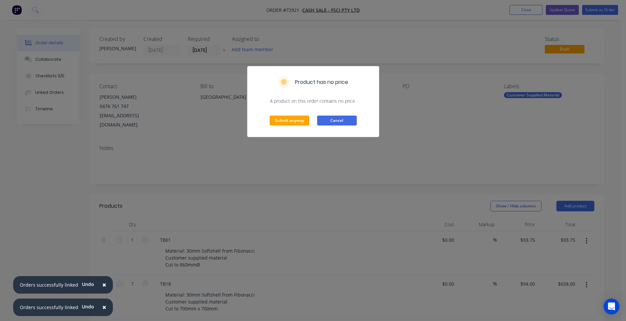
click at [332, 124] on button "Cancel" at bounding box center [337, 120] width 40 height 10
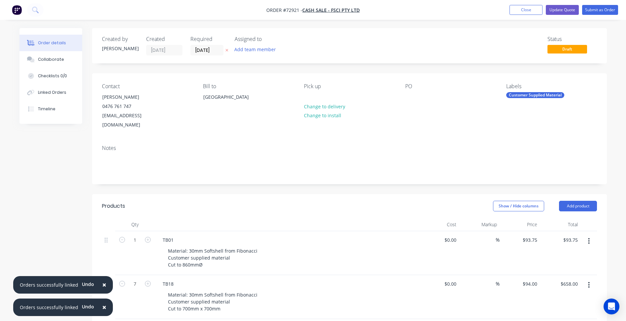
click at [198, 46] on label "[DATE]" at bounding box center [206, 50] width 33 height 11
click at [198, 46] on input "[DATE]" at bounding box center [207, 50] width 32 height 10
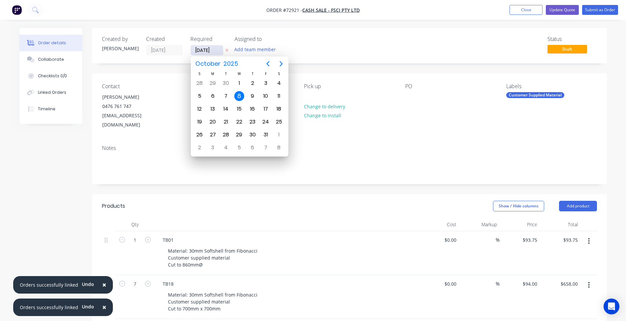
click at [201, 48] on input "[DATE]" at bounding box center [207, 50] width 32 height 10
click at [270, 61] on icon "Previous page" at bounding box center [268, 64] width 8 height 8
click at [239, 134] on div "1" at bounding box center [239, 135] width 10 height 10
type input "[DATE]"
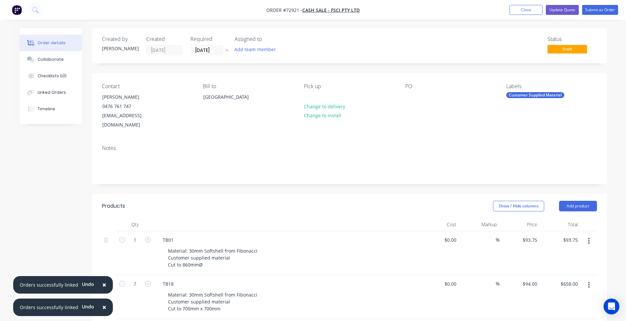
click at [394, 145] on div "Notes" at bounding box center [349, 148] width 495 height 6
click at [411, 93] on div at bounding box center [410, 97] width 11 height 10
click at [412, 95] on div at bounding box center [410, 97] width 11 height 10
paste div
click at [421, 97] on div "[GEOGRAPHIC_DATA], [GEOGRAPHIC_DATA]" at bounding box center [446, 100] width 82 height 16
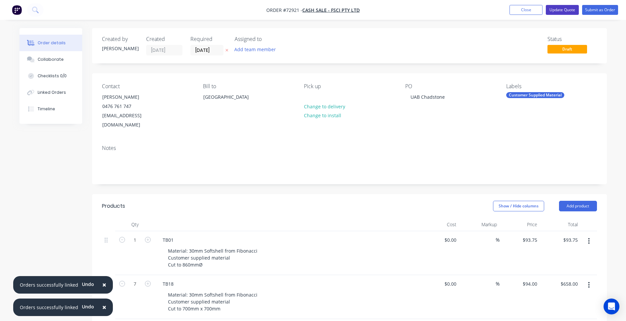
click at [552, 14] on button "Update Quote" at bounding box center [562, 10] width 33 height 10
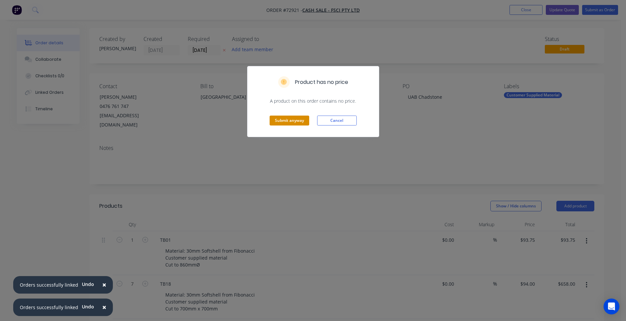
click at [299, 121] on button "Submit anyway" at bounding box center [290, 120] width 40 height 10
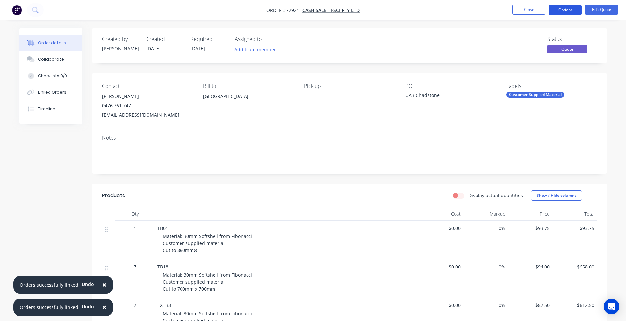
click at [567, 10] on button "Options" at bounding box center [565, 10] width 33 height 11
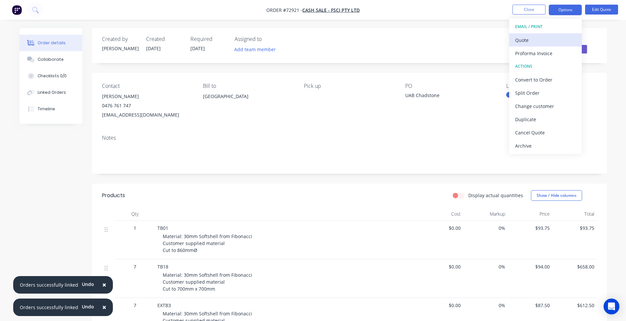
click at [530, 37] on div "Quote" at bounding box center [545, 40] width 61 height 10
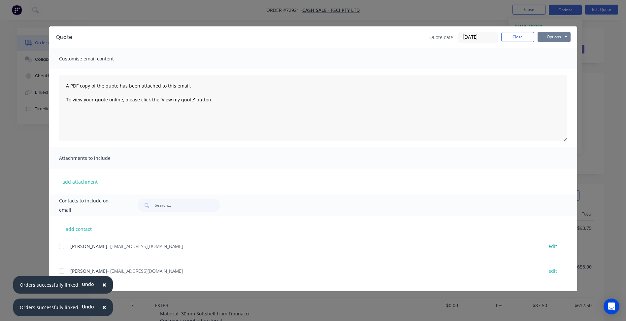
click at [556, 37] on button "Options" at bounding box center [553, 37] width 33 height 10
click at [551, 52] on button "Preview" at bounding box center [558, 48] width 42 height 11
click at [524, 36] on button "Close" at bounding box center [517, 37] width 33 height 10
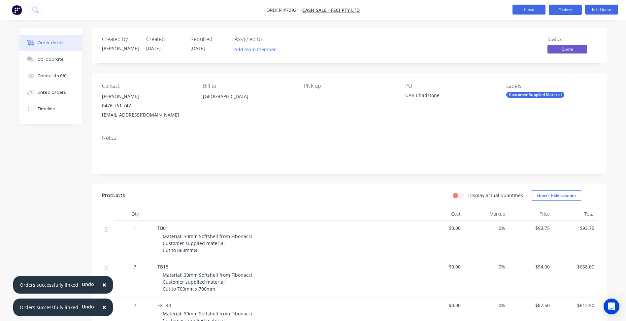
click at [532, 11] on button "Close" at bounding box center [528, 10] width 33 height 10
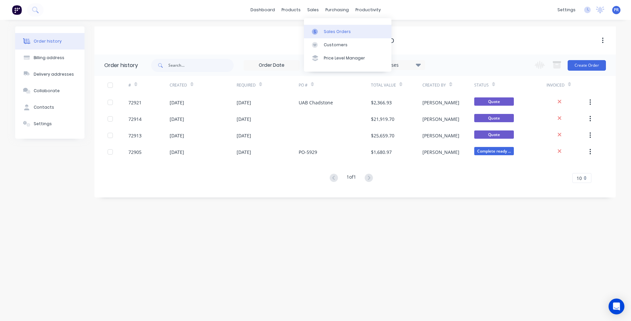
click at [322, 27] on link "Sales Orders" at bounding box center [347, 31] width 87 height 13
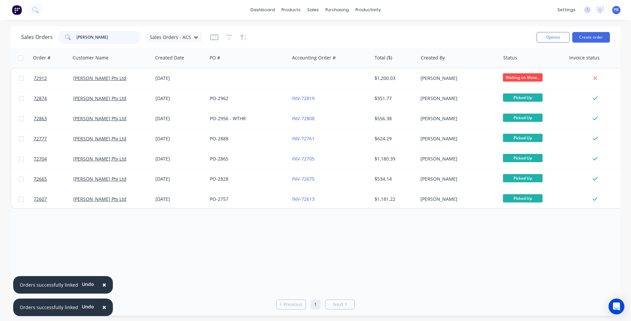
drag, startPoint x: 95, startPoint y: 39, endPoint x: 20, endPoint y: 34, distance: 75.0
click at [20, 35] on div "Sales Orders [PERSON_NAME] Orders - ACS Options Create order" at bounding box center [316, 36] width 610 height 21
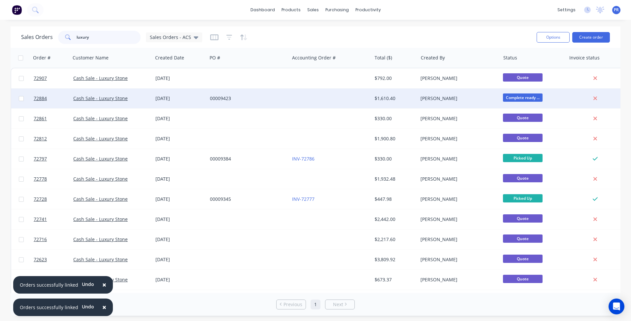
type input "luxury"
click at [473, 100] on div "[PERSON_NAME]" at bounding box center [456, 98] width 73 height 7
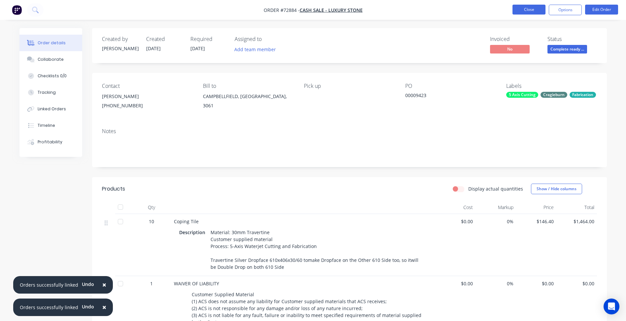
click at [531, 8] on button "Close" at bounding box center [528, 10] width 33 height 10
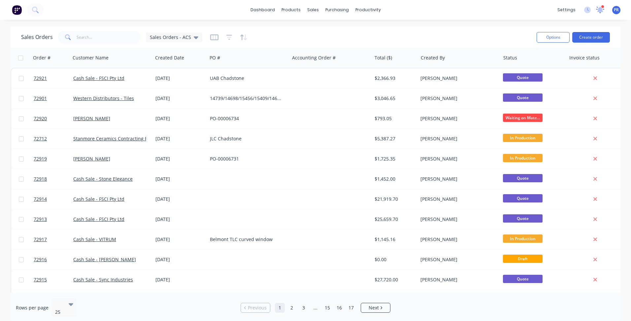
click at [601, 11] on icon at bounding box center [600, 9] width 6 height 5
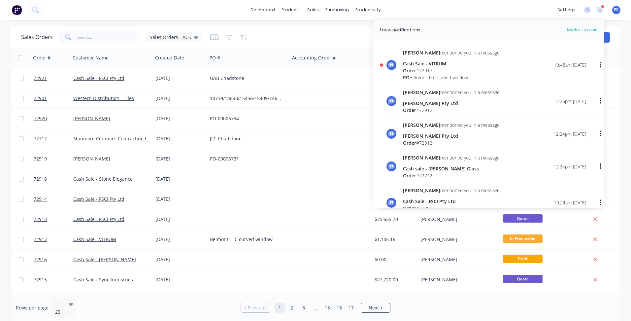
click at [486, 63] on div "Sally mentioned you in a message Cash Sale - VITRUM Order # 72917 PO Belmont TL…" at bounding box center [494, 65] width 183 height 32
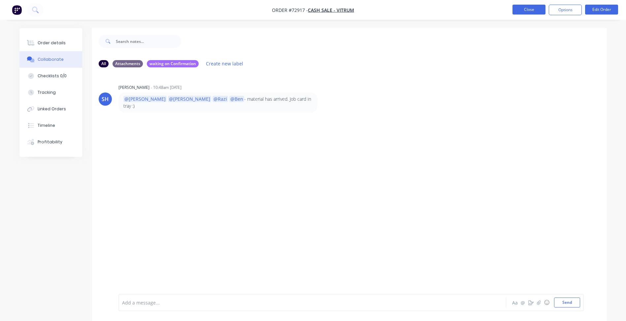
click at [525, 7] on button "Close" at bounding box center [528, 10] width 33 height 10
